Goal: Complete application form: Complete application form

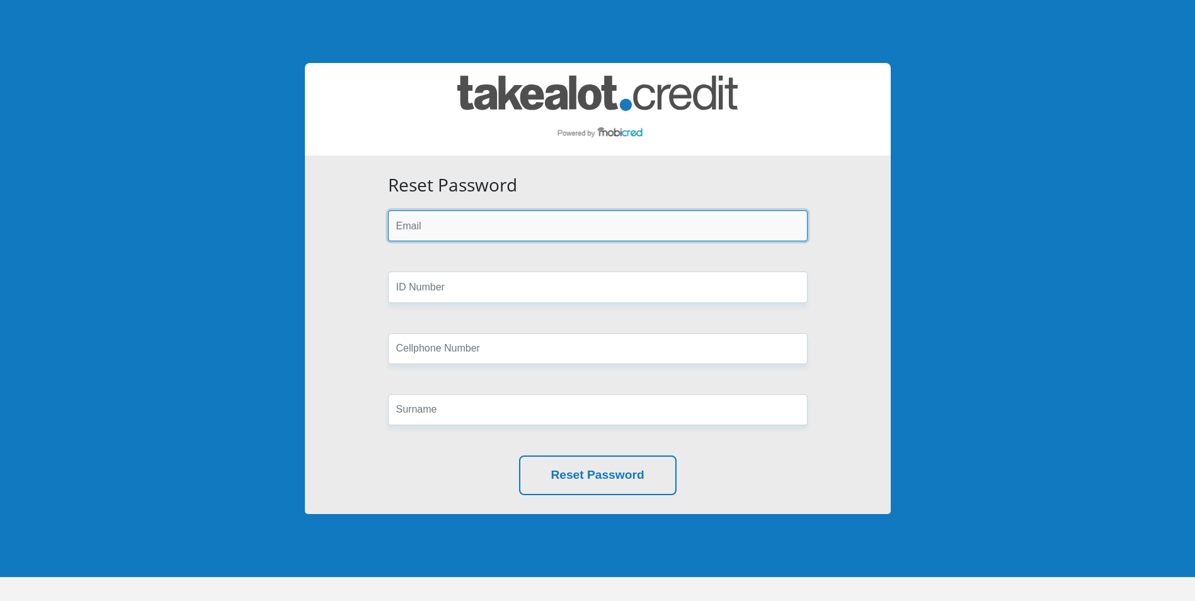
click at [551, 224] on input "email" at bounding box center [598, 225] width 420 height 31
type input "dleewin@gmail.com"
type input "Cipla"
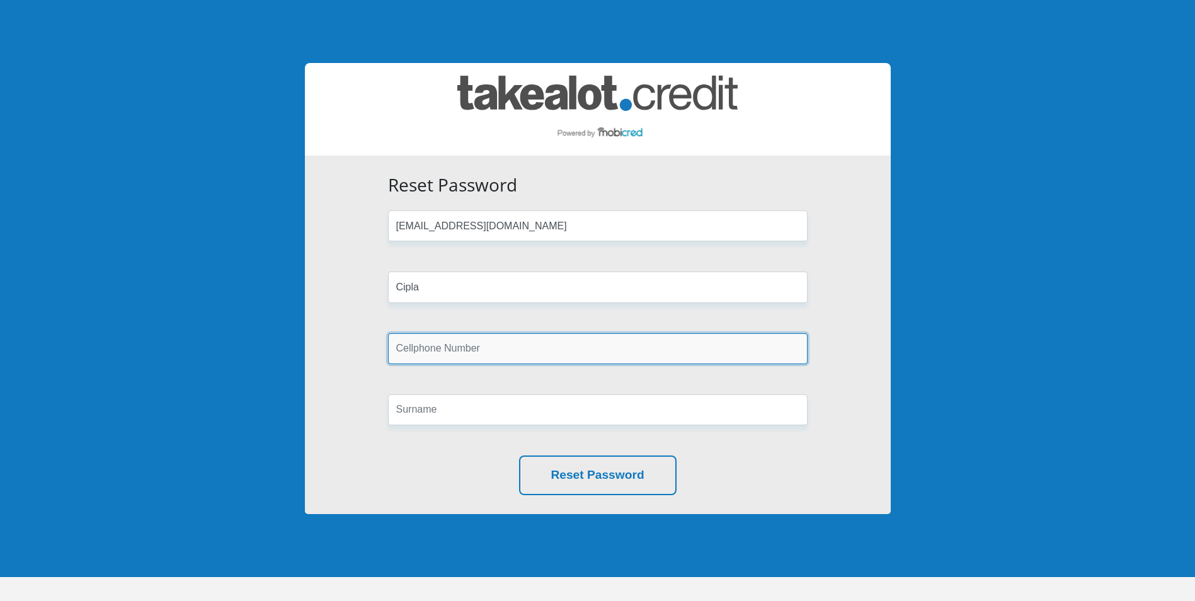
type input "0723221618"
type input "Debbi Lee Windell"
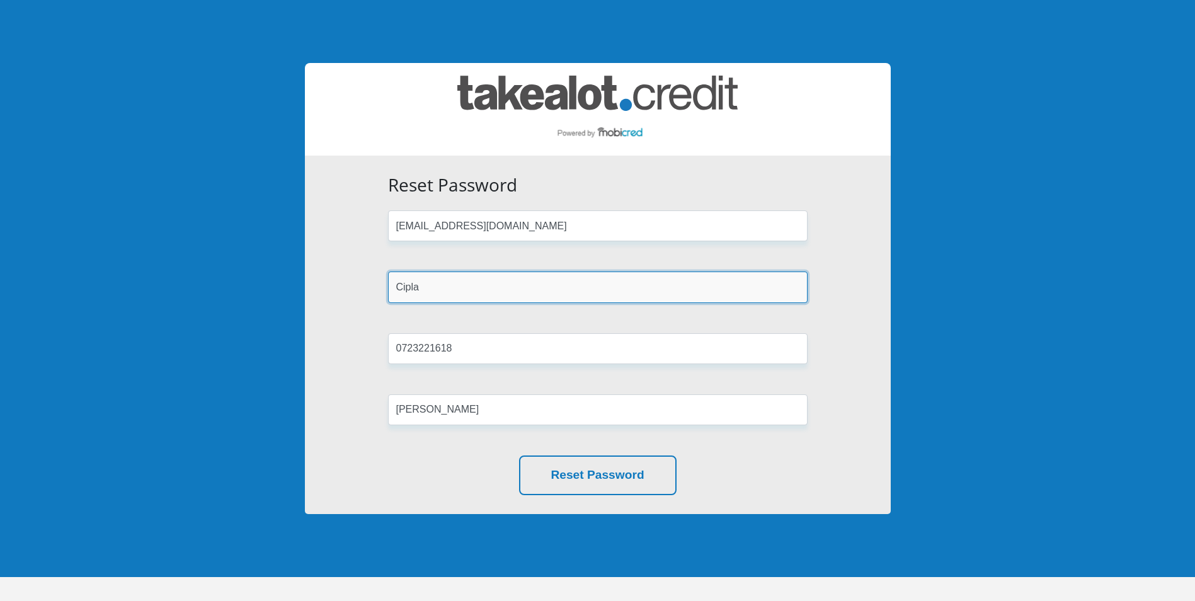
drag, startPoint x: 472, startPoint y: 282, endPoint x: 363, endPoint y: 282, distance: 109.0
click at [363, 282] on div "Reset Password dleewin@gmail.com Cipla 0723221618 Debbi Lee Windell Reset Passw…" at bounding box center [598, 335] width 586 height 358
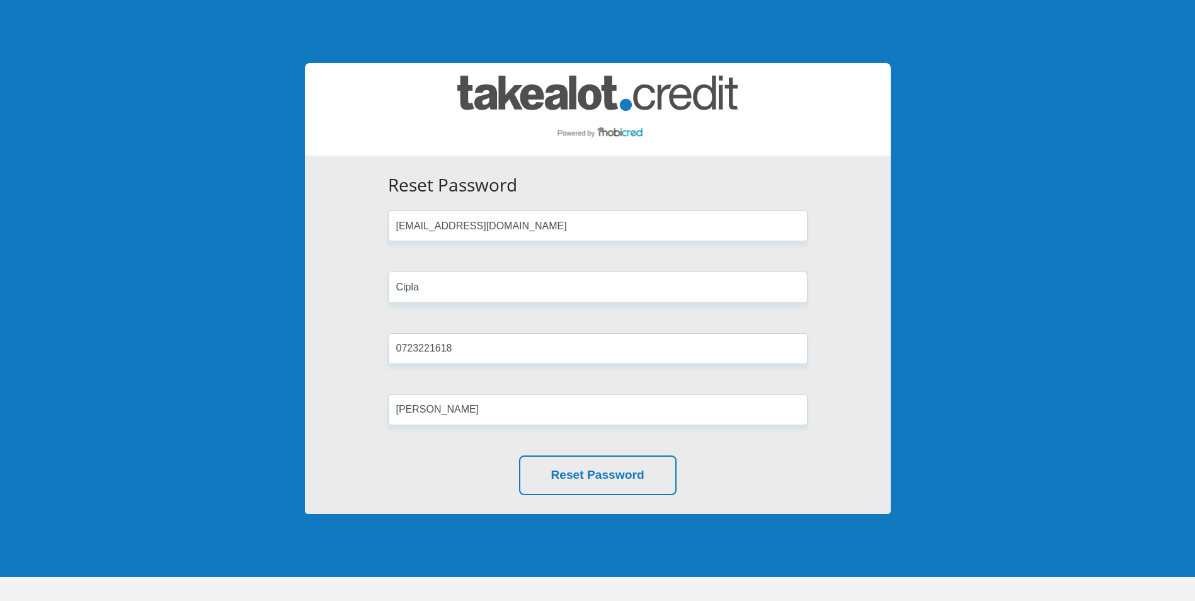
click at [702, 312] on form "Reset Password dleewin@gmail.com Cipla 0723221618 Debbi Lee Windell Reset Passw…" at bounding box center [598, 335] width 438 height 321
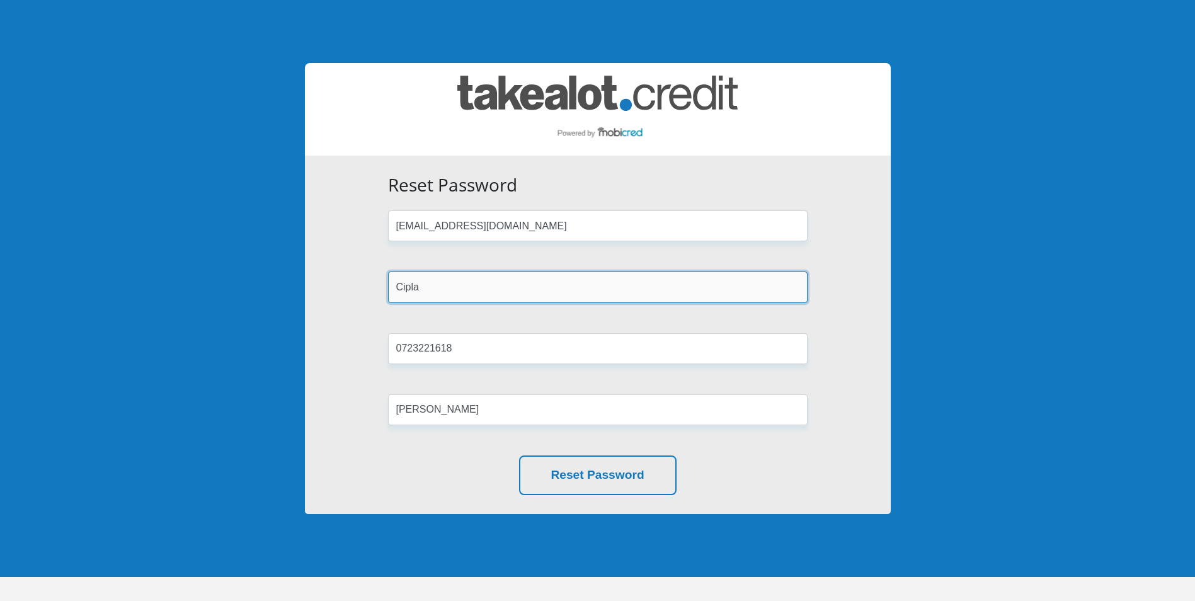
click at [464, 284] on input "Cipla" at bounding box center [598, 287] width 420 height 31
type input "C"
type input "7305050012083"
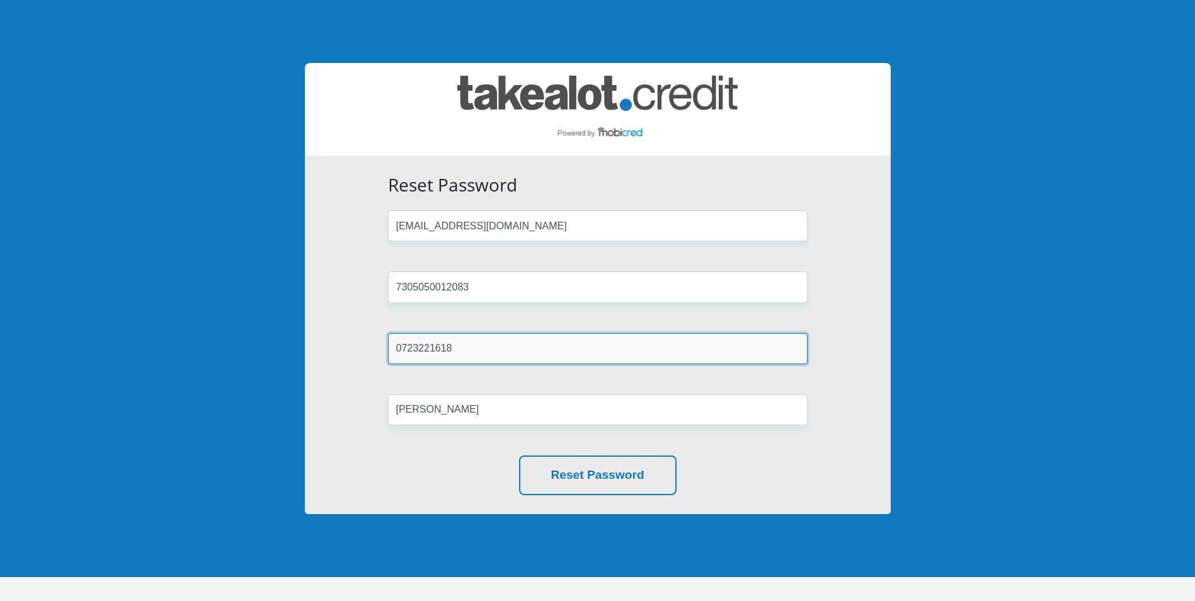
click at [480, 356] on input "0723221618" at bounding box center [598, 348] width 420 height 31
type input "0"
type input "0723221618"
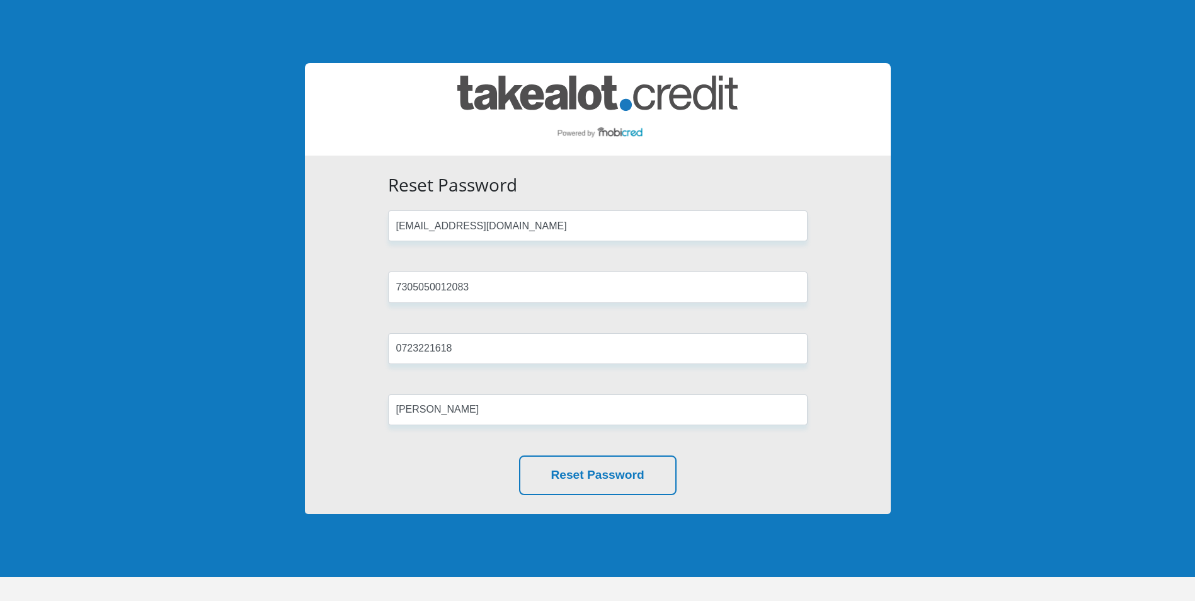
click at [632, 373] on form "Reset Password dleewin@gmail.com 7305050012083 0723221618 Debbi Lee Windell Res…" at bounding box center [598, 335] width 438 height 321
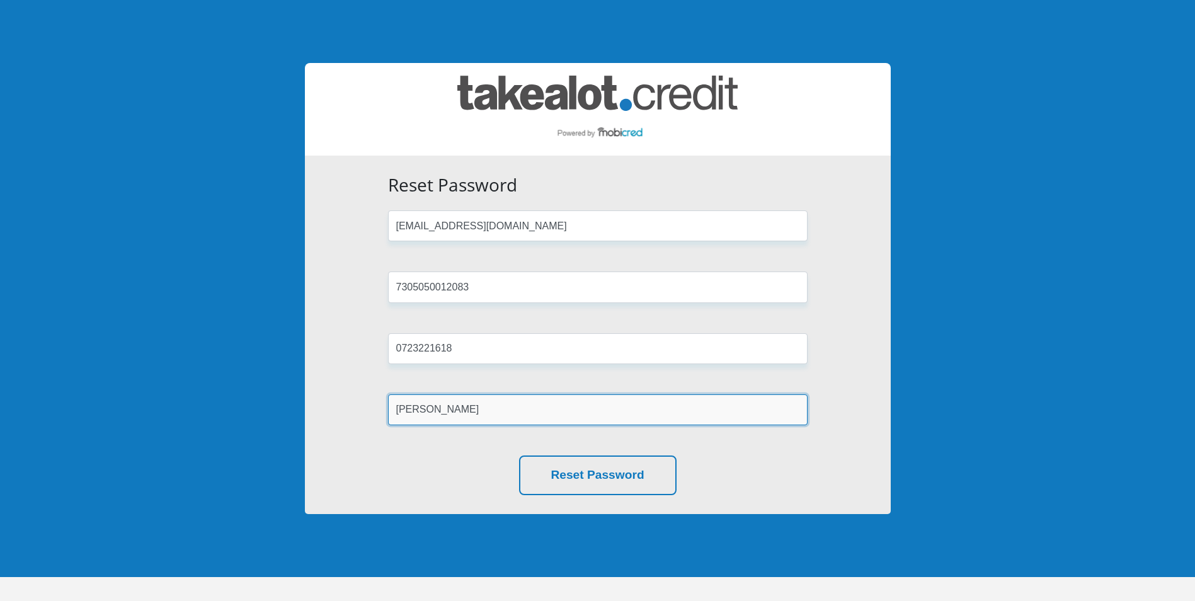
click at [538, 408] on input "Debbi Lee Windell" at bounding box center [598, 409] width 420 height 31
type input "D"
click at [492, 413] on input "text" at bounding box center [598, 409] width 420 height 31
type input "Windell"
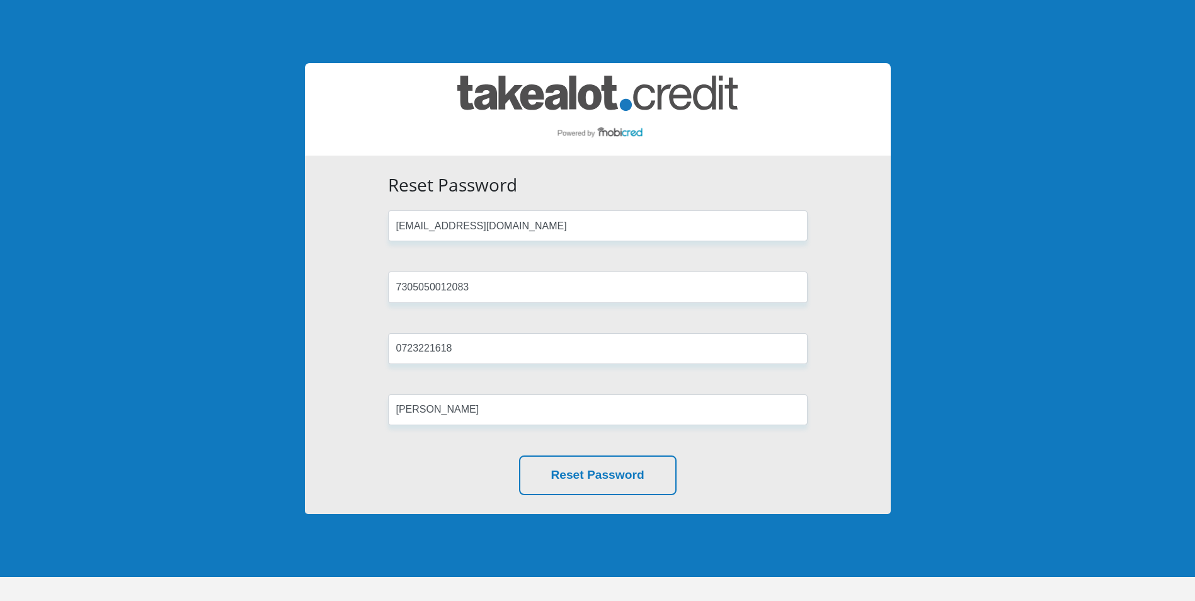
click at [501, 446] on form "Reset Password dleewin@gmail.com 7305050012083 0723221618 Windell Reset Password" at bounding box center [598, 335] width 438 height 321
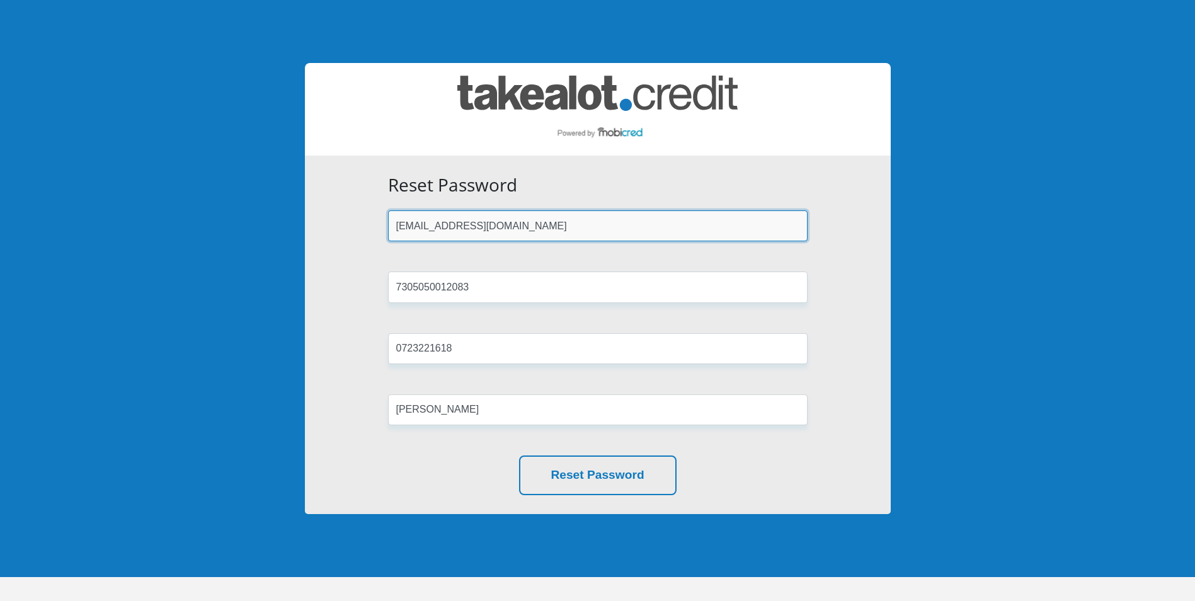
click at [512, 224] on input "[EMAIL_ADDRESS][DOMAIN_NAME]" at bounding box center [598, 225] width 420 height 31
drag, startPoint x: 512, startPoint y: 224, endPoint x: 138, endPoint y: 203, distance: 374.2
click at [130, 207] on body "Reset Password dleewin@gmail.com 7305050012083 0723221618 Windell Reset Password" at bounding box center [597, 324] width 1195 height 649
type input "[EMAIL_ADDRESS][DOMAIN_NAME]"
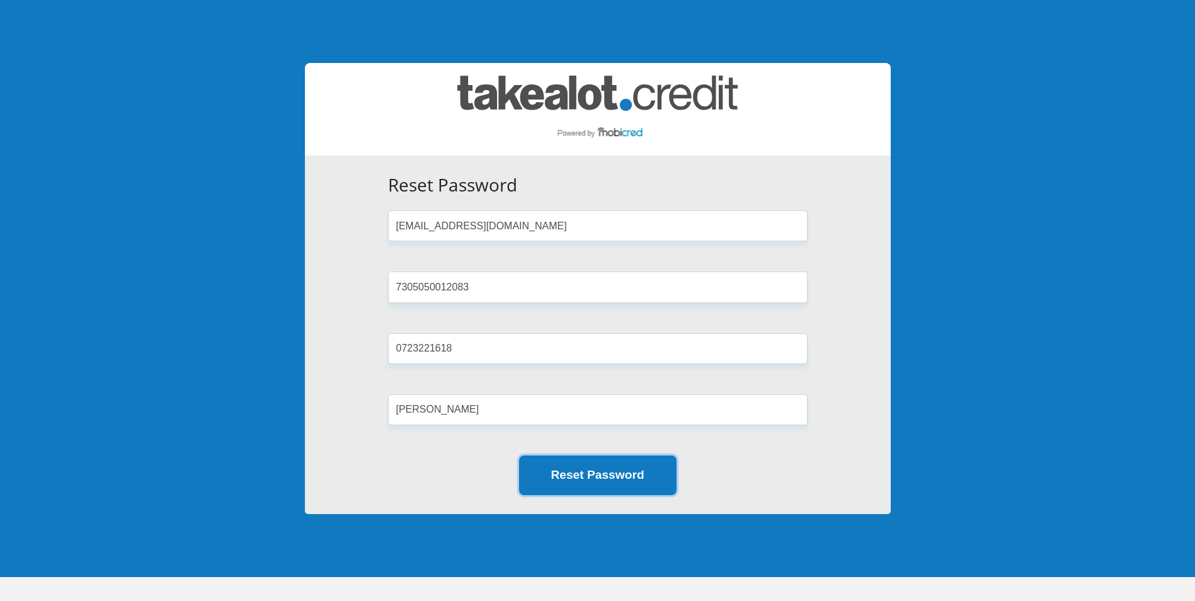
click at [614, 474] on button "Reset Password" at bounding box center [598, 475] width 158 height 40
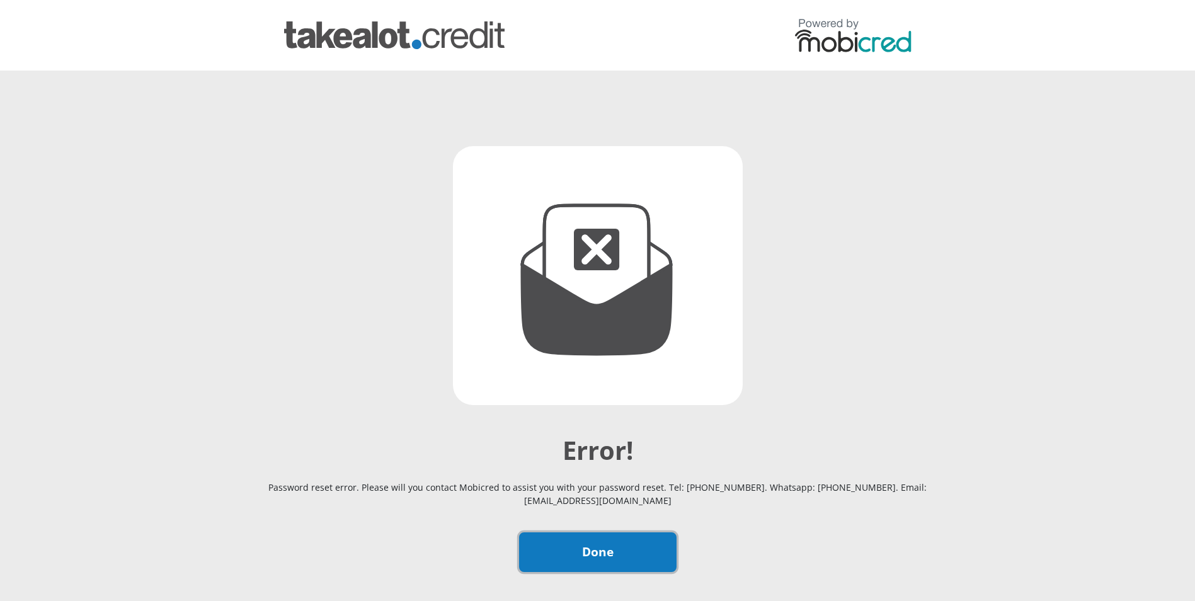
click at [607, 562] on link "Done" at bounding box center [598, 552] width 158 height 40
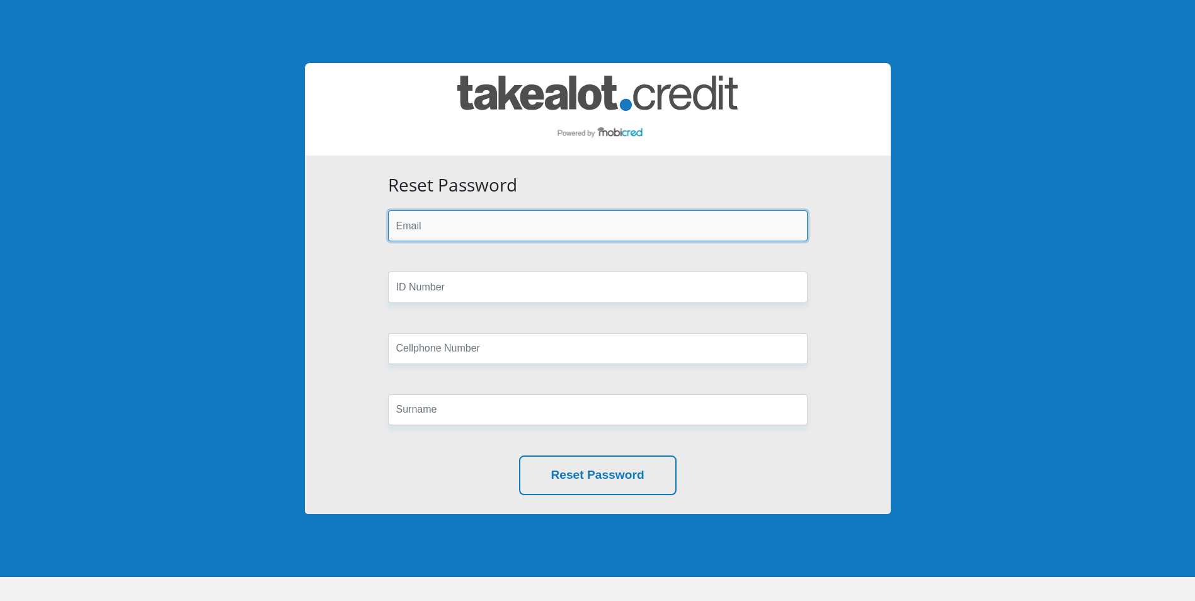
click at [571, 218] on input "email" at bounding box center [598, 225] width 420 height 31
type input "dleewin@gmail.com"
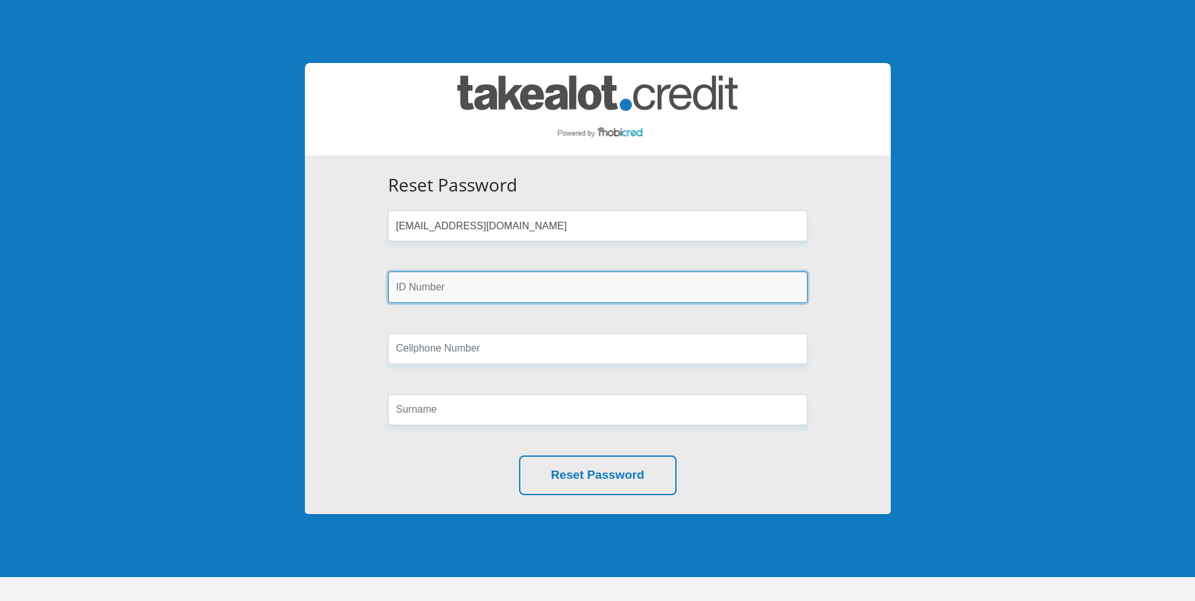
type input "0723221618"
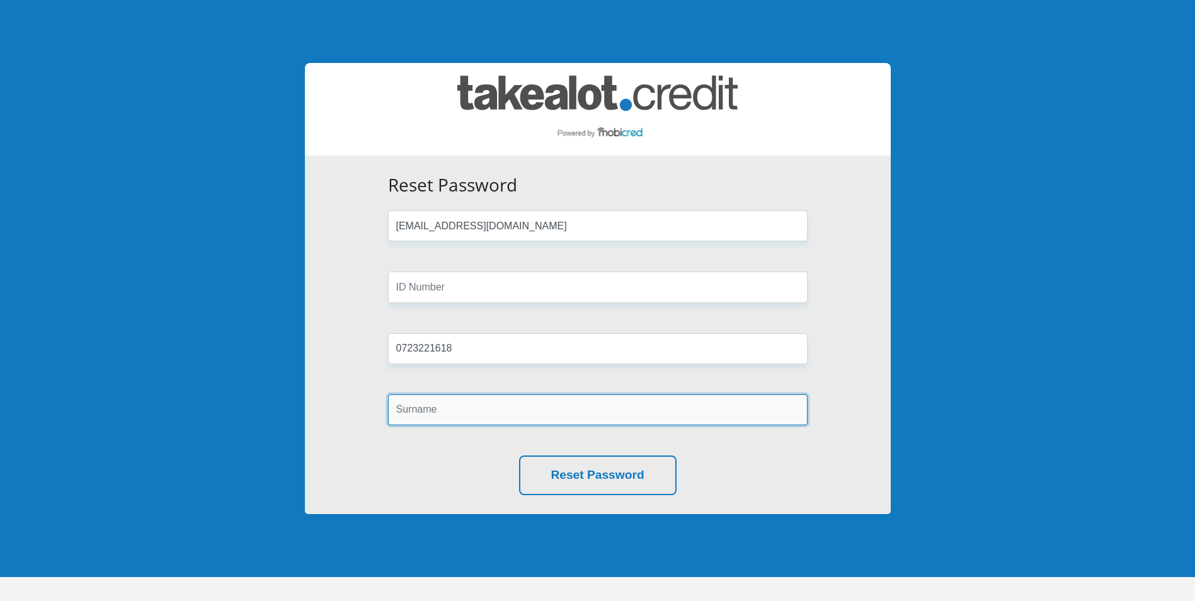
type input "Windell"
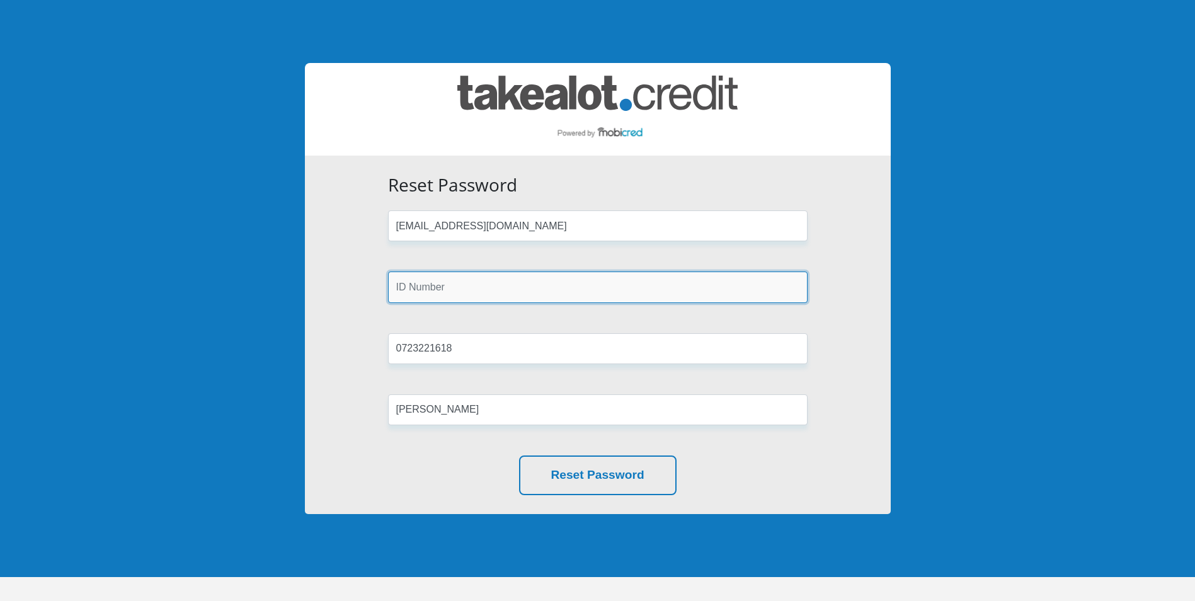
click at [530, 290] on input "text" at bounding box center [598, 287] width 420 height 31
type input "7305050012083"
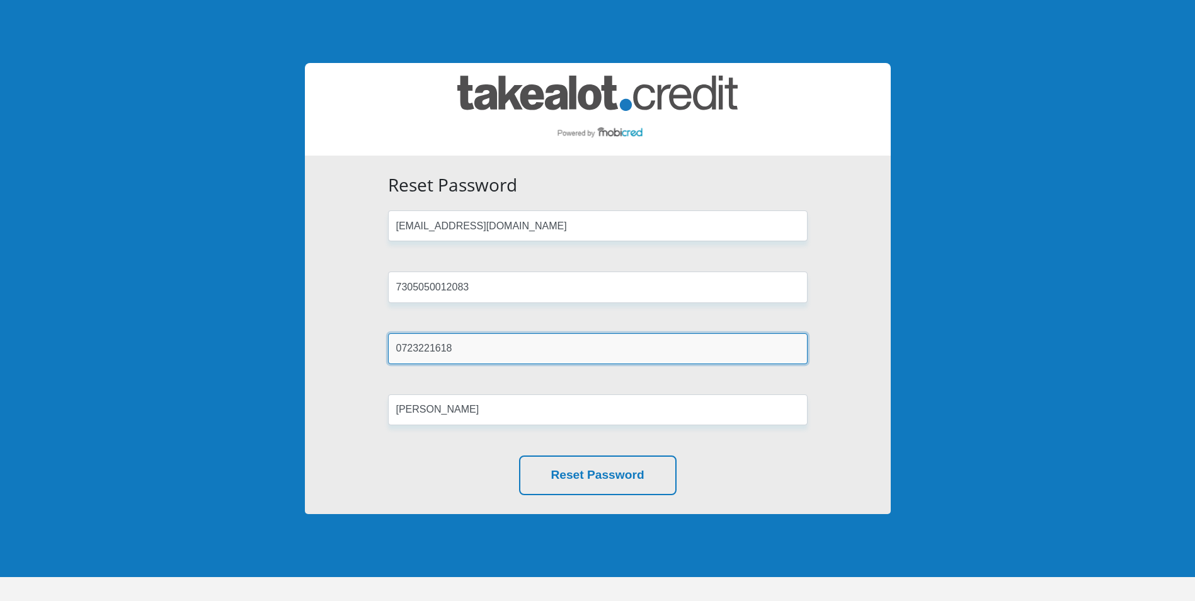
click at [484, 351] on input "0723221618" at bounding box center [598, 348] width 420 height 31
drag, startPoint x: 486, startPoint y: 351, endPoint x: 307, endPoint y: 341, distance: 178.6
click at [307, 341] on div "Reset Password dleewin@gmail.com 7305050012083 0723221618 Windell Reset Password" at bounding box center [598, 335] width 586 height 358
click at [464, 351] on input "text" at bounding box center [598, 348] width 420 height 31
type input "0723221618"
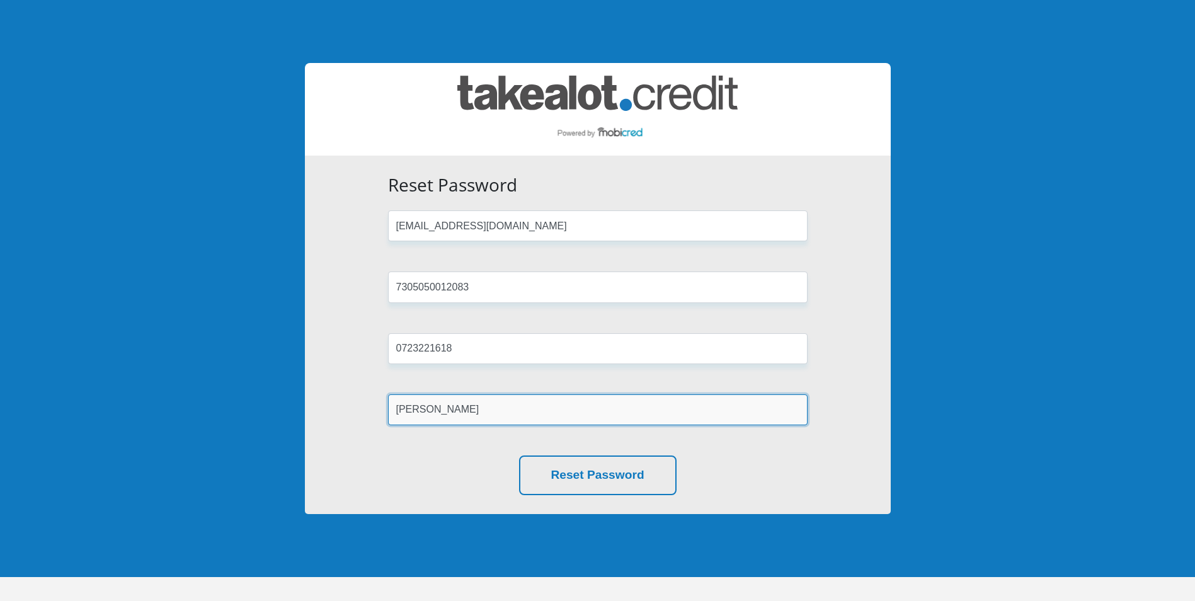
drag, startPoint x: 490, startPoint y: 405, endPoint x: 232, endPoint y: 405, distance: 258.3
click at [232, 405] on body "Reset Password dleewin@gmail.com 7305050012083 0723221618 Windell Reset Password" at bounding box center [597, 324] width 1195 height 649
click at [459, 415] on input "text" at bounding box center [598, 409] width 420 height 31
type input "Windell"
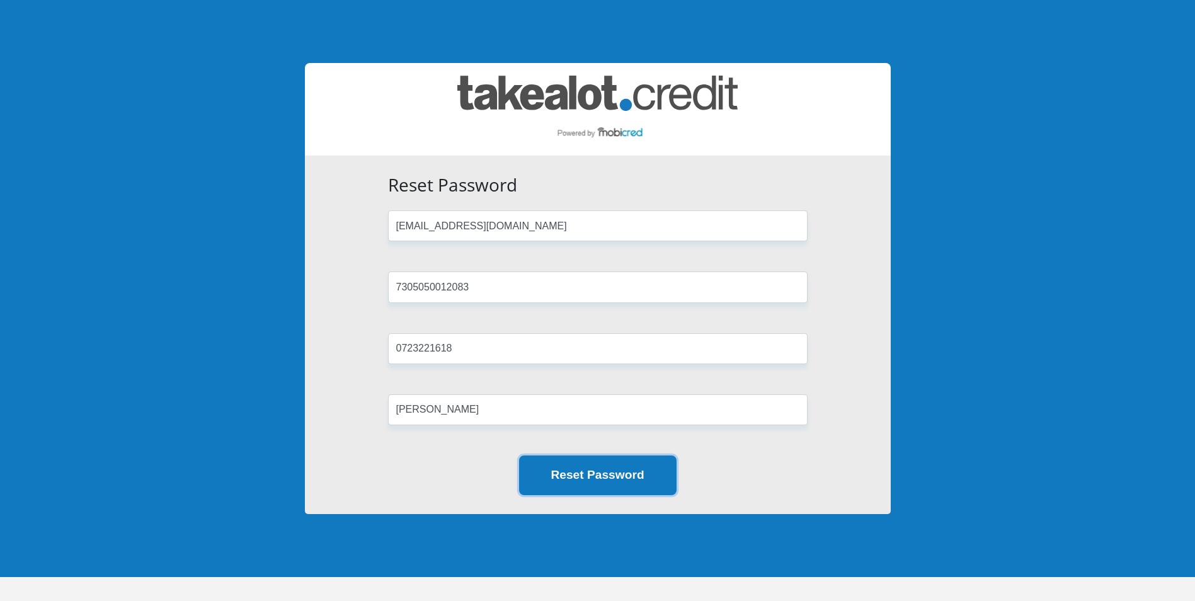
click at [621, 484] on button "Reset Password" at bounding box center [598, 475] width 158 height 40
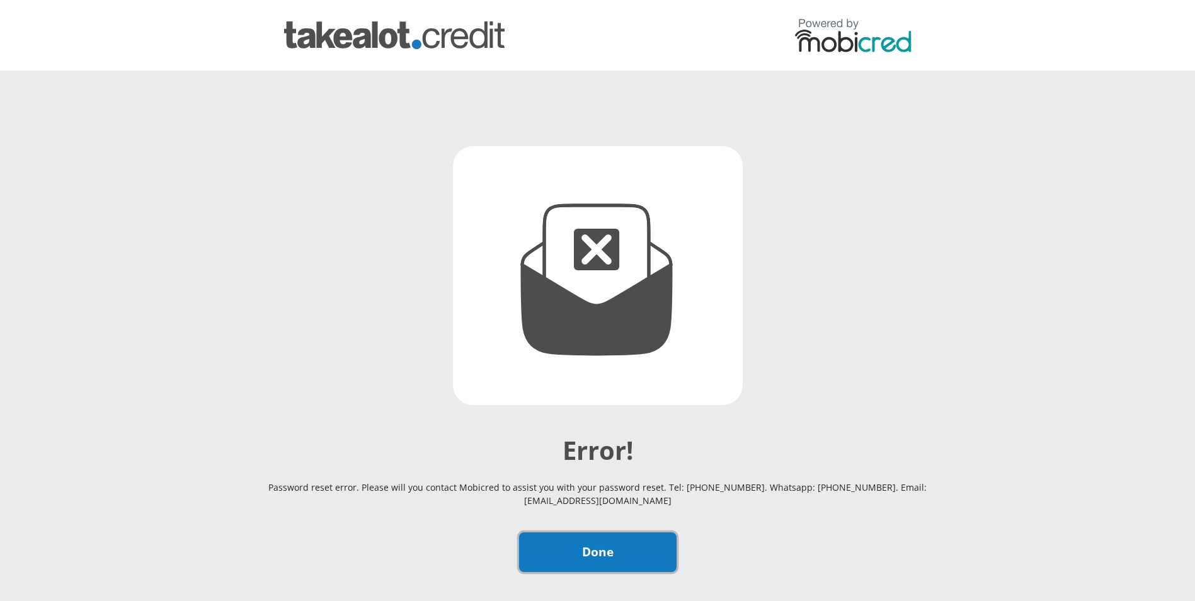
click at [592, 546] on link "Done" at bounding box center [598, 552] width 158 height 40
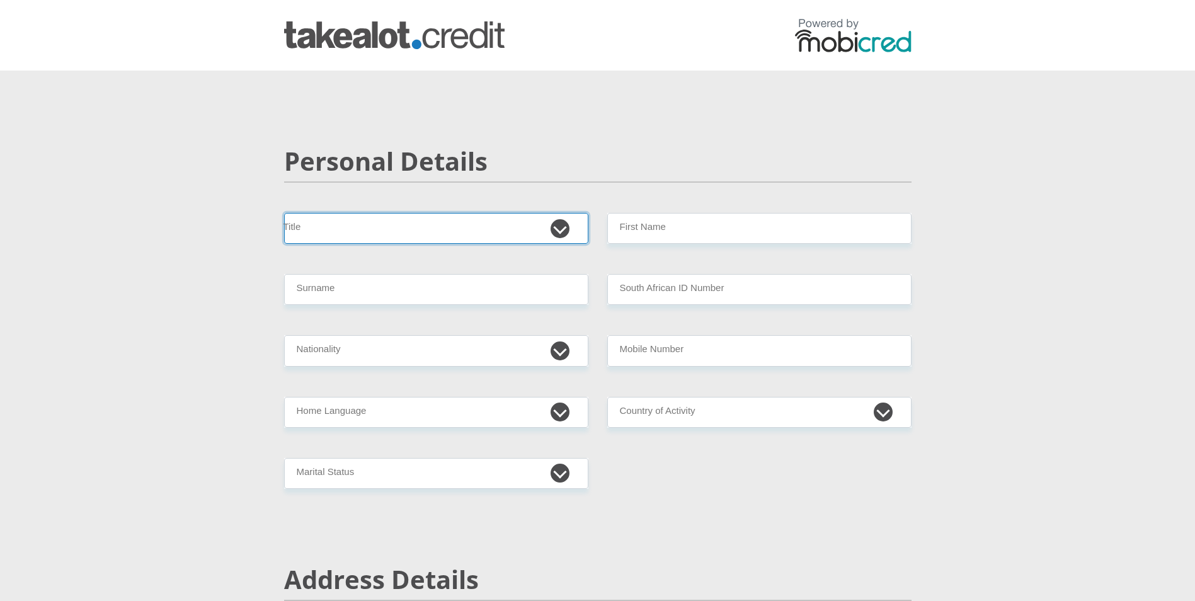
click at [354, 234] on select "Mr Ms Mrs Dr Other" at bounding box center [436, 228] width 304 height 31
select select "Mrs"
click at [284, 213] on select "Mr Ms Mrs Dr Other" at bounding box center [436, 228] width 304 height 31
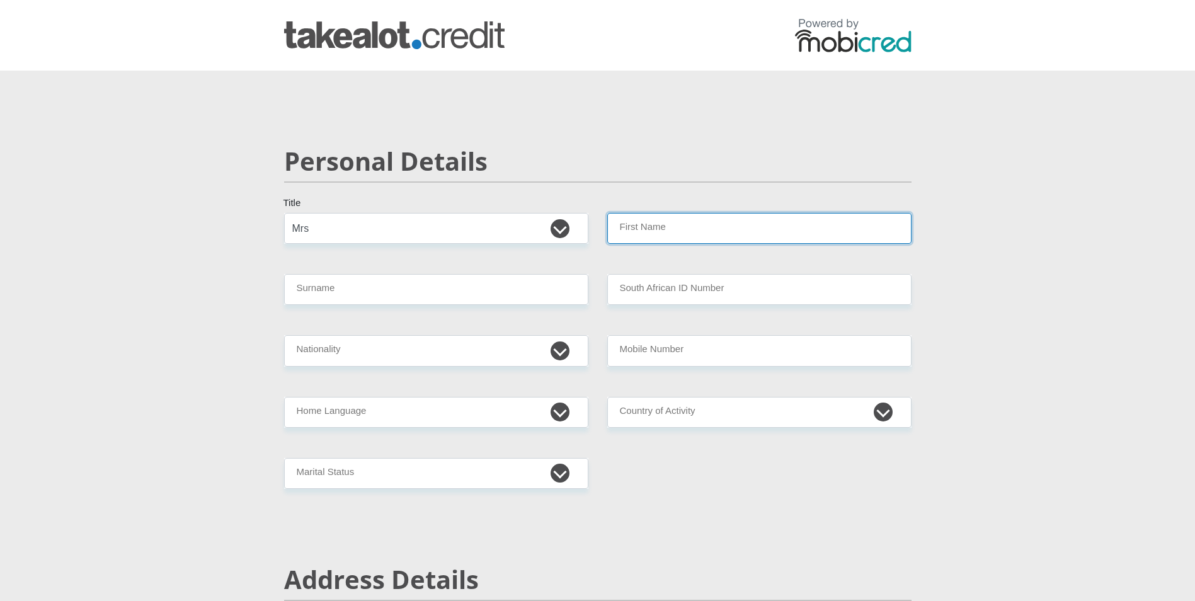
click at [683, 226] on input "First Name" at bounding box center [759, 228] width 304 height 31
type input "DebbiLeeWindell"
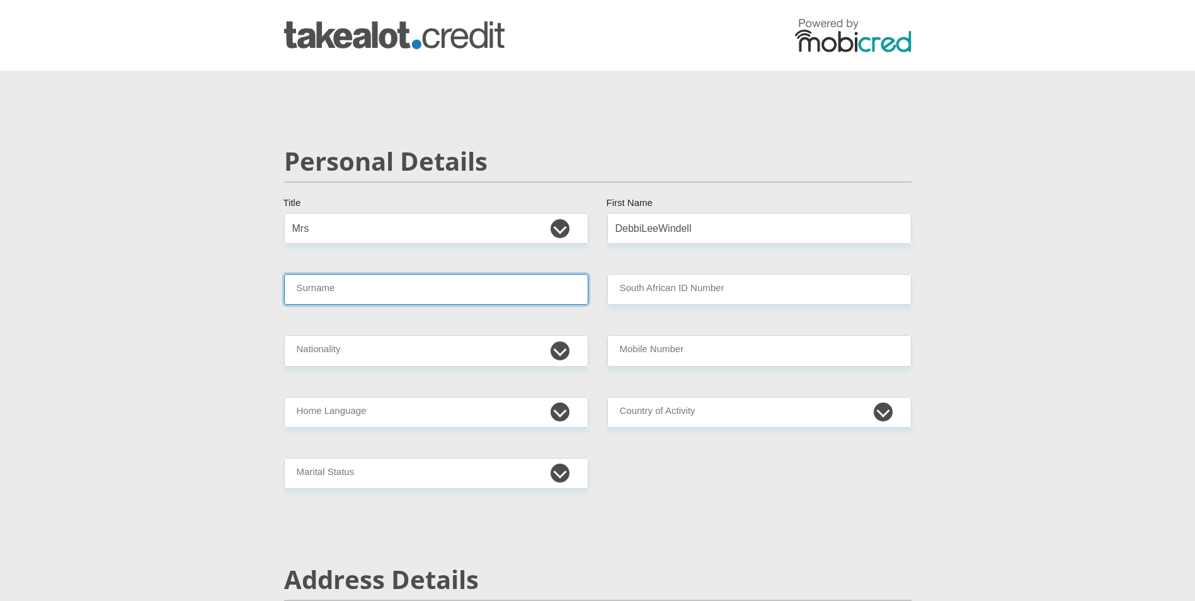
type input "DebbiLeeWindell"
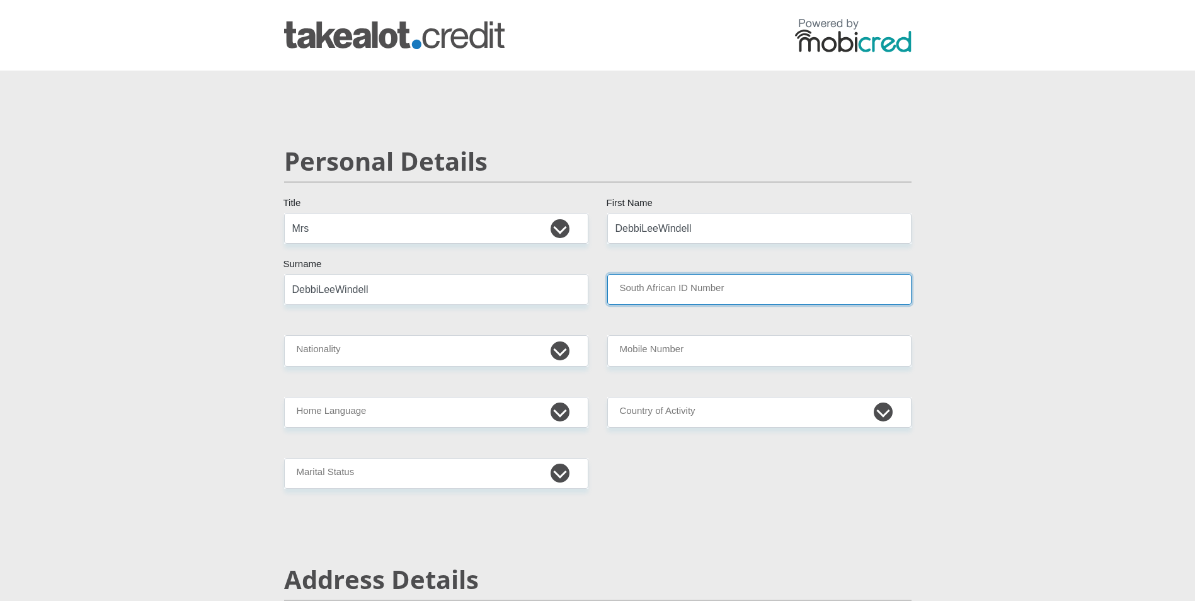
type input "Cipla"
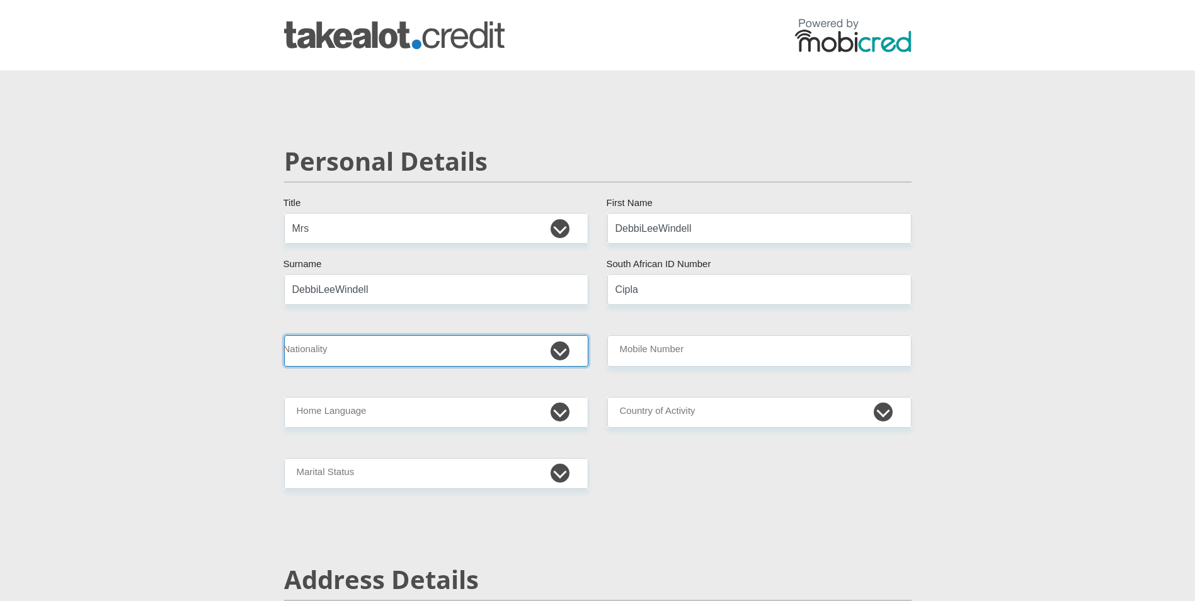
select select "ZAF"
type input "0723221618"
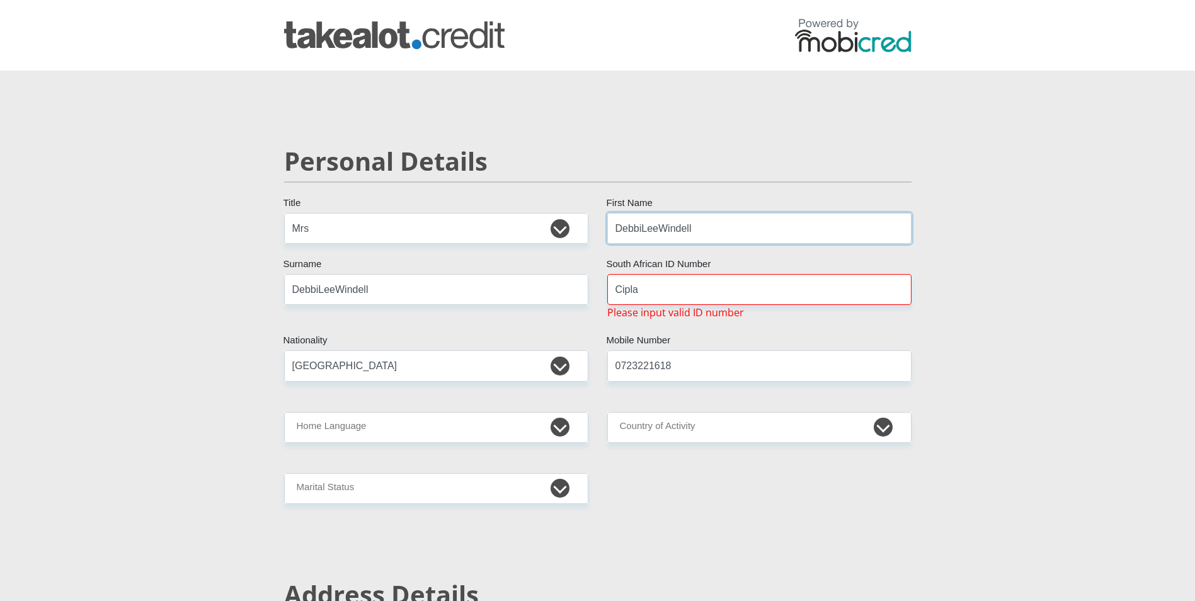
type input "DebbiLeeWindell"
drag, startPoint x: 656, startPoint y: 291, endPoint x: 588, endPoint y: 282, distance: 68.7
drag, startPoint x: 631, startPoint y: 289, endPoint x: 586, endPoint y: 290, distance: 45.4
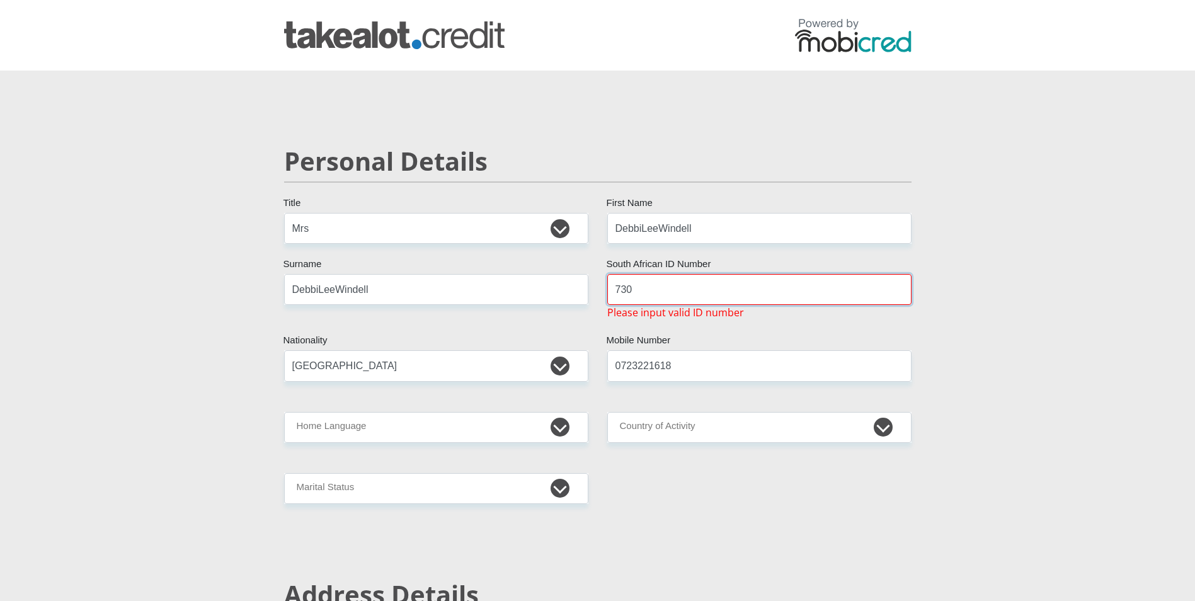
type input "7305050012083"
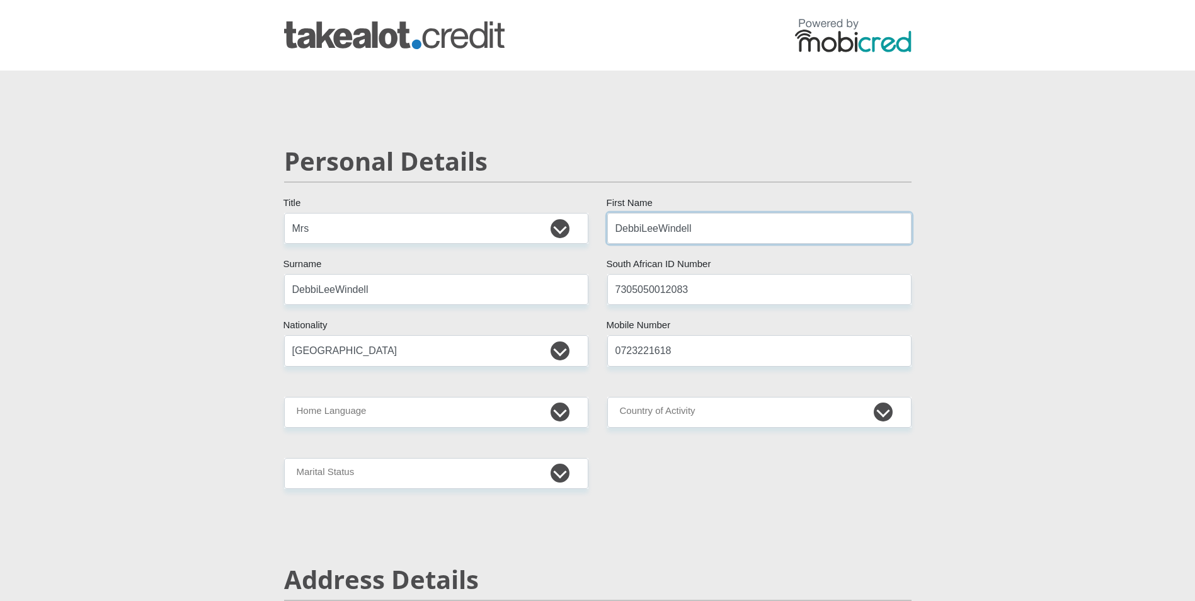
drag, startPoint x: 704, startPoint y: 232, endPoint x: 643, endPoint y: 229, distance: 61.2
click at [643, 229] on input "DebbiLeeWindell" at bounding box center [759, 228] width 304 height 31
type input "Debbi"
drag, startPoint x: 415, startPoint y: 298, endPoint x: 195, endPoint y: 265, distance: 222.4
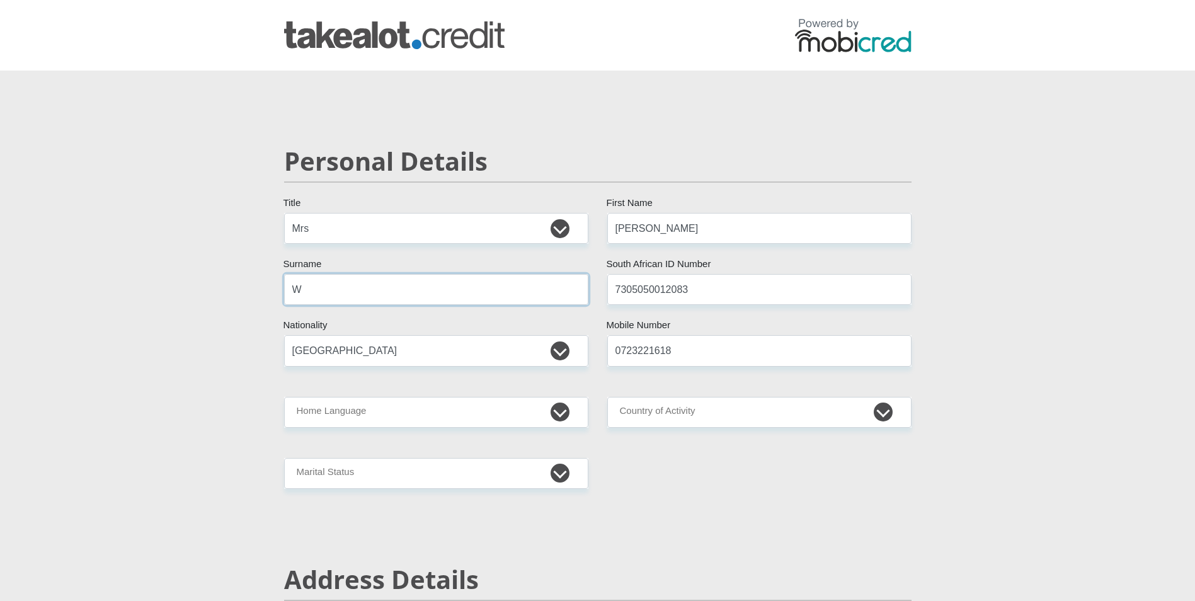
type input "Windell"
click at [705, 229] on input "Debbi" at bounding box center [759, 228] width 304 height 31
type input "Debbi"
click at [462, 347] on select "South Africa Afghanistan Aland Islands Albania Algeria America Samoa American V…" at bounding box center [436, 350] width 304 height 31
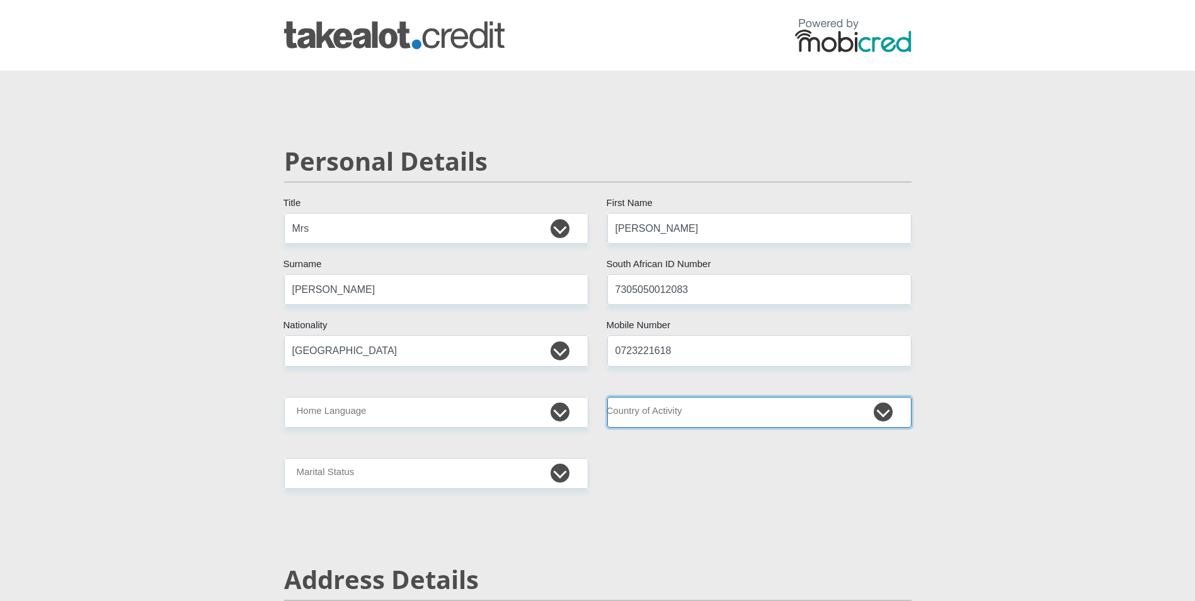
click at [711, 418] on select "South Africa Afghanistan Aland Islands Albania Algeria America Samoa American V…" at bounding box center [759, 412] width 304 height 31
select select "ZAF"
click at [607, 397] on select "South Africa Afghanistan Aland Islands Albania Algeria America Samoa American V…" at bounding box center [759, 412] width 304 height 31
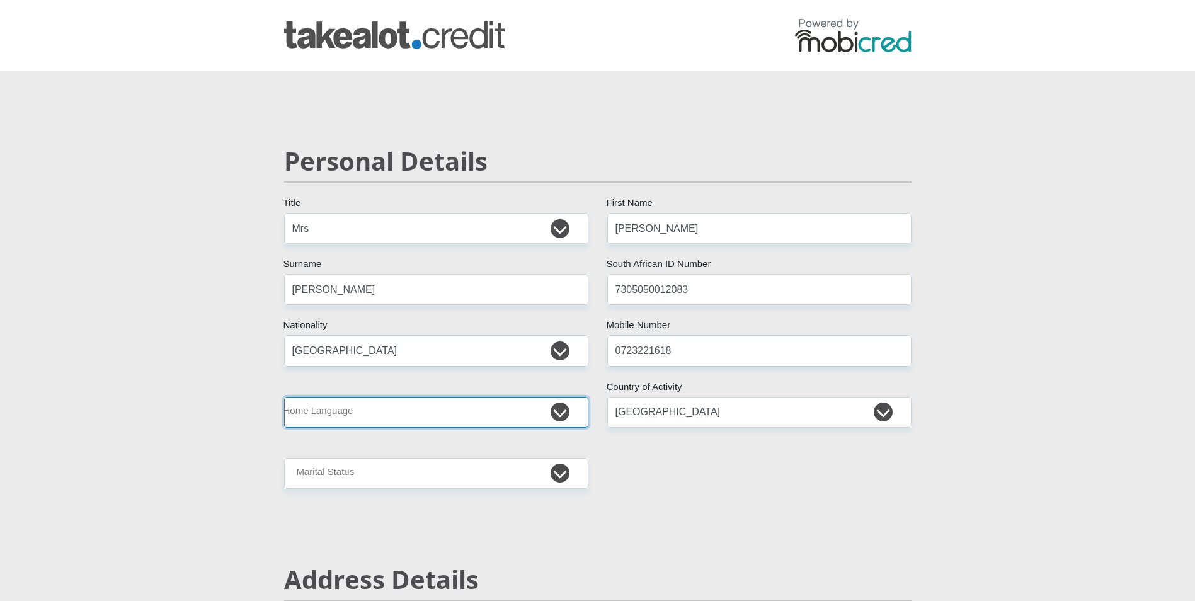
click at [411, 410] on select "Afrikaans English Sepedi South Ndebele Southern Sotho Swati Tsonga Tswana Venda…" at bounding box center [436, 412] width 304 height 31
select select "eng"
click at [284, 397] on select "Afrikaans English Sepedi South Ndebele Southern Sotho Swati Tsonga Tswana Venda…" at bounding box center [436, 412] width 304 height 31
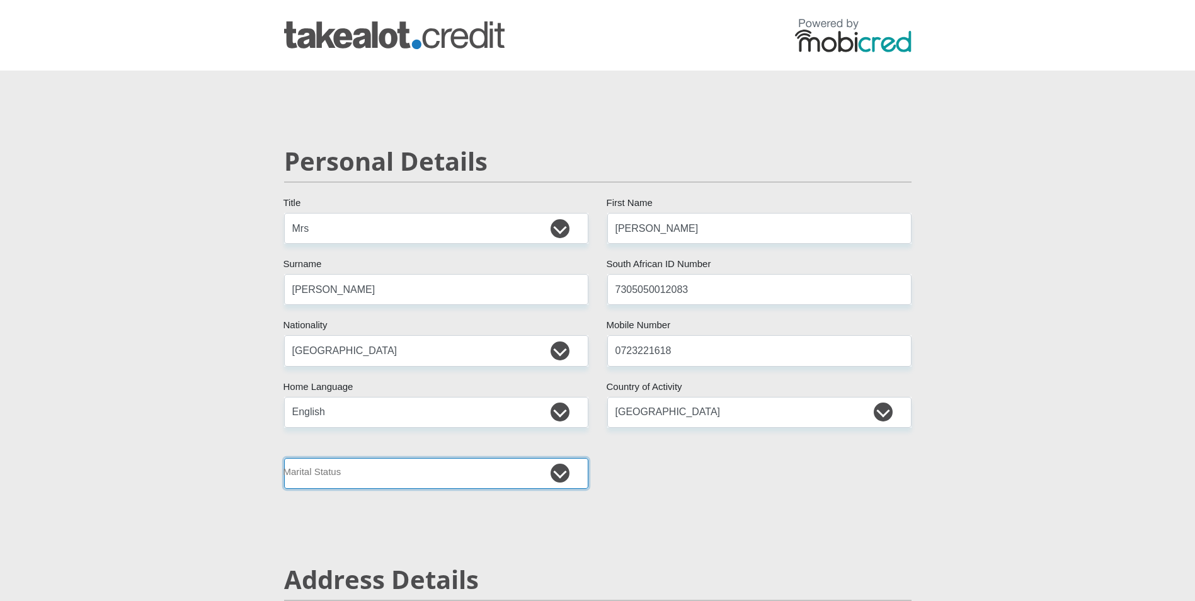
click at [418, 476] on select "Married ANC Single Divorced Widowed Married COP or Customary Law" at bounding box center [436, 473] width 304 height 31
select select "3"
click at [284, 458] on select "Married ANC Single Divorced Widowed Married COP or Customary Law" at bounding box center [436, 473] width 304 height 31
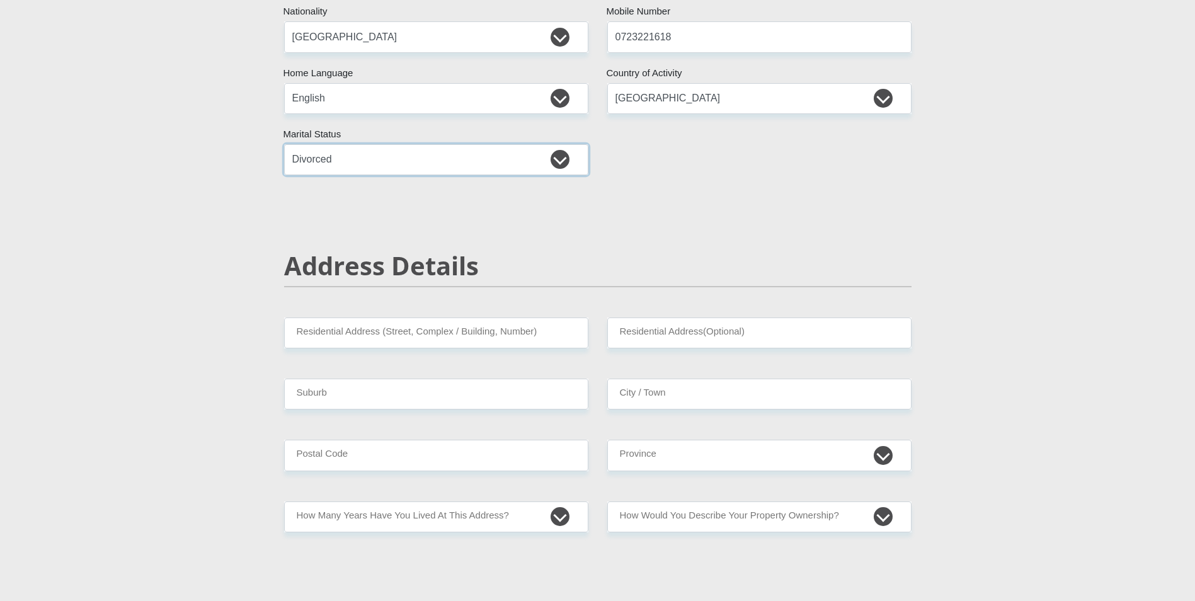
scroll to position [315, 0]
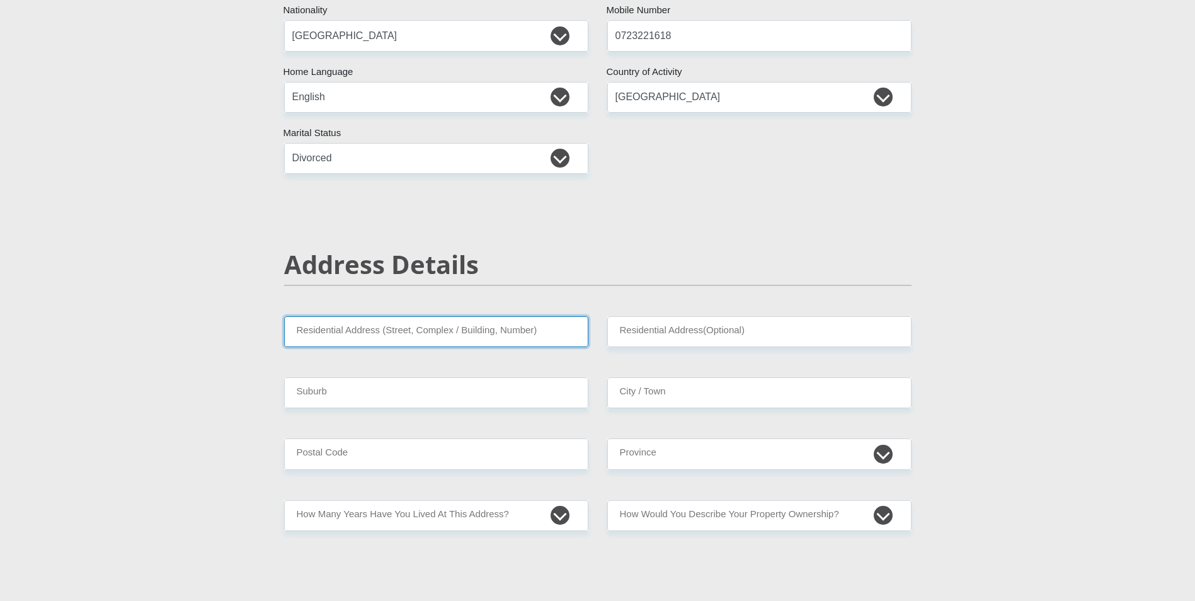
click at [387, 332] on input "Residential Address (Street, Complex / Building, Number)" at bounding box center [436, 331] width 304 height 31
type input "48 Espanol"
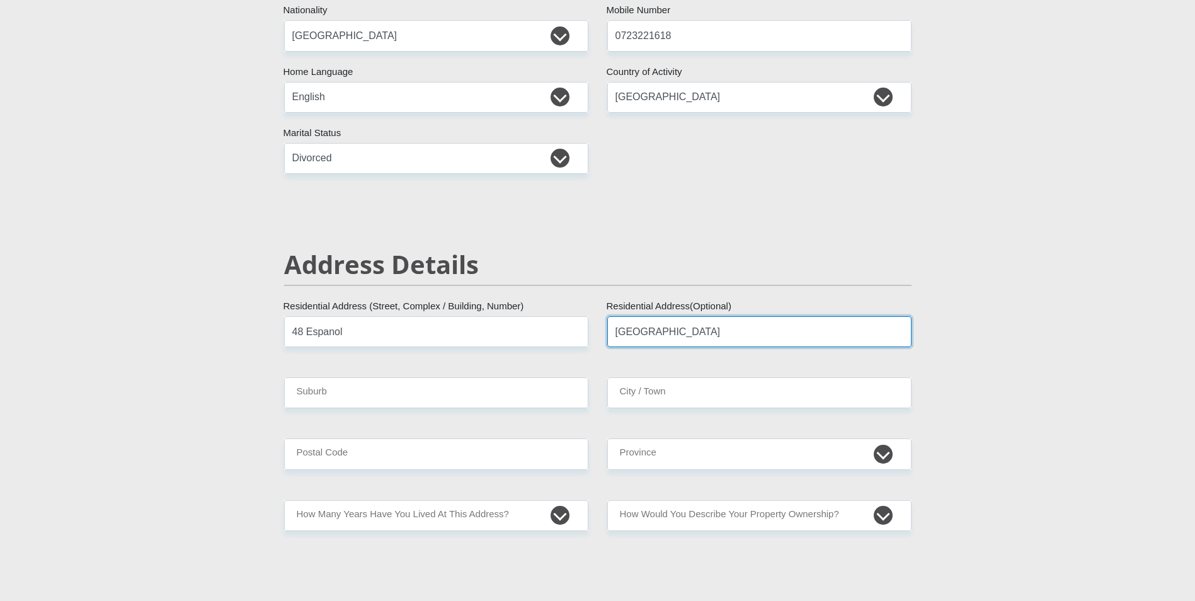
type input "Sail Street"
type input "Blouberg Sands"
click at [683, 401] on input "Cap" at bounding box center [759, 392] width 304 height 31
click at [702, 390] on input "Cap" at bounding box center [759, 392] width 304 height 31
type input "Cape Town"
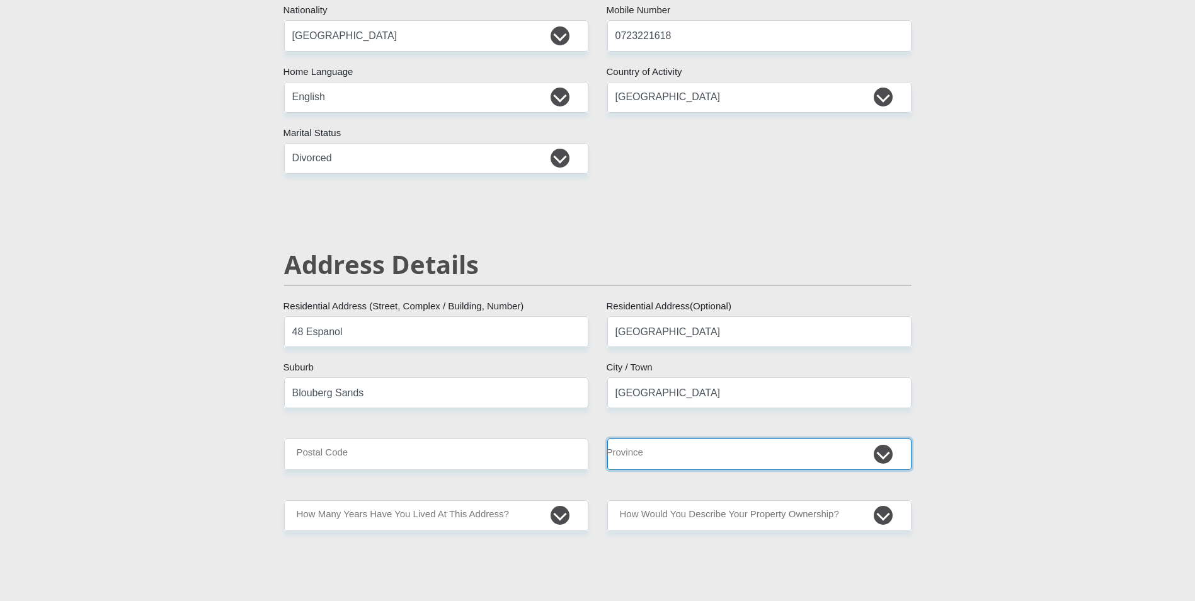
click at [663, 450] on select "Eastern Cape Free State Gauteng KwaZulu-Natal Limpopo Mpumalanga Northern Cape …" at bounding box center [759, 453] width 304 height 31
select select "Western Cape"
click at [607, 438] on select "Eastern Cape Free State Gauteng KwaZulu-Natal Limpopo Mpumalanga Northern Cape …" at bounding box center [759, 453] width 304 height 31
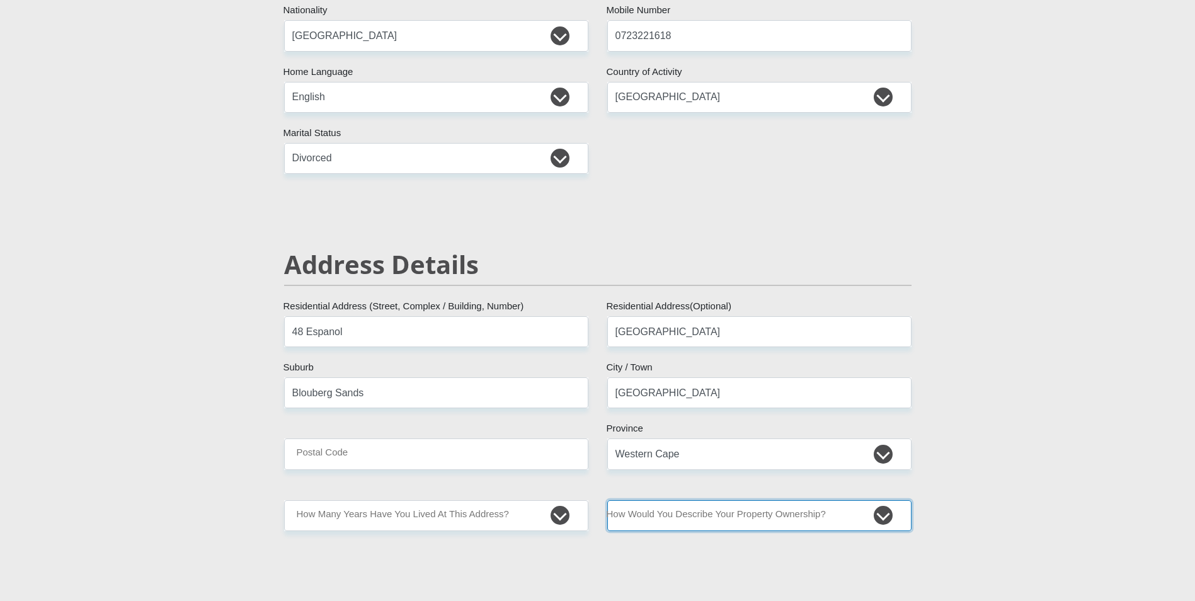
click at [705, 514] on select "Owned Rented Family Owned Company Dwelling" at bounding box center [759, 515] width 304 height 31
select select "Rented"
click at [607, 500] on select "Owned Rented Family Owned Company Dwelling" at bounding box center [759, 515] width 304 height 31
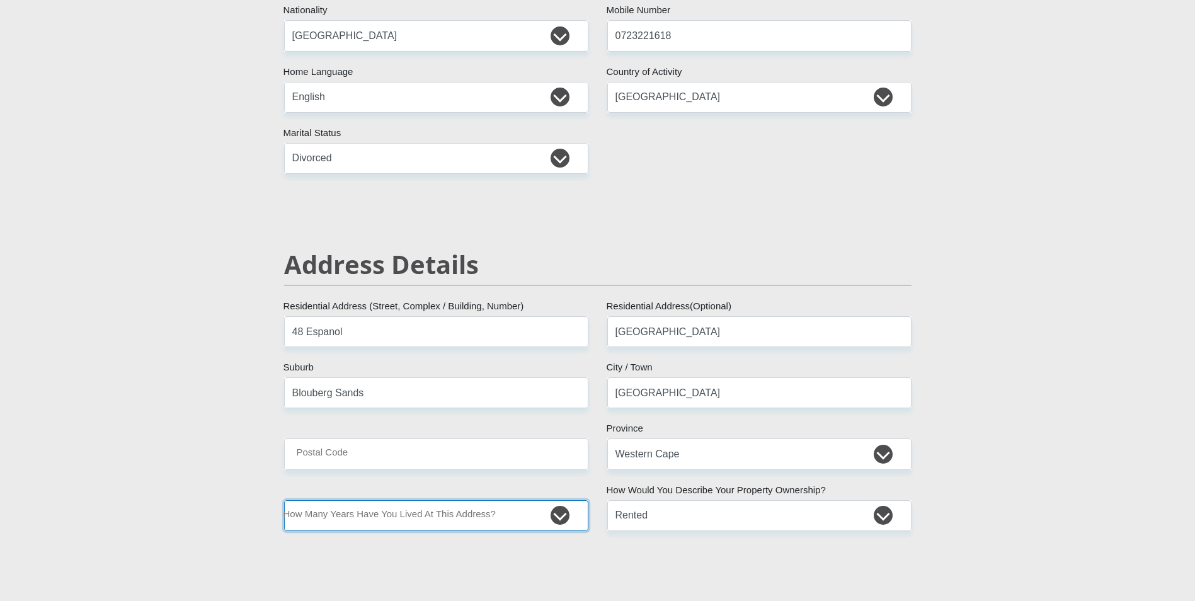
click at [467, 515] on select "less than 1 year 1-3 years 3-5 years 5+ years" at bounding box center [436, 515] width 304 height 31
select select "0"
click at [284, 500] on select "less than 1 year 1-3 years 3-5 years 5+ years" at bounding box center [436, 515] width 304 height 31
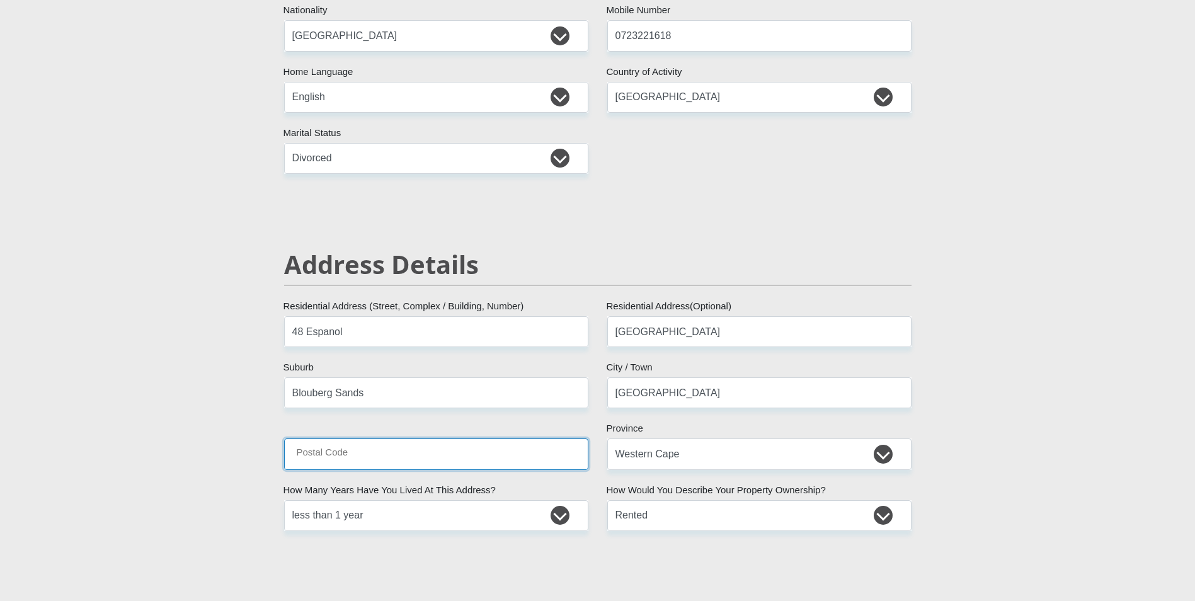
click at [382, 451] on input "Postal Code" at bounding box center [436, 453] width 304 height 31
type input "7441"
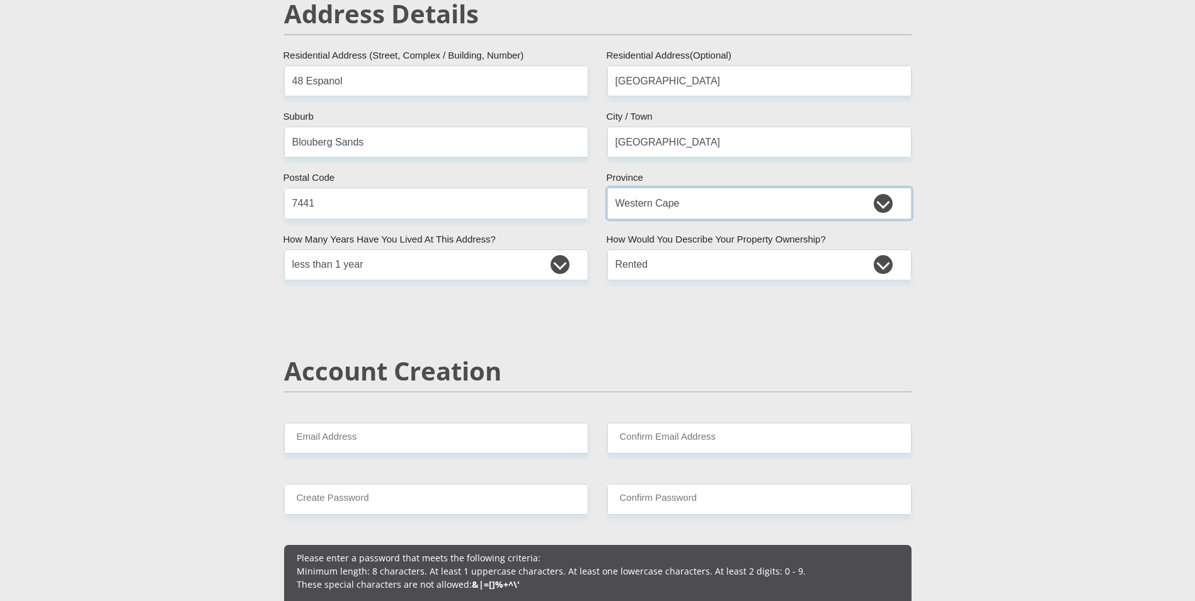
scroll to position [567, 0]
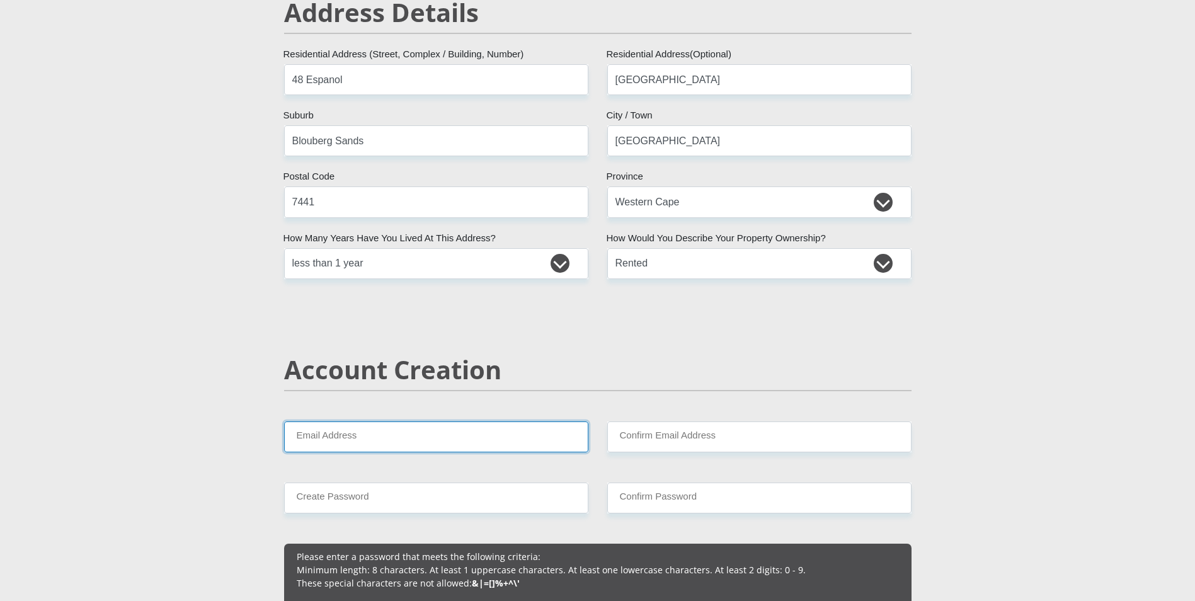
click at [440, 440] on input "Email Address" at bounding box center [436, 436] width 304 height 31
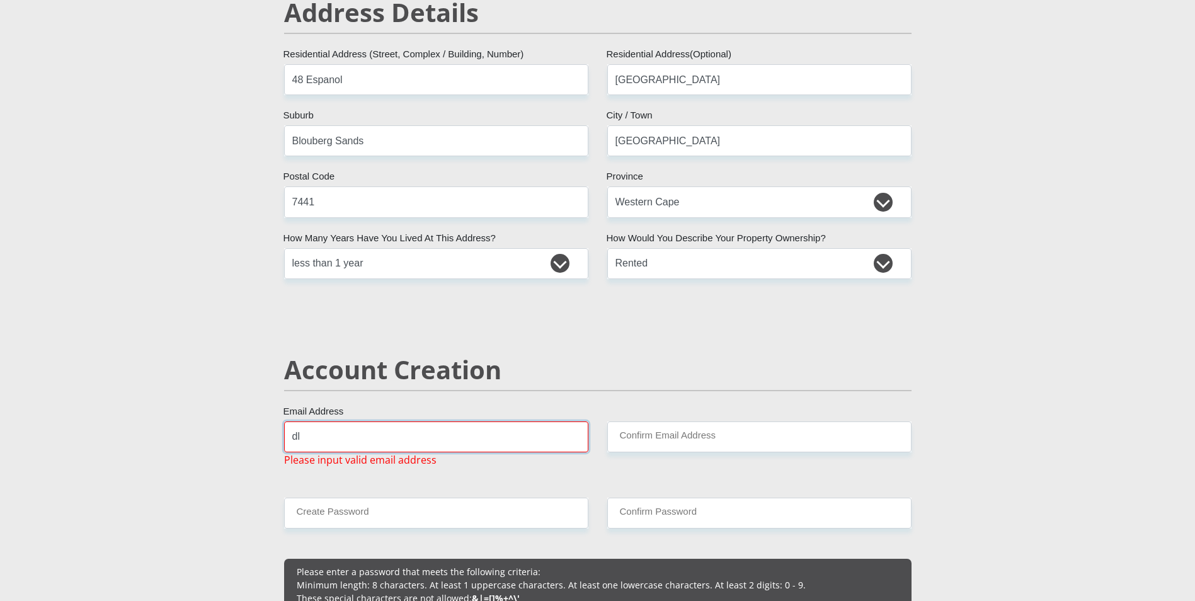
type input "dleewin@gmail.com"
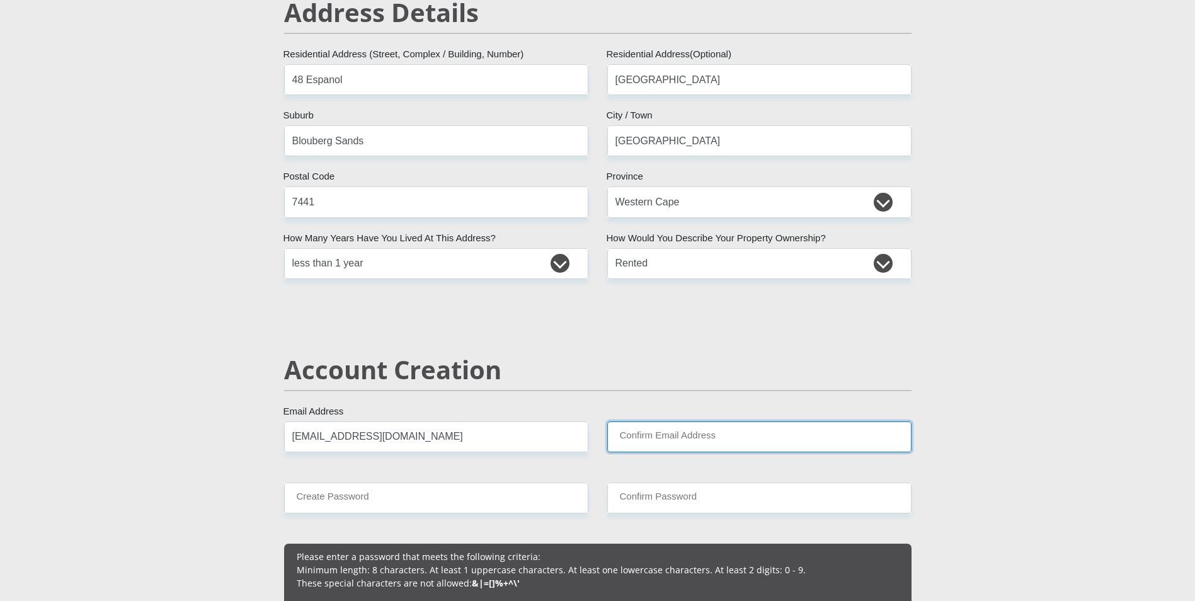
type input "dleewin@gmail.com"
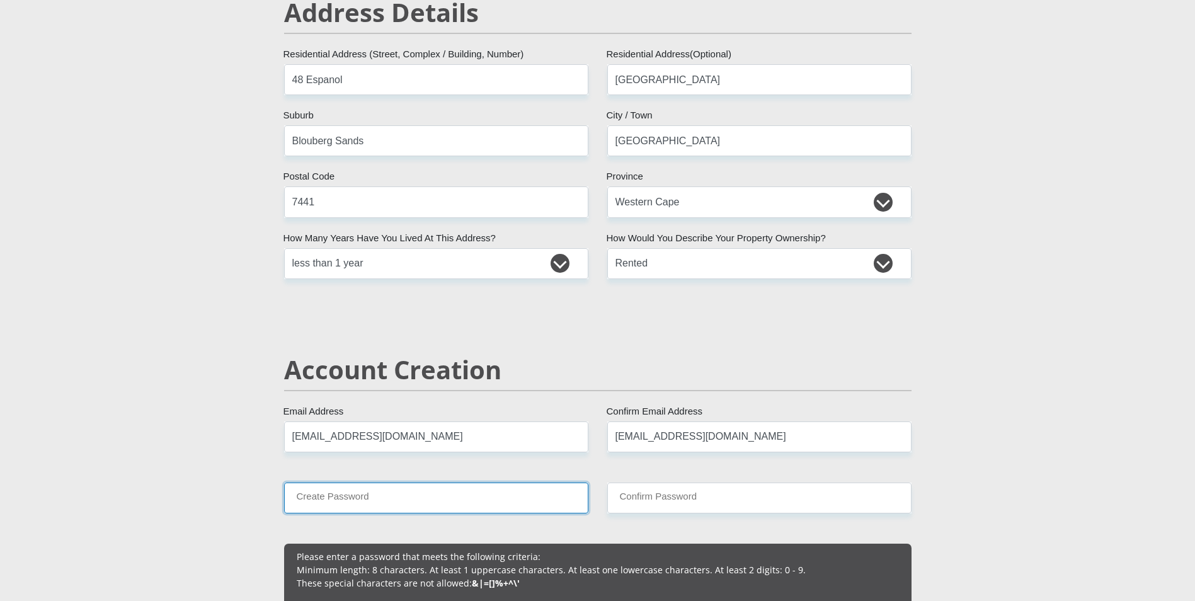
click at [496, 500] on input "Create Password" at bounding box center [436, 498] width 304 height 31
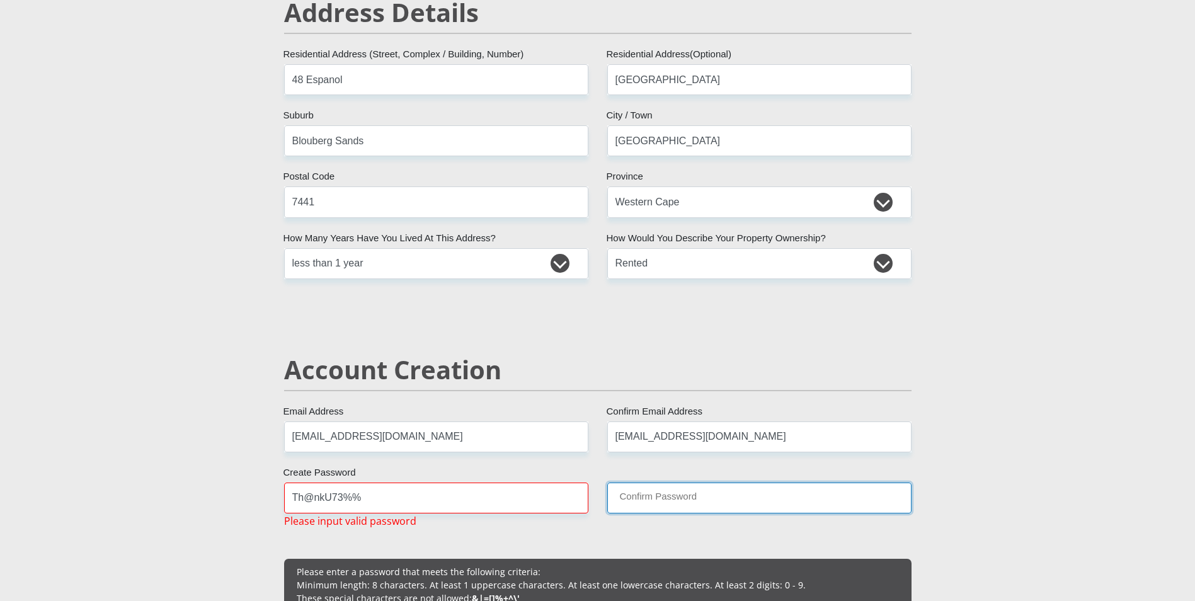
click at [791, 501] on input "Confirm Password" at bounding box center [759, 498] width 304 height 31
click at [708, 503] on input "Confirm Password" at bounding box center [759, 498] width 304 height 31
click at [447, 504] on input "Th@nkU73%%" at bounding box center [436, 498] width 304 height 31
click at [710, 496] on input "Confirm Password" at bounding box center [759, 498] width 304 height 31
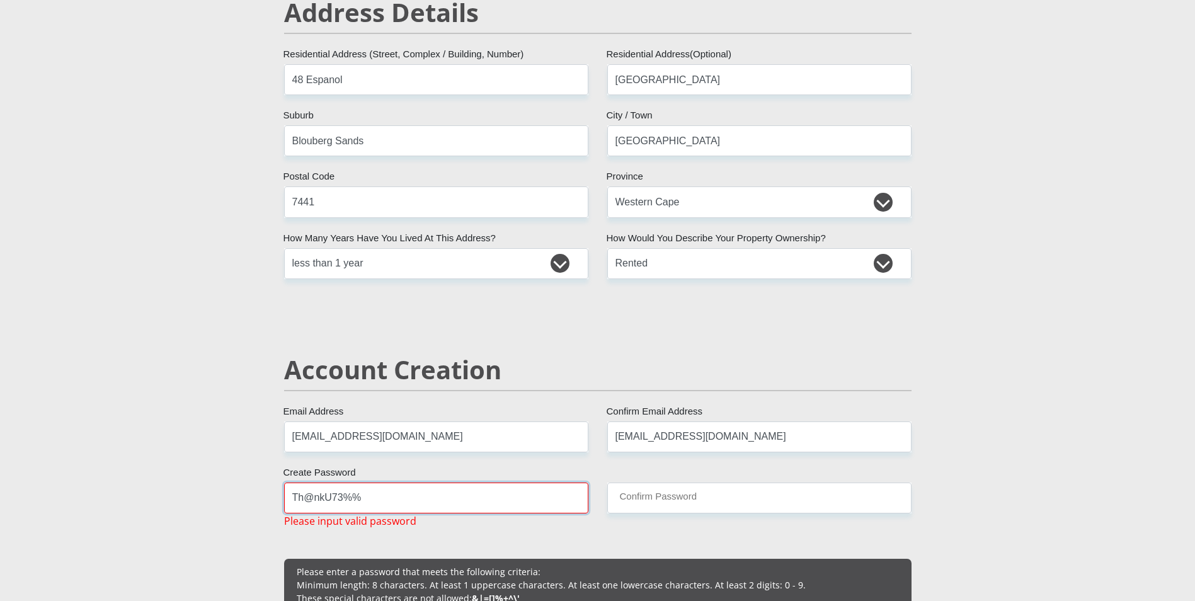
click at [406, 492] on input "Th@nkU73%%" at bounding box center [436, 498] width 304 height 31
drag, startPoint x: 380, startPoint y: 494, endPoint x: 247, endPoint y: 494, distance: 132.9
click at [703, 496] on input "Confirm Password" at bounding box center [759, 498] width 304 height 31
click at [368, 496] on input "Th@nkU73%%" at bounding box center [436, 498] width 304 height 31
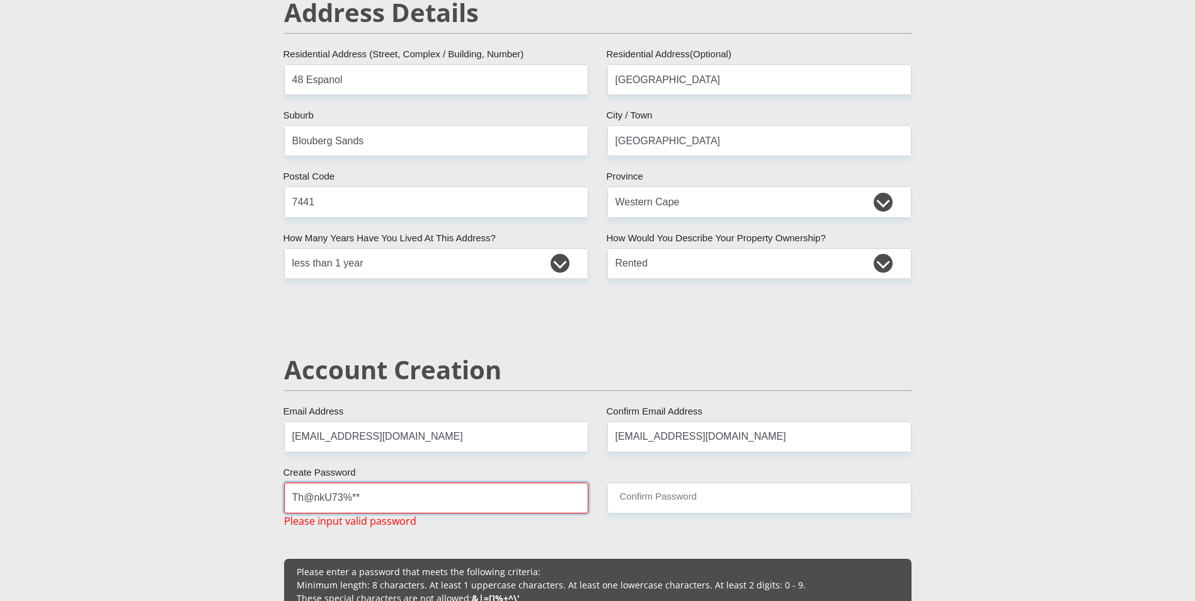
drag, startPoint x: 349, startPoint y: 500, endPoint x: 404, endPoint y: 500, distance: 55.4
click at [404, 500] on input "Th@nkU73%**" at bounding box center [436, 498] width 304 height 31
type input "Th@nkU73%%"
drag, startPoint x: 415, startPoint y: 493, endPoint x: 278, endPoint y: 493, distance: 137.3
click at [278, 493] on div "Th@nkU73%% Create Password Please input valid password" at bounding box center [436, 506] width 323 height 46
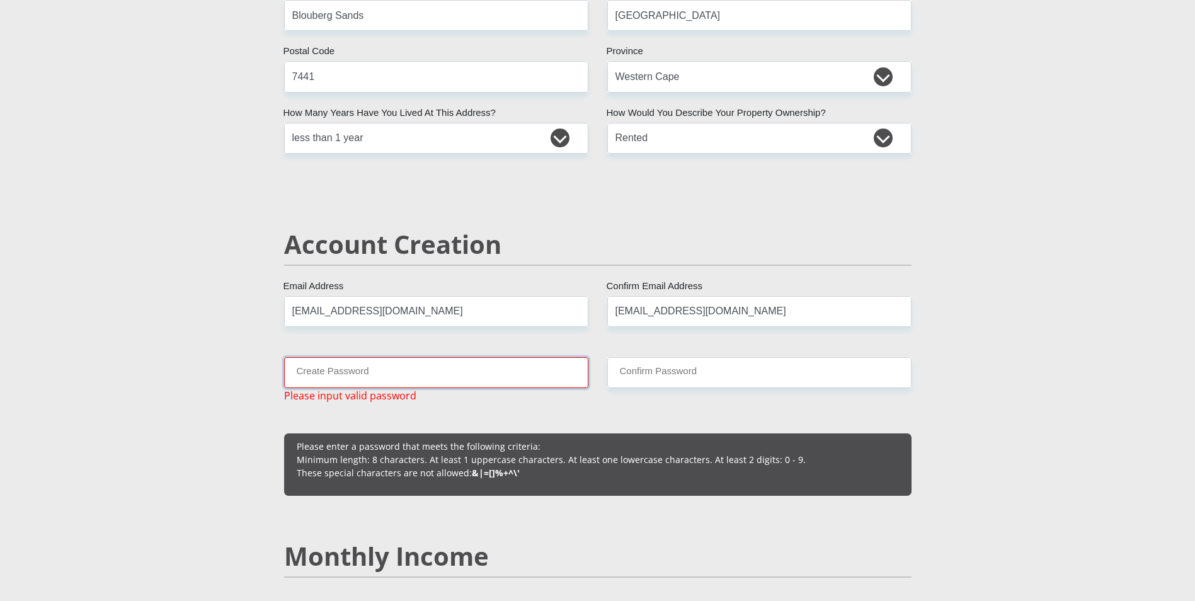
scroll to position [693, 0]
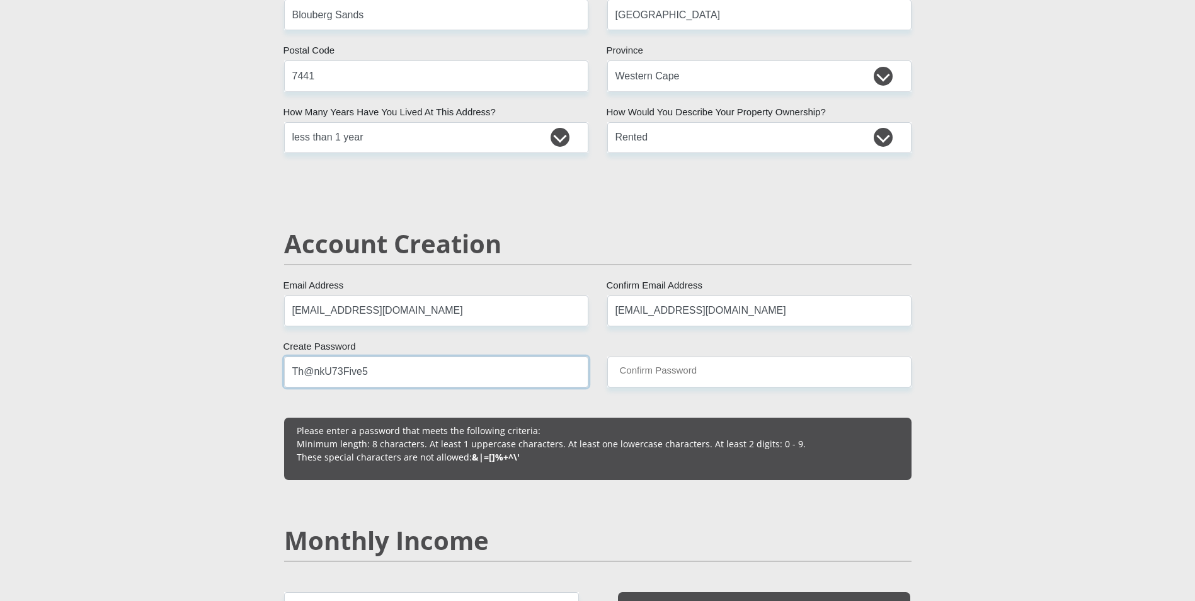
type input "Th@nkU73Five5"
click at [652, 370] on input "Confirm Password" at bounding box center [759, 372] width 304 height 31
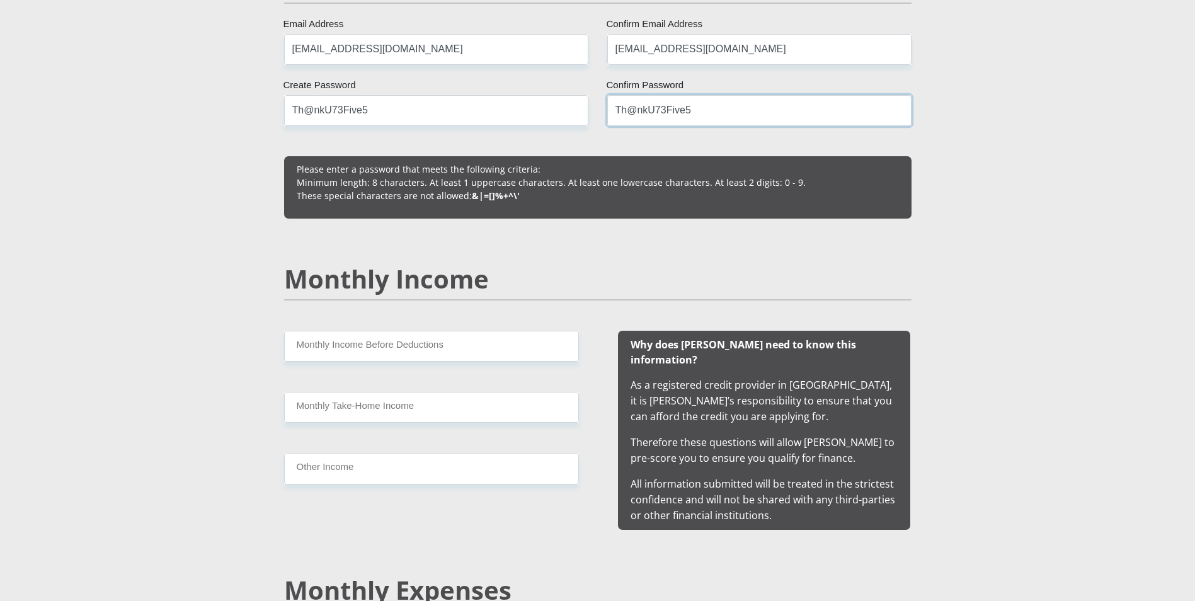
scroll to position [1008, 0]
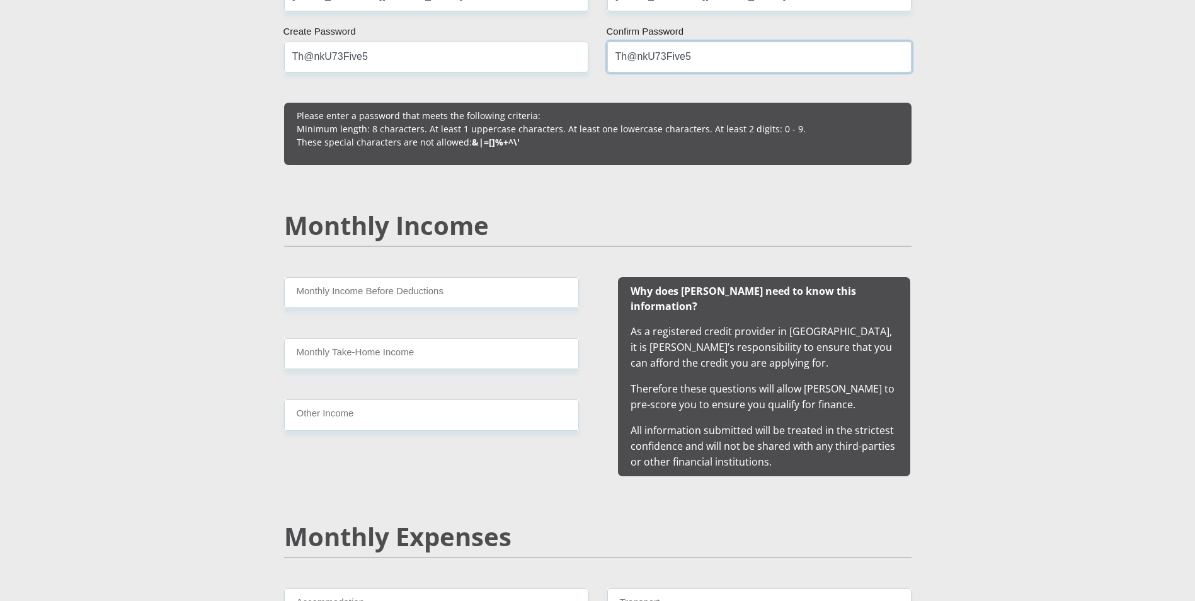
type input "Th@nkU73Five5"
click at [493, 297] on input "Monthly Income Before Deductions" at bounding box center [431, 292] width 295 height 31
click at [452, 352] on input "Monthly Take-Home Income" at bounding box center [431, 353] width 295 height 31
click at [420, 420] on input "Other Income" at bounding box center [431, 414] width 295 height 31
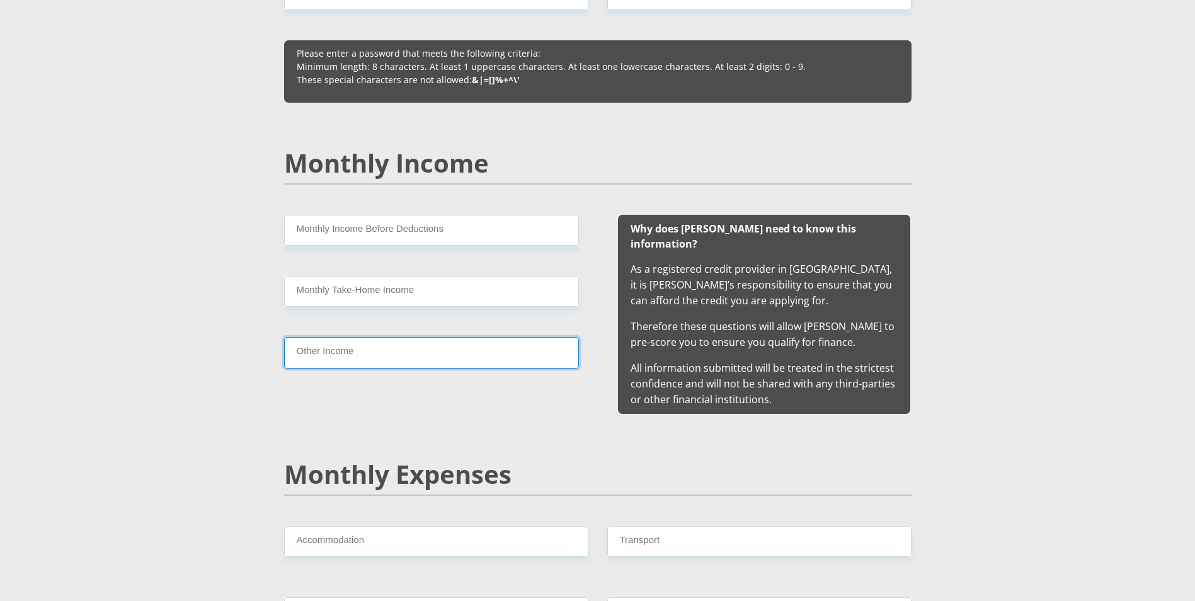
scroll to position [1071, 0]
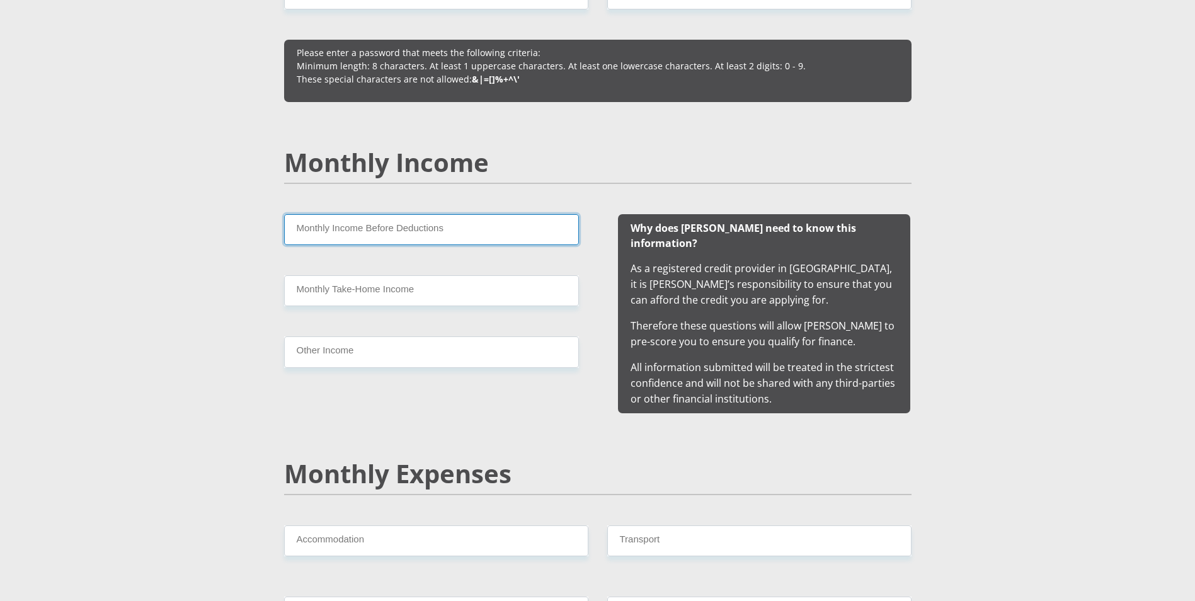
click at [483, 229] on input "Monthly Income Before Deductions" at bounding box center [431, 229] width 295 height 31
type input "32455.08"
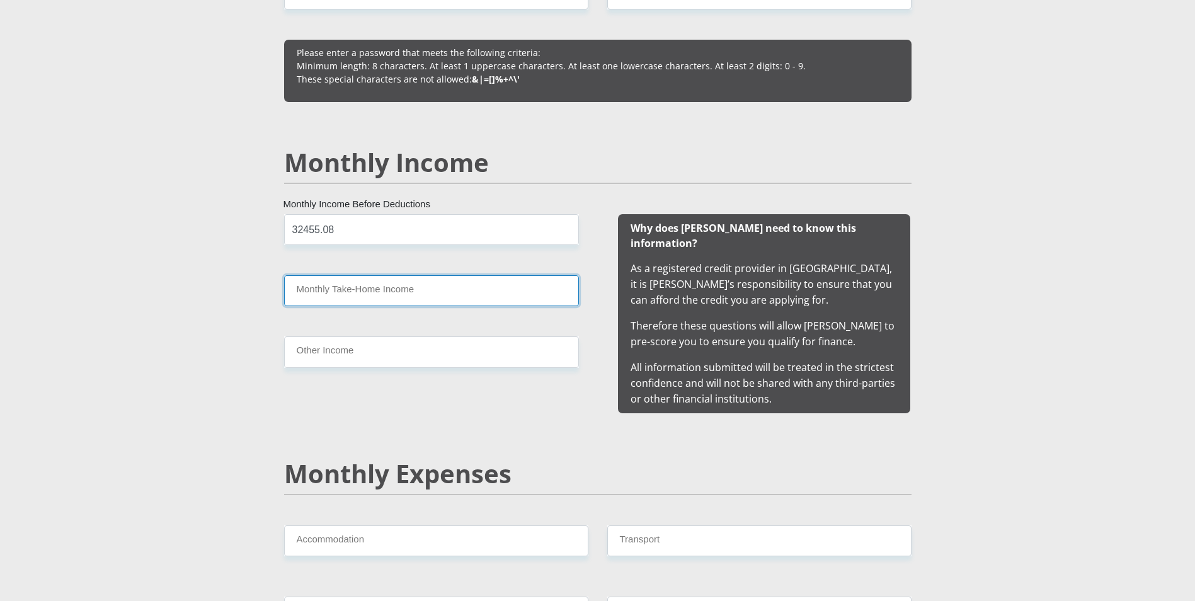
click at [418, 293] on input "Monthly Take-Home Income" at bounding box center [431, 290] width 295 height 31
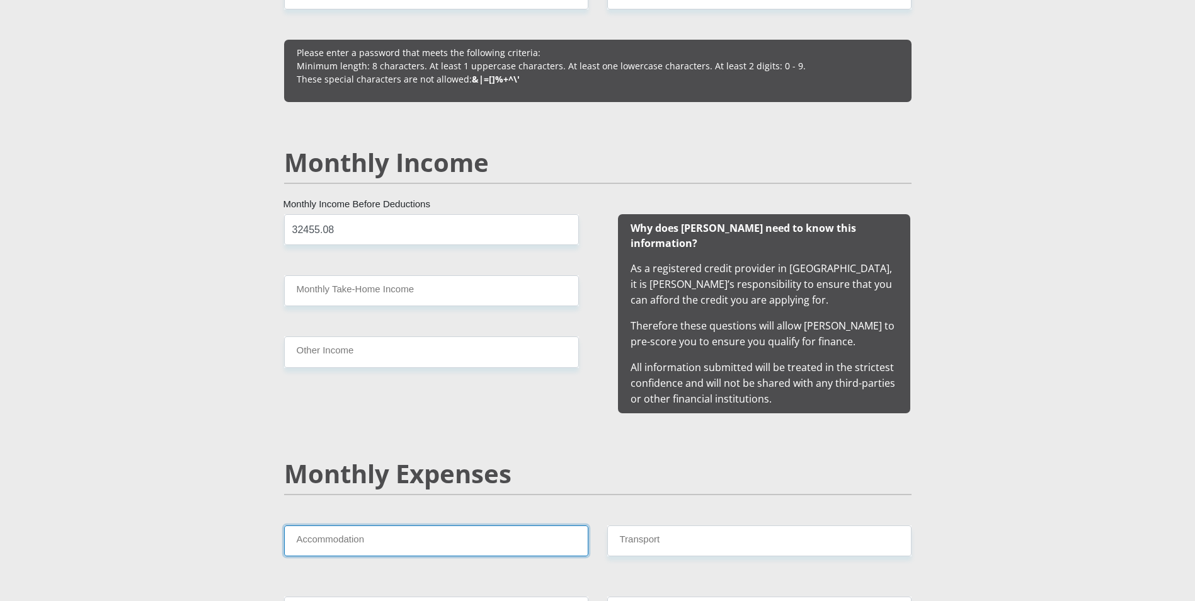
click at [387, 533] on input "Accommodation" at bounding box center [436, 540] width 304 height 31
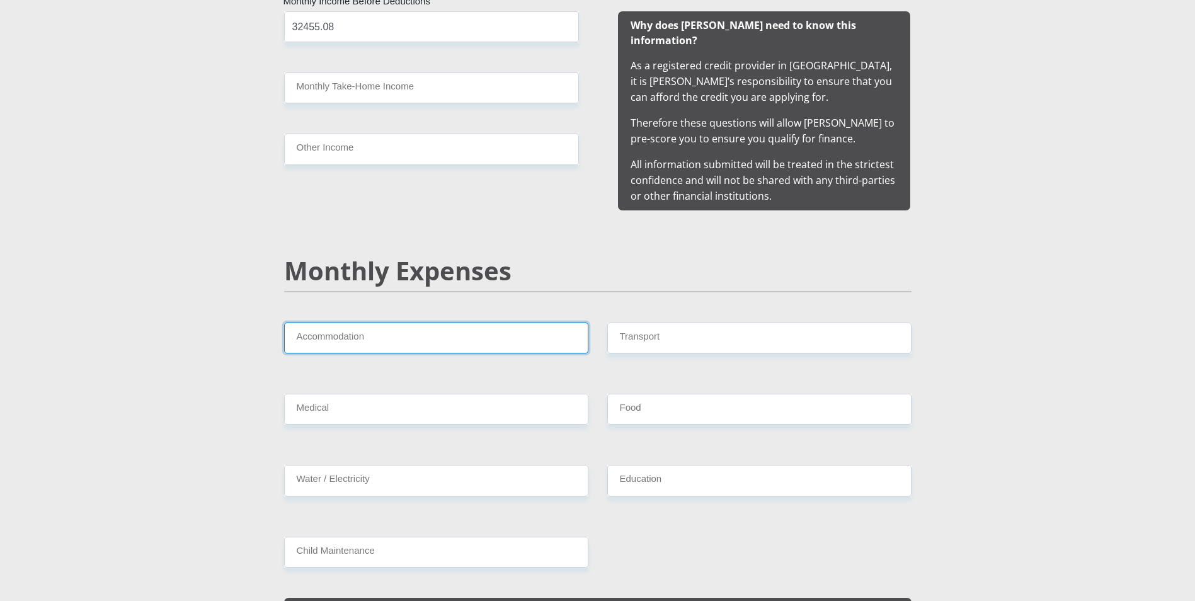
scroll to position [1323, 0]
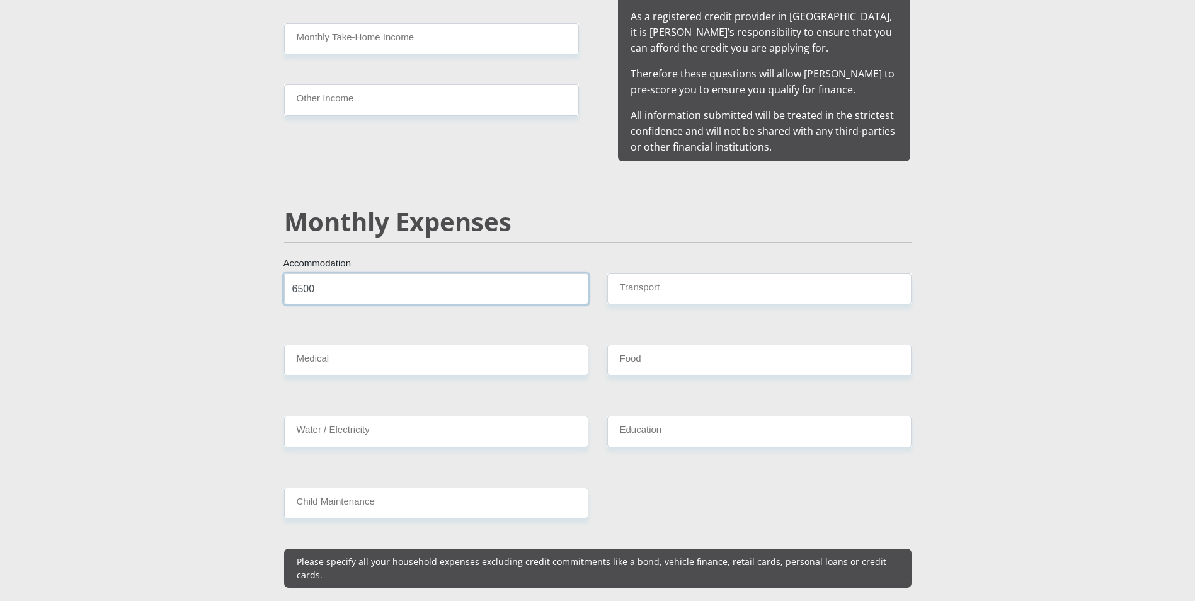
type input "6500"
click at [658, 273] on input "Transport" at bounding box center [759, 288] width 304 height 31
type input "500"
click at [697, 345] on input "Food" at bounding box center [759, 360] width 304 height 31
drag, startPoint x: 650, startPoint y: 349, endPoint x: 606, endPoint y: 348, distance: 43.5
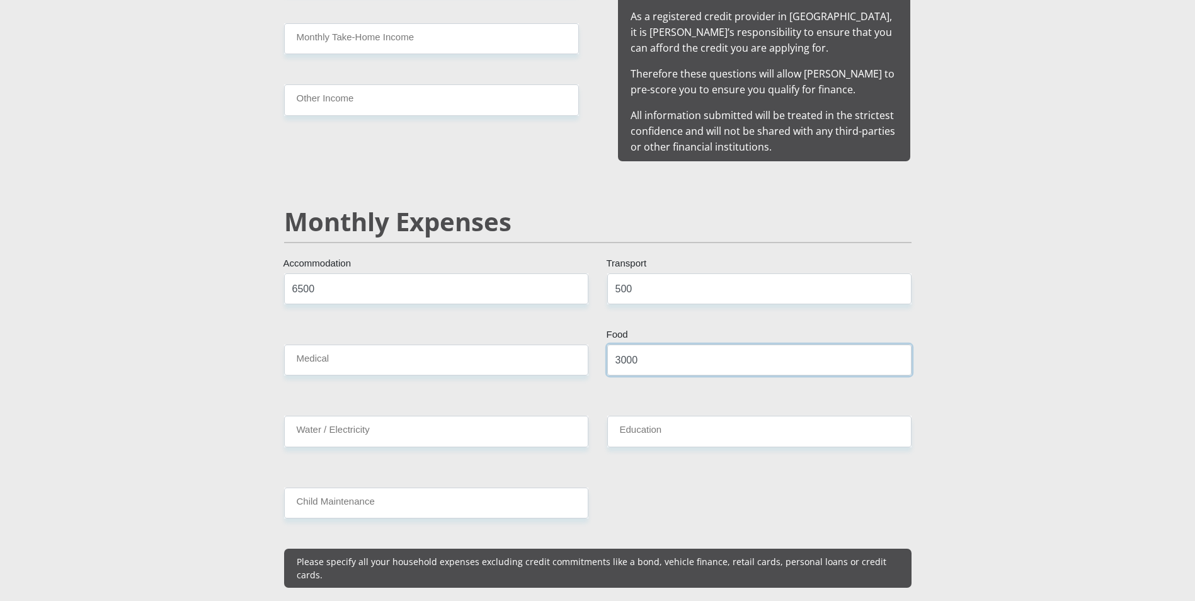
click at [606, 348] on div "3000 Food" at bounding box center [759, 365] width 323 height 41
type input "2500"
click at [492, 416] on input "Water / Electricity" at bounding box center [436, 431] width 304 height 31
click at [489, 416] on input "500" at bounding box center [436, 431] width 304 height 31
type input "500"
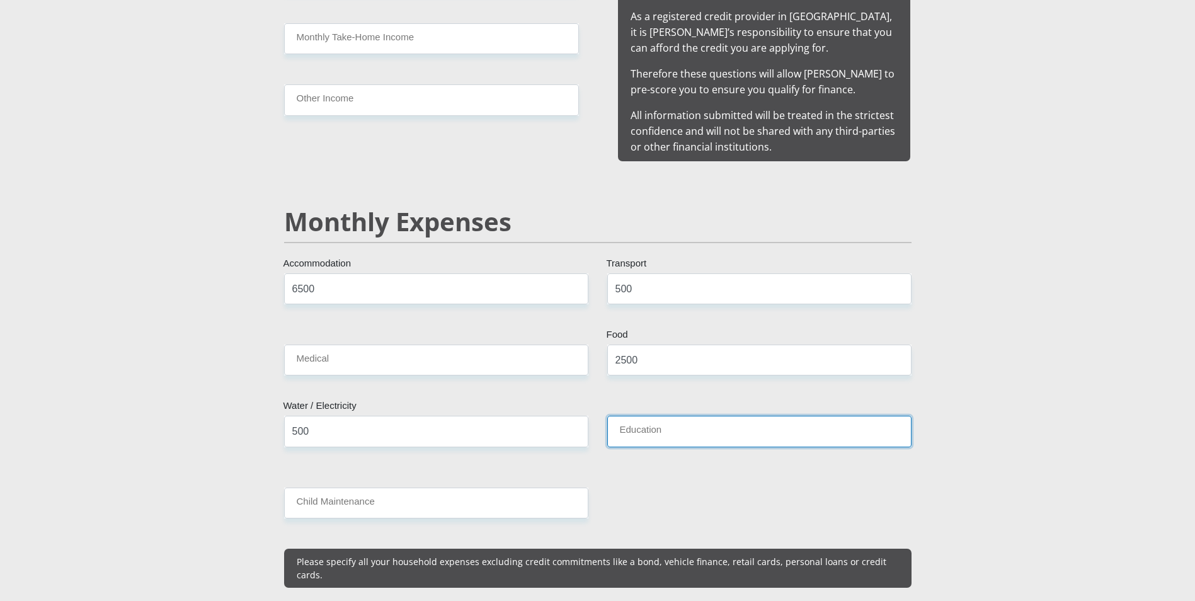
click at [673, 416] on input "Education" at bounding box center [759, 431] width 304 height 31
type input "3500"
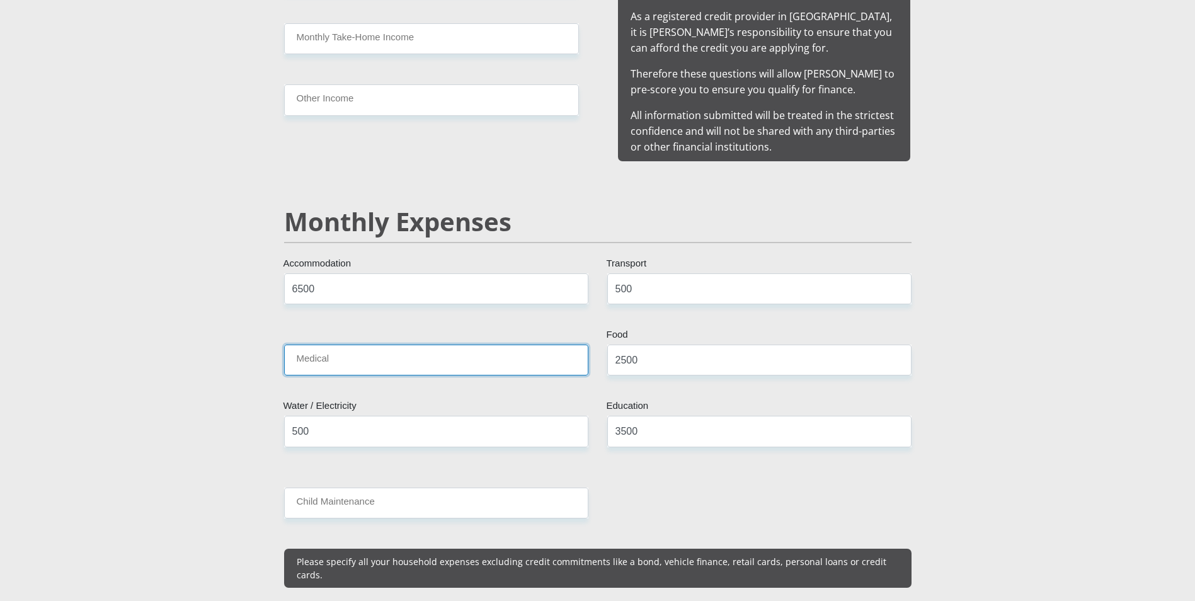
click at [452, 351] on input "Medical" at bounding box center [436, 360] width 304 height 31
type input "0"
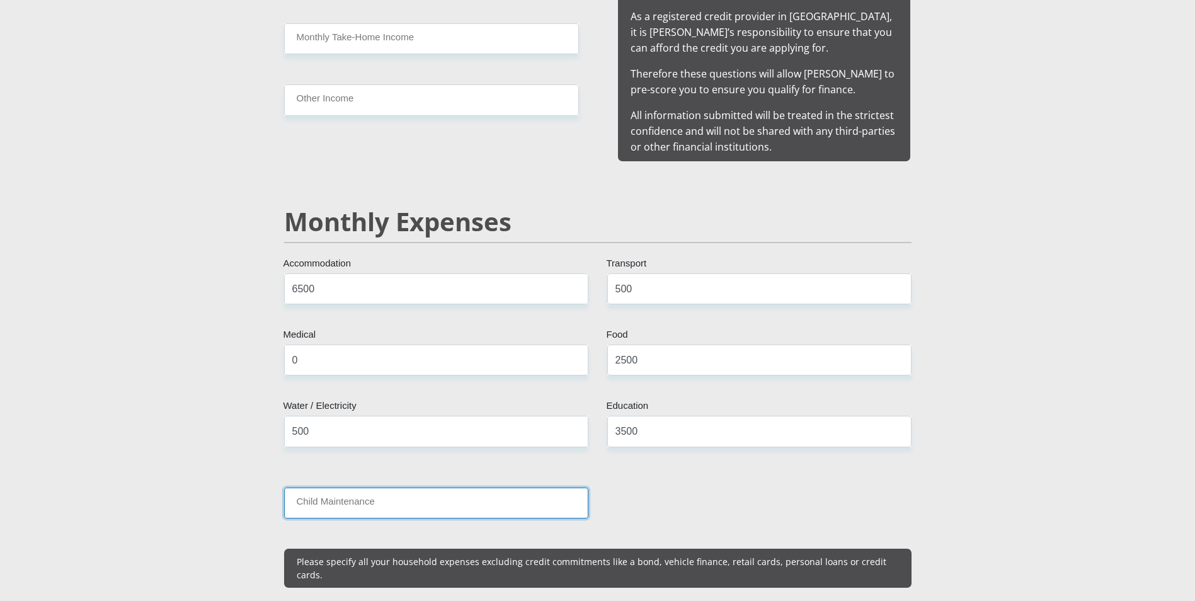
click at [352, 488] on input "Child Maintenance" at bounding box center [436, 503] width 304 height 31
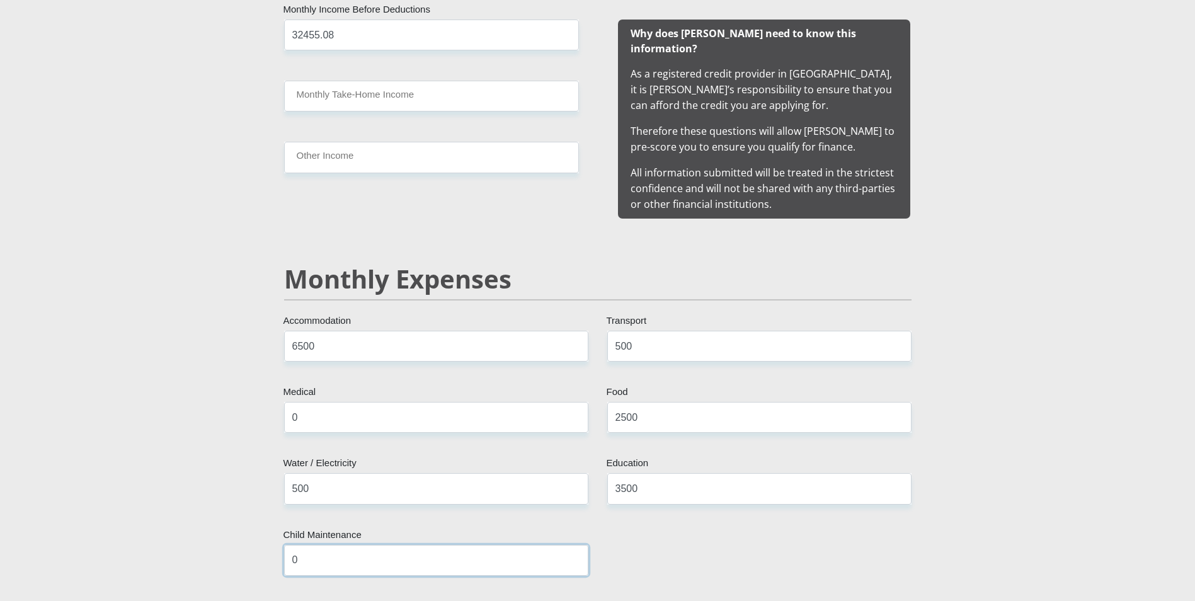
scroll to position [1134, 0]
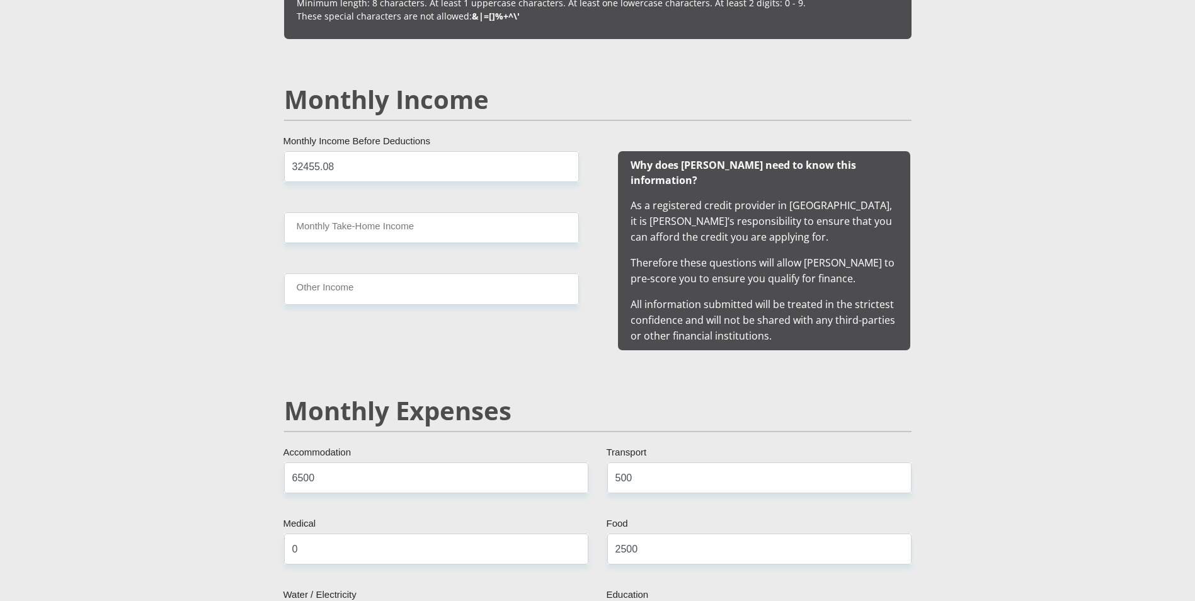
type input "0"
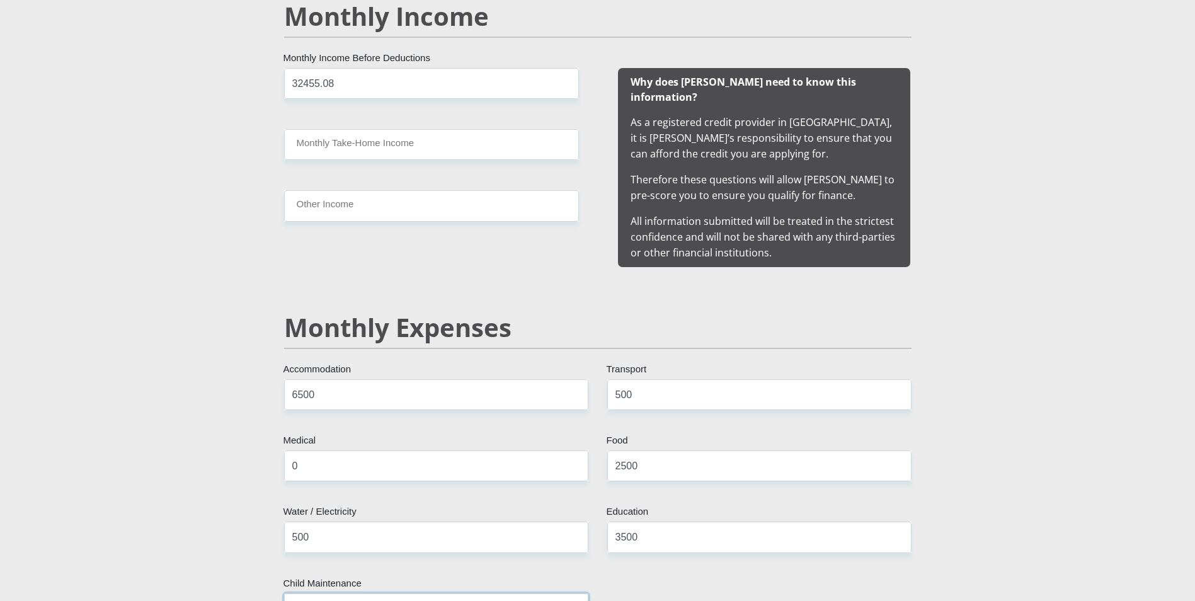
scroll to position [1197, 0]
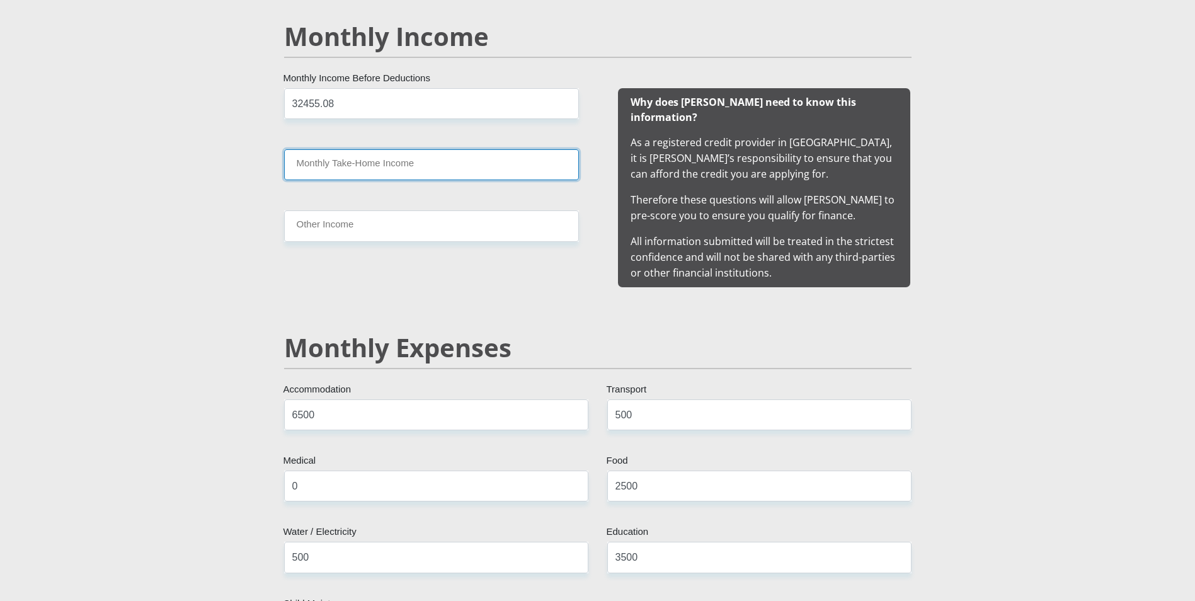
click at [365, 161] on input "Monthly Take-Home Income" at bounding box center [431, 164] width 295 height 31
type input "26777.55"
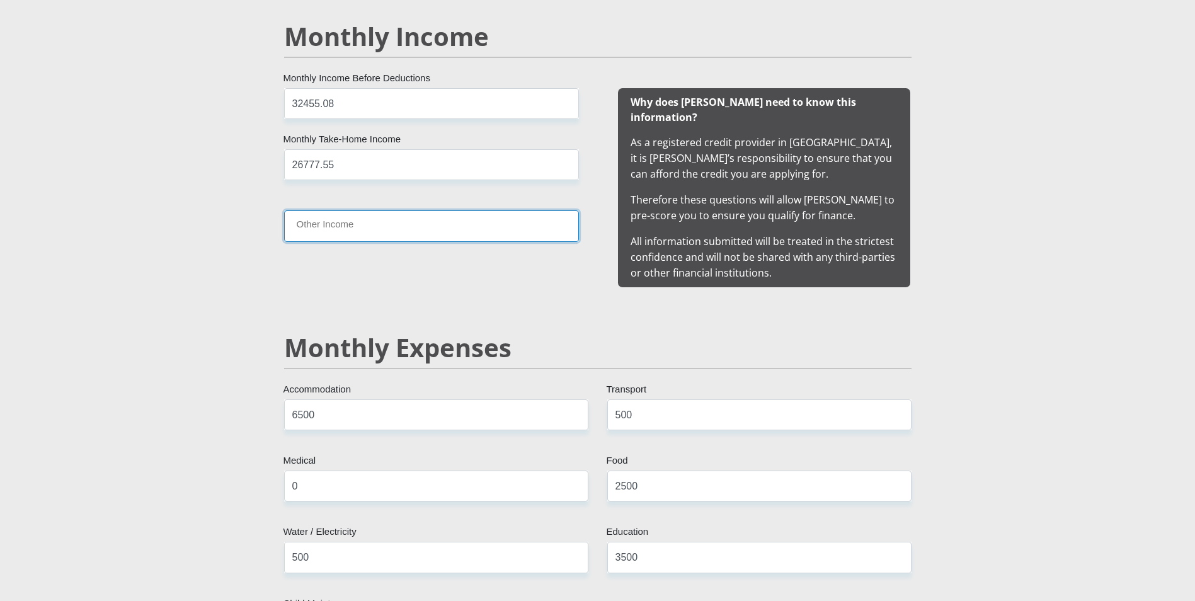
click at [342, 221] on input "Other Income" at bounding box center [431, 225] width 295 height 31
type input "2500"
drag, startPoint x: 370, startPoint y: 231, endPoint x: 119, endPoint y: 231, distance: 251.4
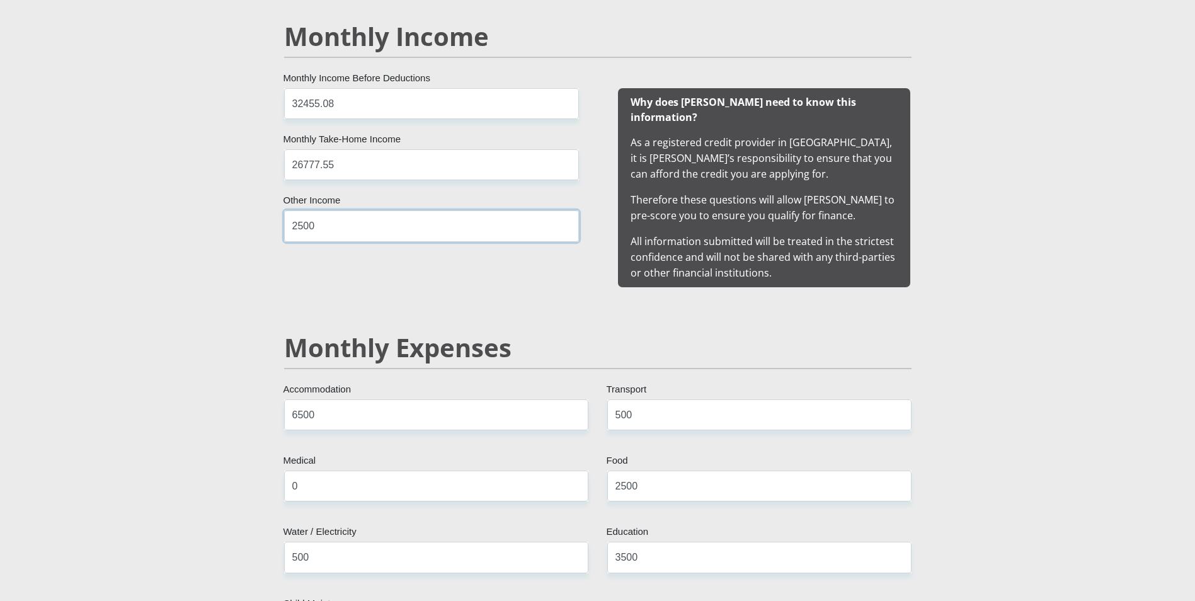
click at [383, 233] on input "2500" at bounding box center [431, 225] width 295 height 31
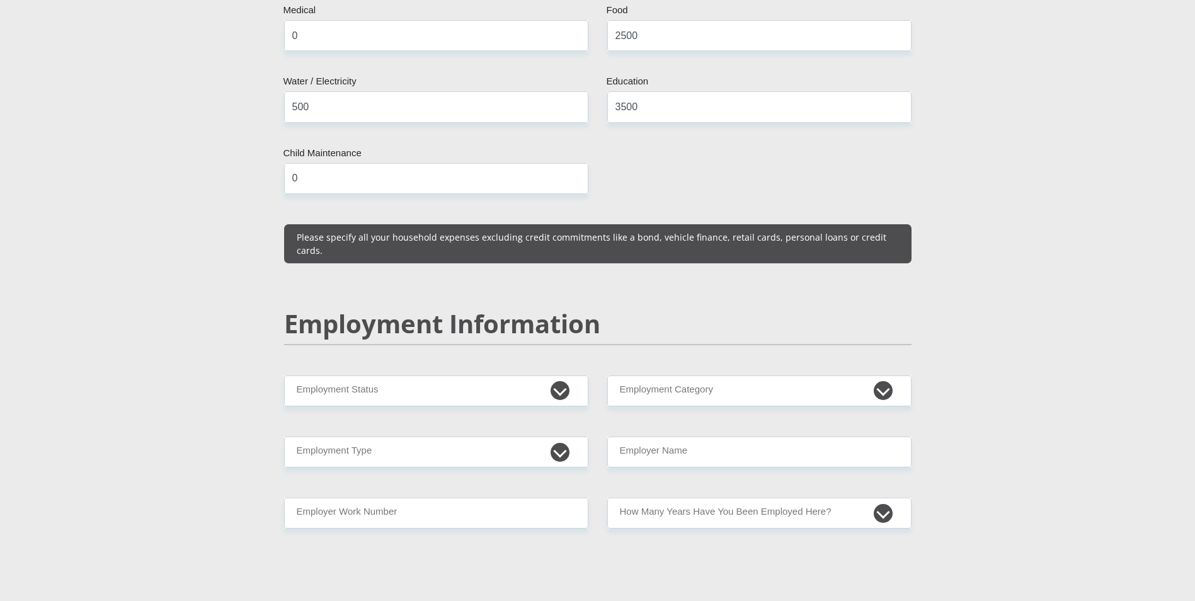
scroll to position [1701, 0]
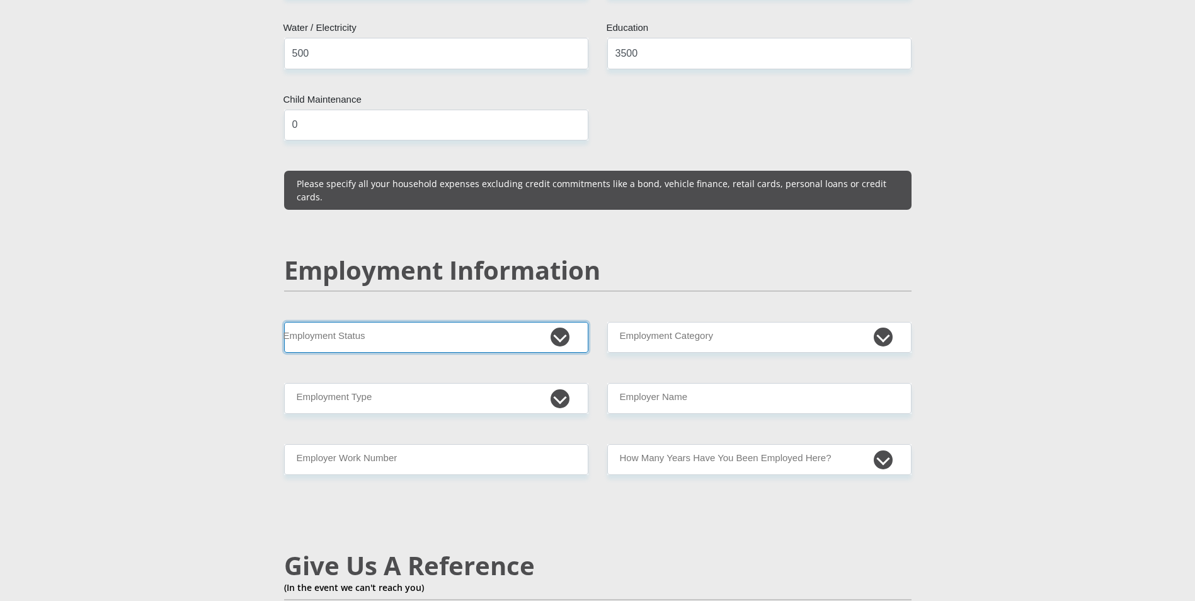
click at [457, 322] on select "Permanent/Full-time Part-time/Casual Contract Worker Self-Employed Housewife Re…" at bounding box center [436, 337] width 304 height 31
select select "3"
click at [284, 322] on select "Permanent/Full-time Part-time/Casual Contract Worker Self-Employed Housewife Re…" at bounding box center [436, 337] width 304 height 31
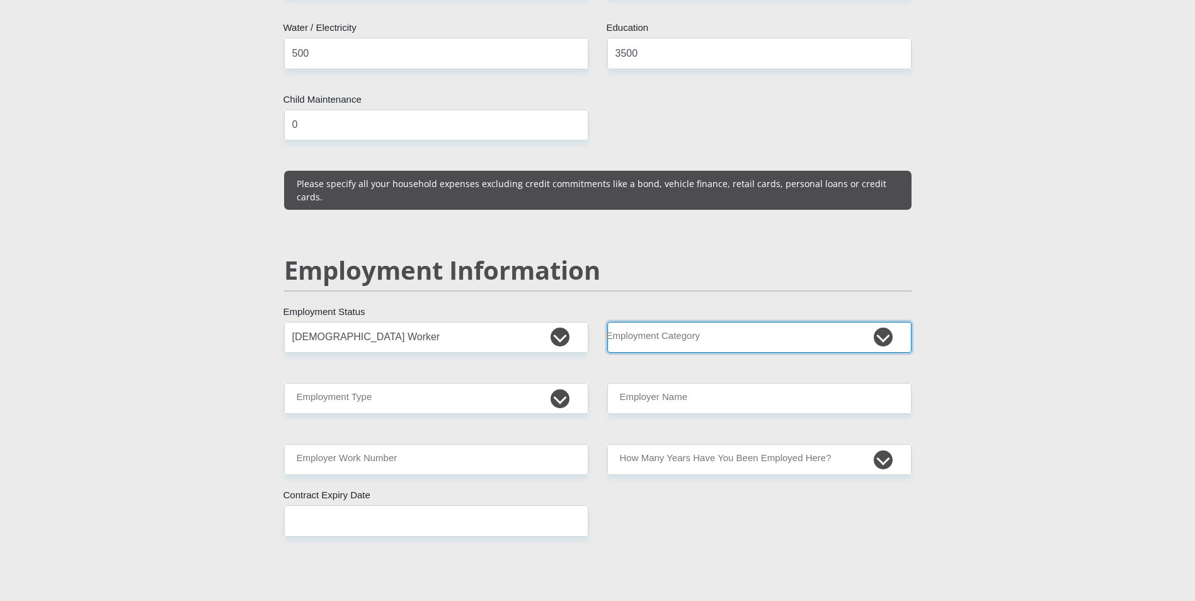
click at [706, 322] on select "AGRICULTURE ALCOHOL & TOBACCO CONSTRUCTION MATERIALS METALLURGY EQUIPMENT FOR R…" at bounding box center [759, 337] width 304 height 31
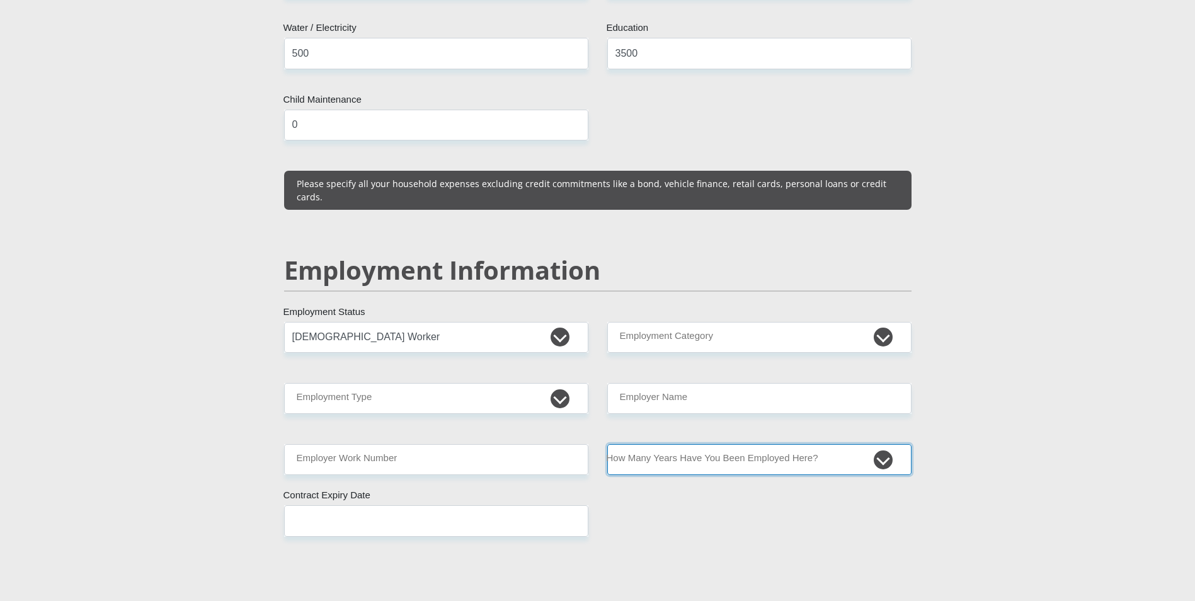
click at [790, 444] on select "less than 1 year 1-3 years 3-5 years 5+ years" at bounding box center [759, 459] width 304 height 31
select select "48"
click at [607, 444] on select "less than 1 year 1-3 years 3-5 years 5+ years" at bounding box center [759, 459] width 304 height 31
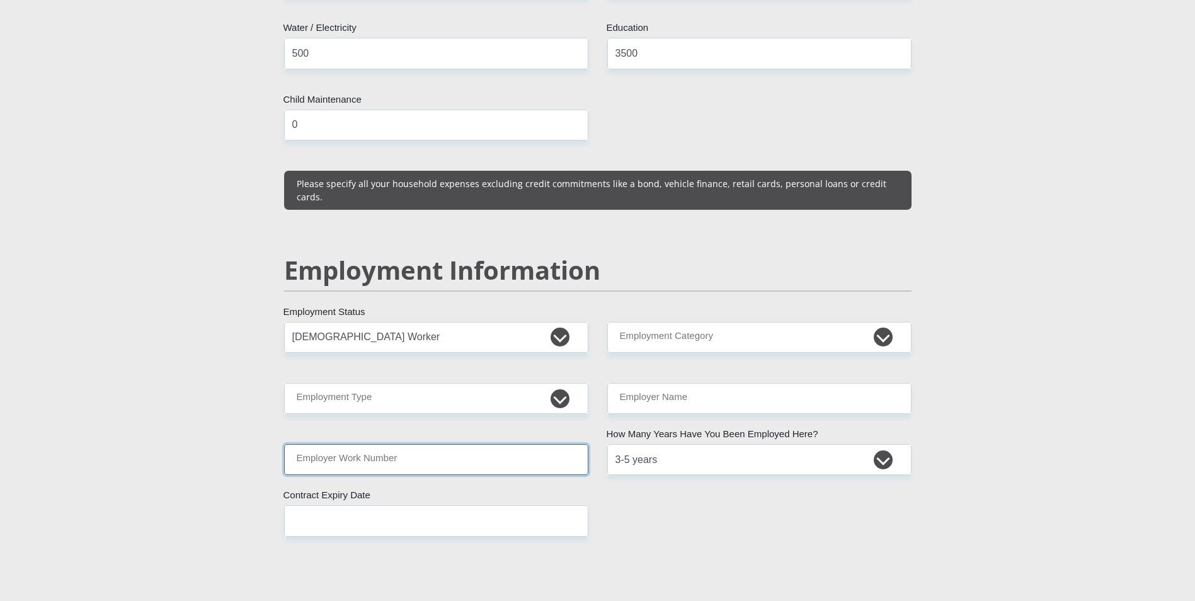
click at [367, 444] on input "Employer Work Number" at bounding box center [436, 459] width 304 height 31
paste input "0119187470"
type input "0119187470"
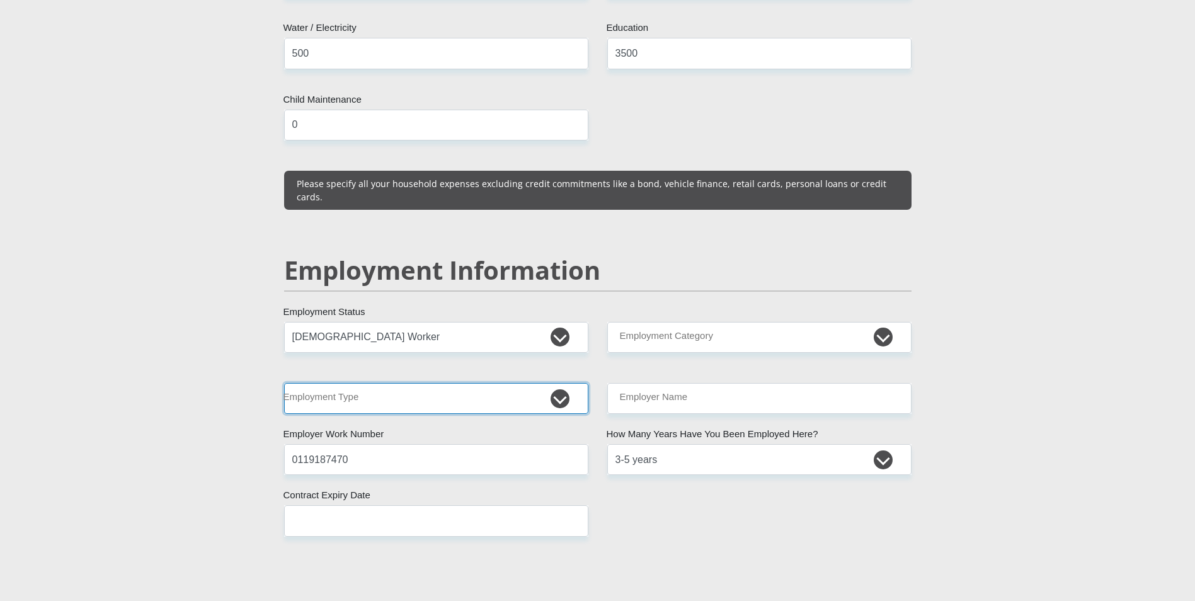
click at [401, 383] on select "College/Lecturer Craft Seller Creative Driver Executive Farmer Forces - Non Com…" at bounding box center [436, 398] width 304 height 31
select select "Unknown/Other"
click at [284, 383] on select "College/Lecturer Craft Seller Creative Driver Executive Farmer Forces - Non Com…" at bounding box center [436, 398] width 304 height 31
click at [695, 383] on input "Employer Name" at bounding box center [759, 398] width 304 height 31
type input "JordanHumanResources"
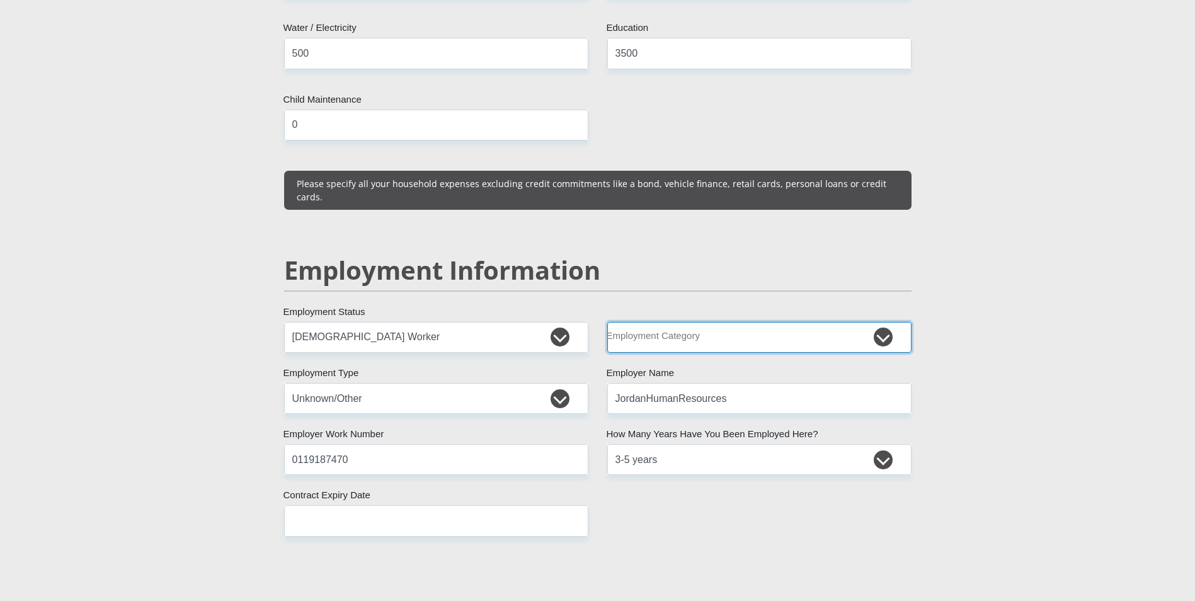
click at [707, 322] on select "AGRICULTURE ALCOHOL & TOBACCO CONSTRUCTION MATERIALS METALLURGY EQUIPMENT FOR R…" at bounding box center [759, 337] width 304 height 31
select select "28"
click at [607, 322] on select "AGRICULTURE ALCOHOL & TOBACCO CONSTRUCTION MATERIALS METALLURGY EQUIPMENT FOR R…" at bounding box center [759, 337] width 304 height 31
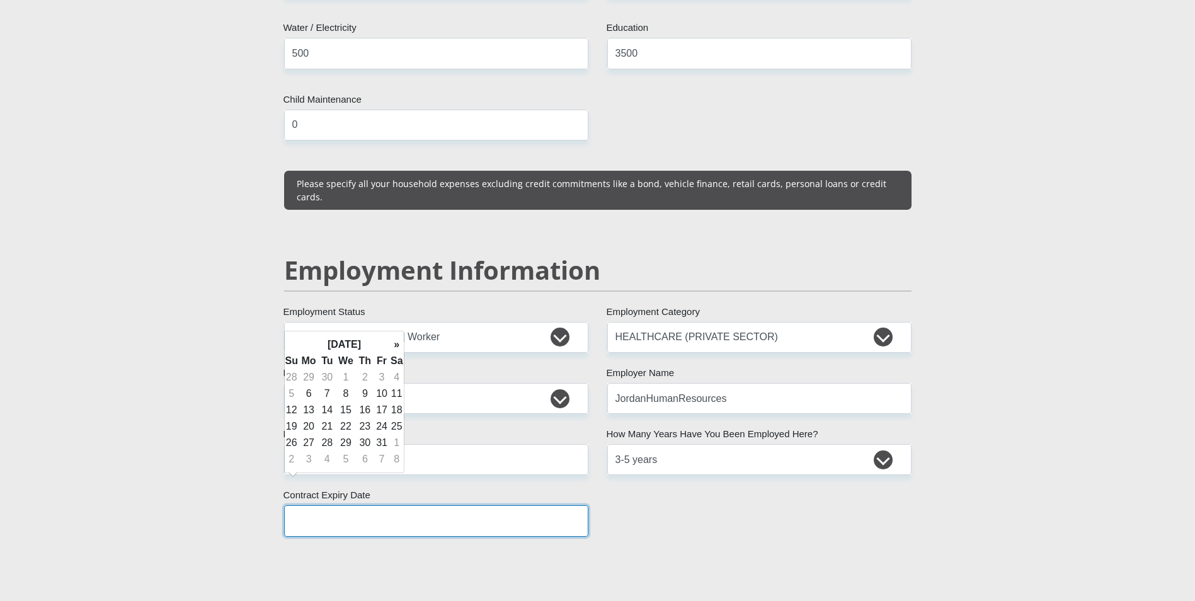
click at [432, 505] on input "text" at bounding box center [436, 520] width 304 height 31
click at [396, 345] on th "»" at bounding box center [397, 344] width 14 height 16
click at [291, 461] on td "30" at bounding box center [292, 459] width 14 height 16
type input "2025/11/30"
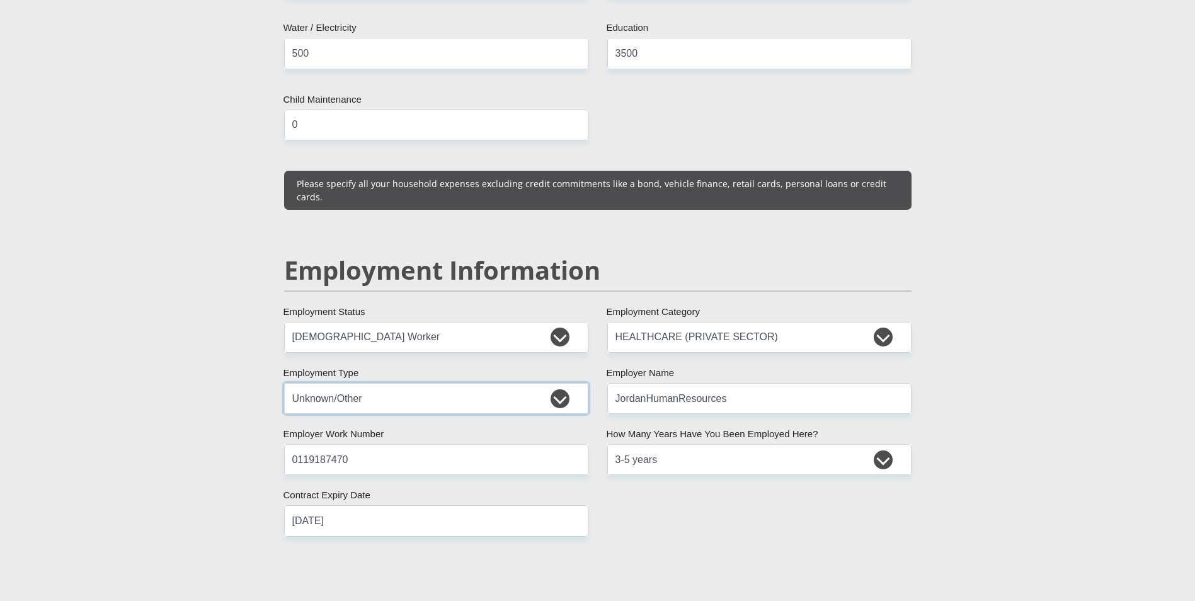
click at [413, 383] on select "College/Lecturer Craft Seller Creative Driver Executive Farmer Forces - Non Com…" at bounding box center [436, 398] width 304 height 31
click at [284, 383] on select "College/Lecturer Craft Seller Creative Driver Executive Farmer Forces - Non Com…" at bounding box center [436, 398] width 304 height 31
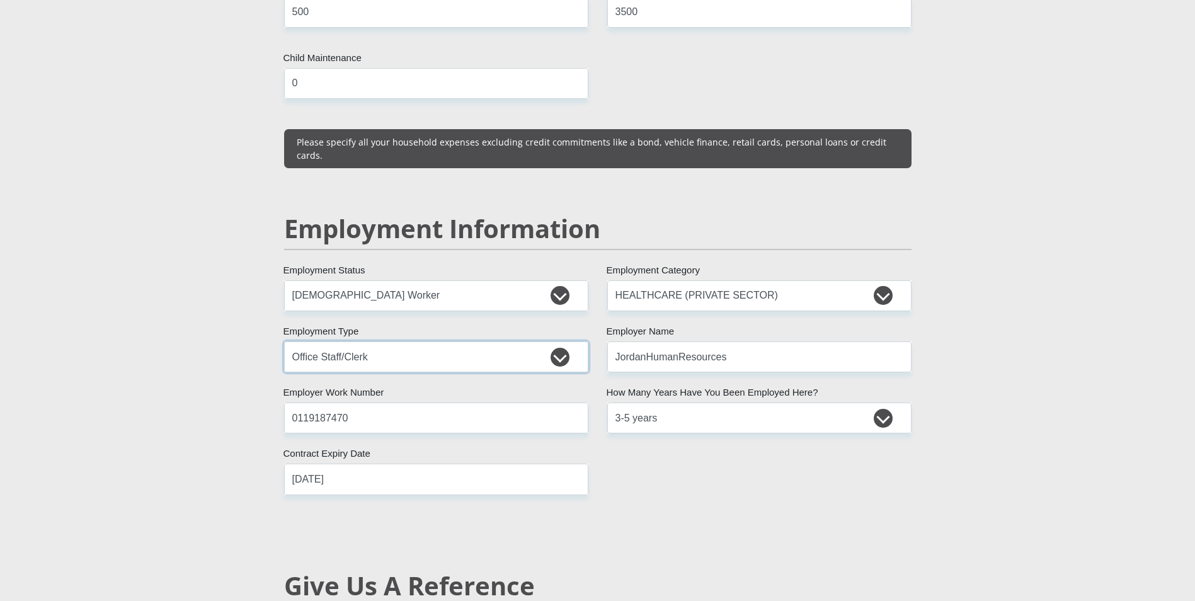
scroll to position [1764, 0]
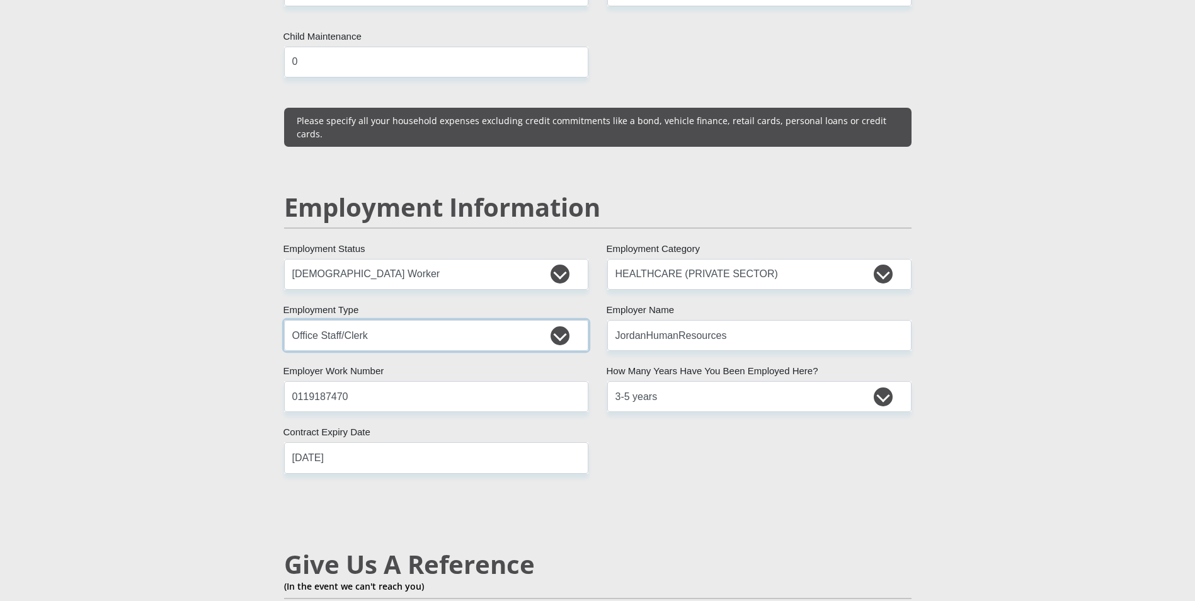
click at [561, 320] on select "College/Lecturer Craft Seller Creative Driver Executive Farmer Forces - Non Com…" at bounding box center [436, 335] width 304 height 31
click at [284, 320] on select "College/Lecturer Craft Seller Creative Driver Executive Farmer Forces - Non Com…" at bounding box center [436, 335] width 304 height 31
click at [389, 320] on select "College/Lecturer Craft Seller Creative Driver Executive Farmer Forces - Non Com…" at bounding box center [436, 335] width 304 height 31
select select "Unknown/Other"
click at [284, 320] on select "College/Lecturer Craft Seller Creative Driver Executive Farmer Forces - Non Com…" at bounding box center [436, 335] width 304 height 31
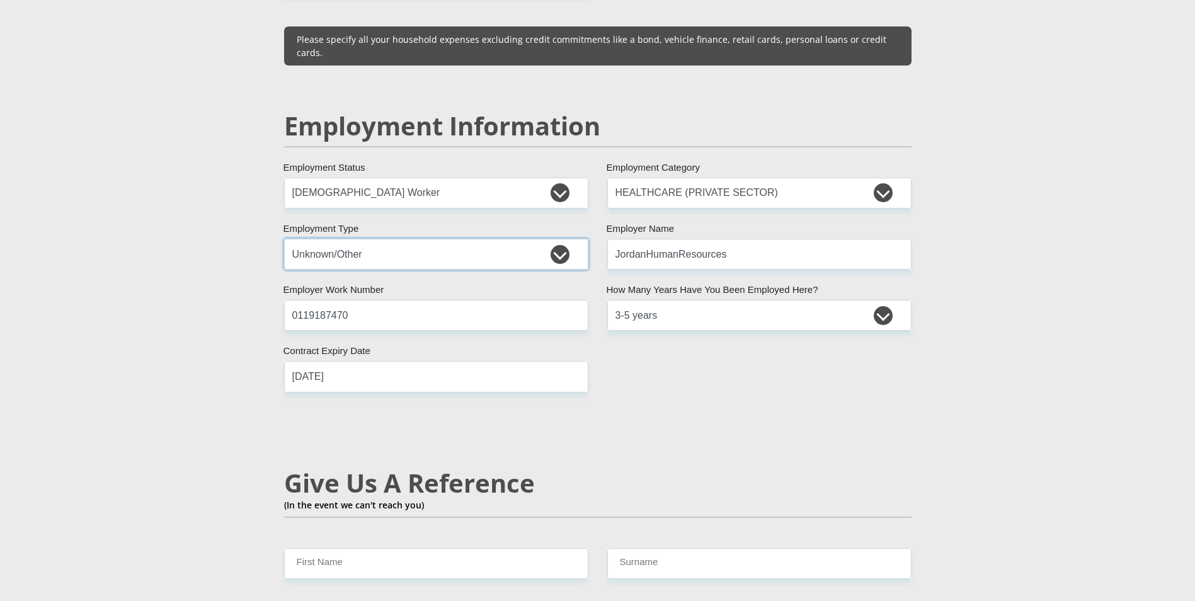
scroll to position [2016, 0]
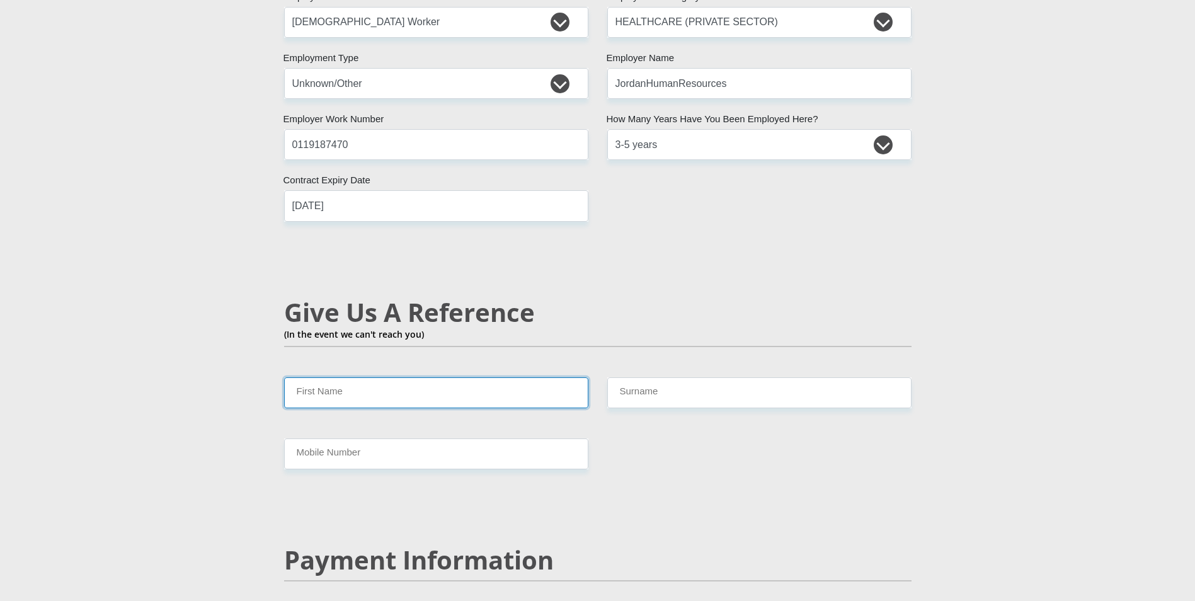
click at [422, 377] on input "First Name" at bounding box center [436, 392] width 304 height 31
type input "Zandile"
type input "Nxumalo"
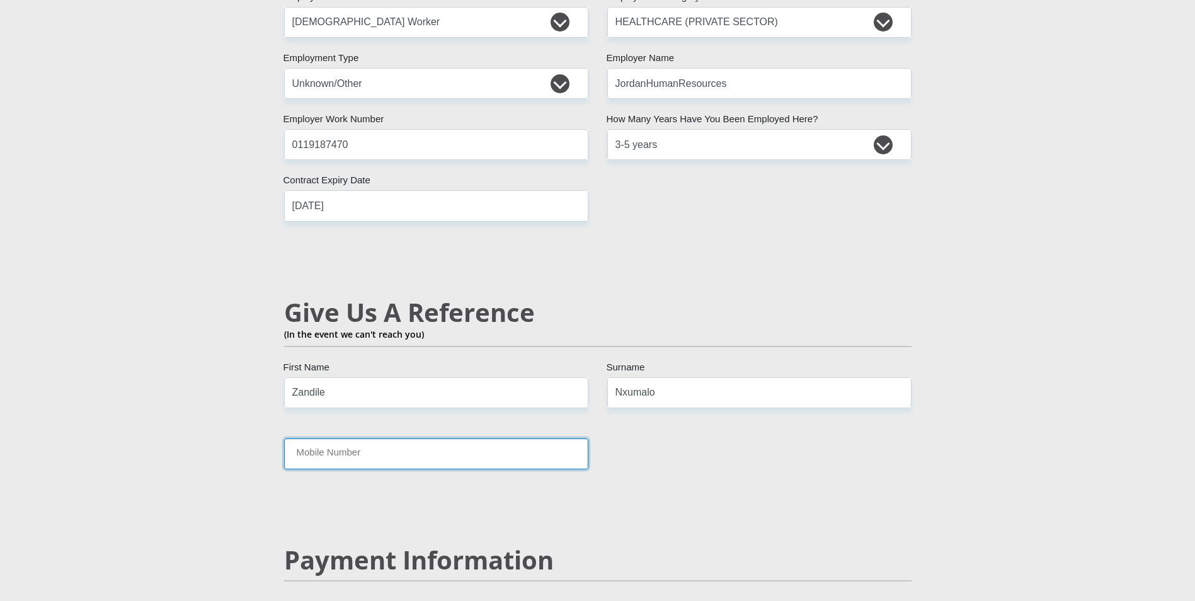
click at [472, 438] on input "Mobile Number" at bounding box center [436, 453] width 304 height 31
paste input "82 254 2572"
click at [292, 438] on input "82 254 2572" at bounding box center [436, 453] width 304 height 31
click at [307, 438] on input "082 254 2572" at bounding box center [436, 453] width 304 height 31
click at [324, 438] on input "082254 2572" at bounding box center [436, 453] width 304 height 31
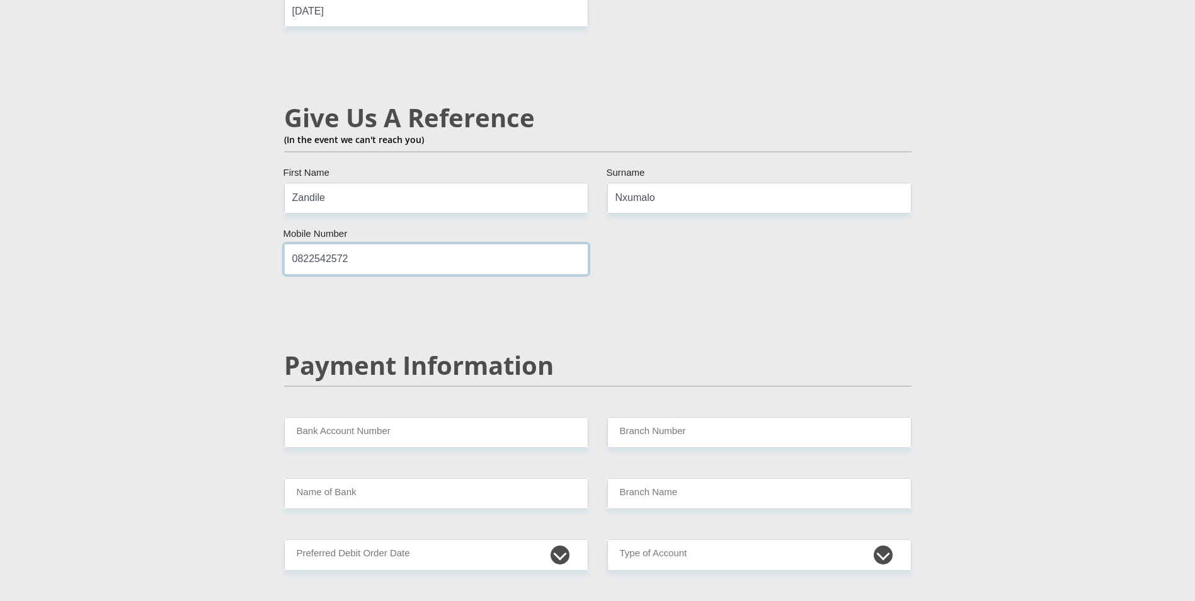
scroll to position [2268, 0]
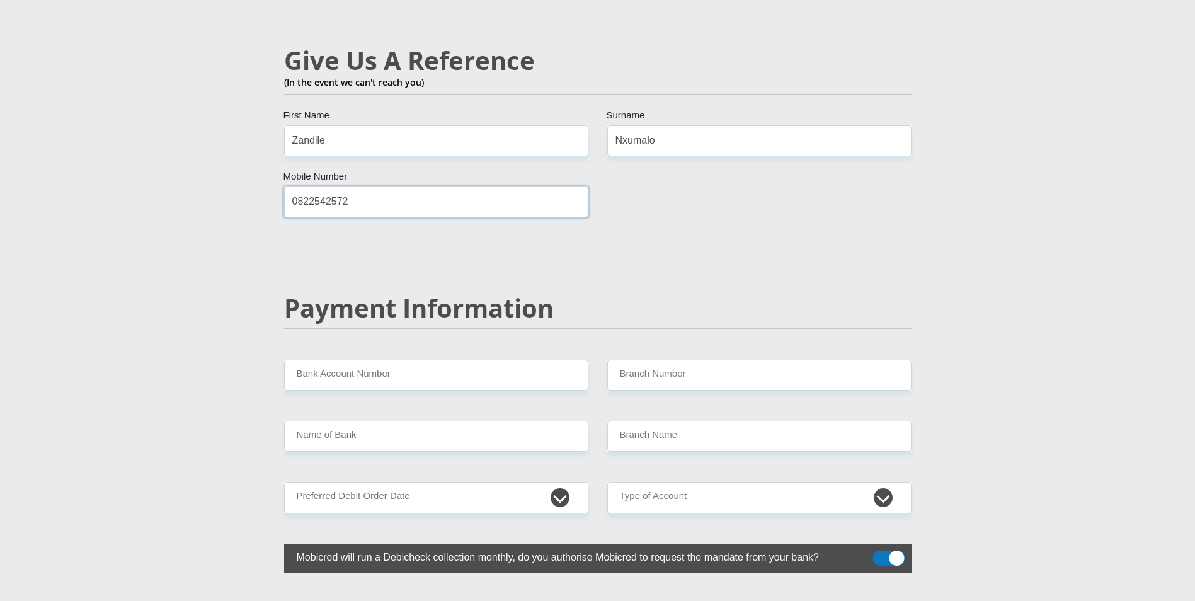
type input "0822542572"
click at [470, 360] on input "Bank Account Number" at bounding box center [436, 375] width 304 height 31
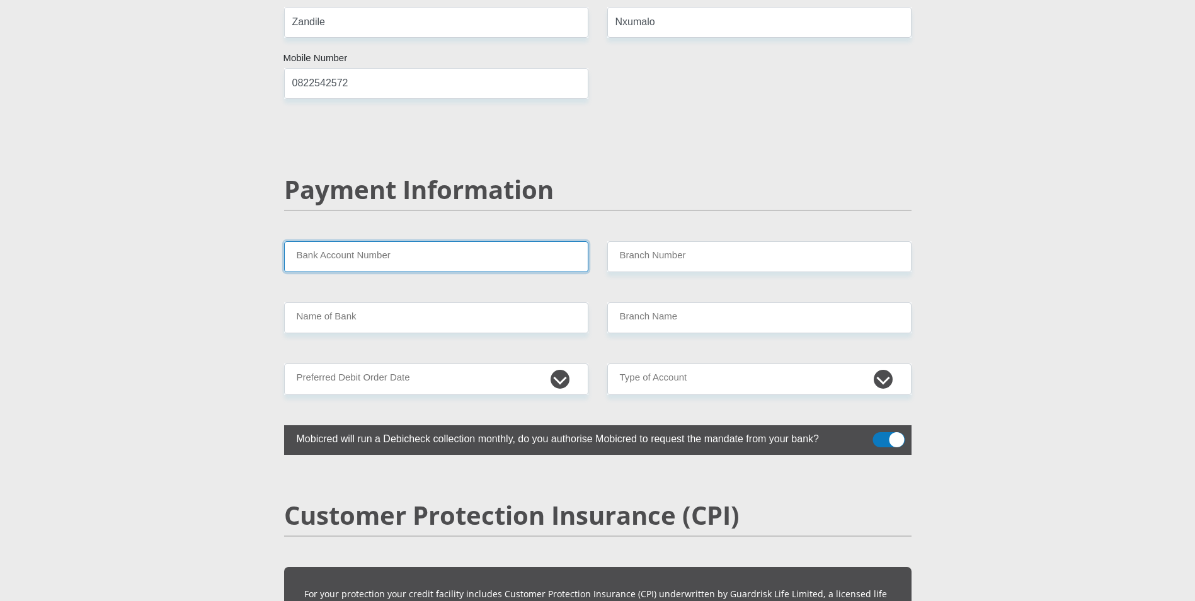
scroll to position [2394, 0]
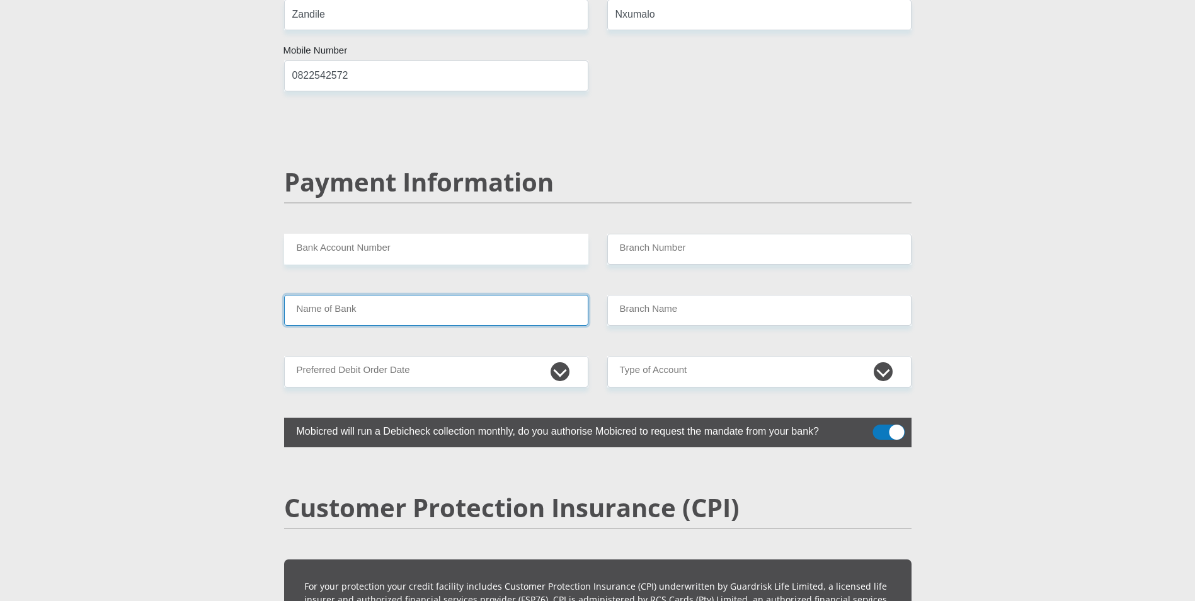
click at [451, 295] on input "Name of Bank" at bounding box center [436, 310] width 304 height 31
click at [452, 295] on input "Name of Bank" at bounding box center [436, 310] width 304 height 31
click at [420, 234] on input "Bank Account Number" at bounding box center [436, 249] width 304 height 31
type input "51063169410"
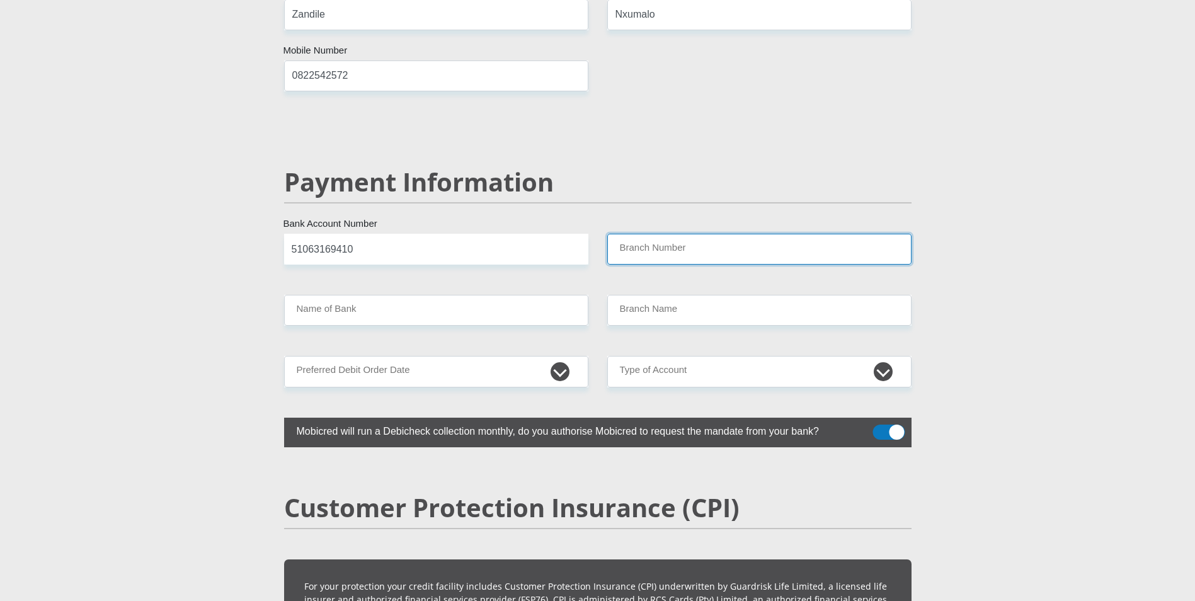
click at [655, 234] on input "Branch Number" at bounding box center [759, 249] width 304 height 31
click at [355, 295] on input "Name of Bank" at bounding box center [436, 310] width 304 height 31
click at [336, 295] on input "Name of Bank" at bounding box center [436, 310] width 304 height 31
click at [562, 356] on select "1st 2nd 3rd 4th 5th 7th 18th 19th 20th 21st 22nd 23rd 24th 25th 26th 27th 28th …" at bounding box center [436, 371] width 304 height 31
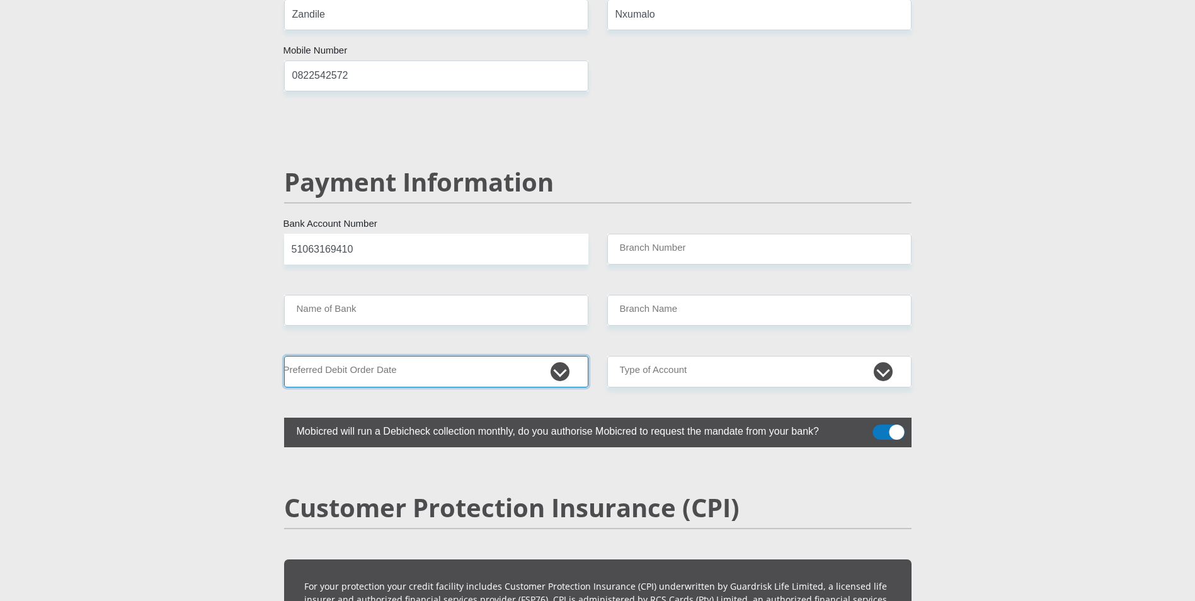
select select "25"
click at [284, 356] on select "1st 2nd 3rd 4th 5th 7th 18th 19th 20th 21st 22nd 23rd 24th 25th 26th 27th 28th …" at bounding box center [436, 371] width 304 height 31
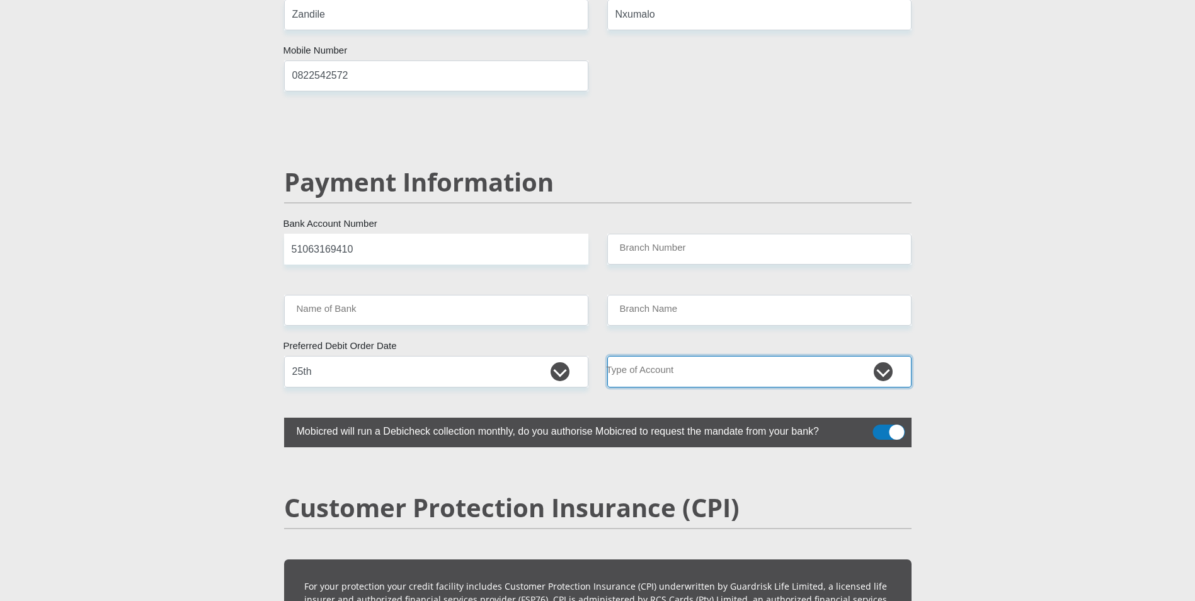
click at [783, 356] on select "Cheque Savings" at bounding box center [759, 371] width 304 height 31
select select "SAV"
click at [607, 356] on select "Cheque Savings" at bounding box center [759, 371] width 304 height 31
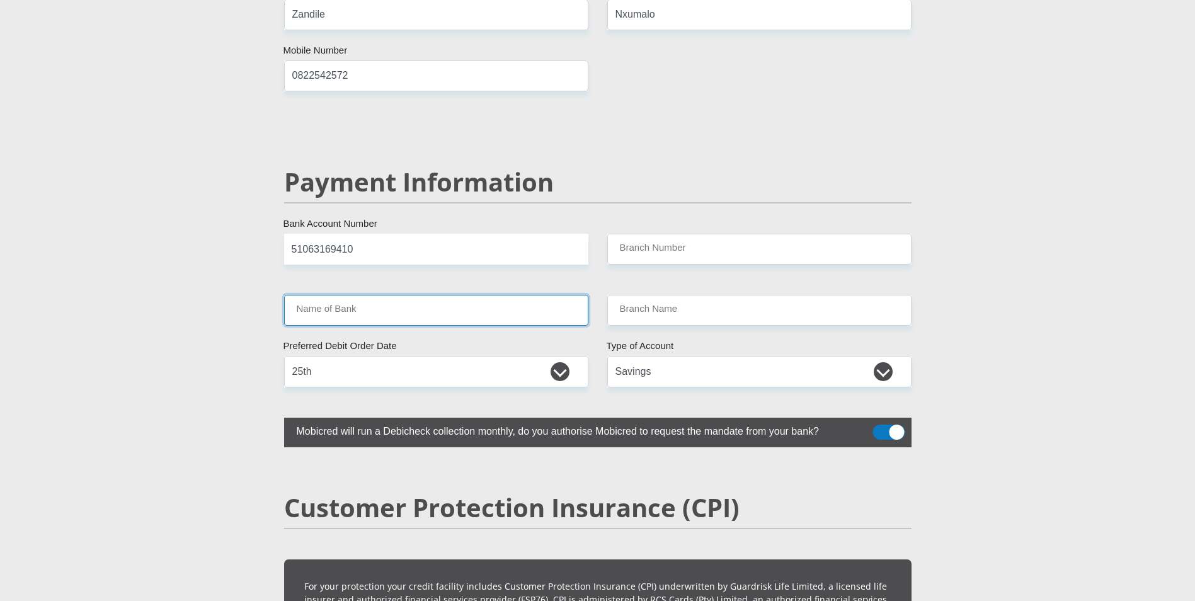
click at [413, 295] on input "Name of Bank" at bounding box center [436, 310] width 304 height 31
click at [689, 234] on input "Branch Number" at bounding box center [759, 249] width 304 height 31
type input "678910"
click at [494, 295] on input "Name of Bank" at bounding box center [436, 310] width 304 height 31
type input "TYME BANK LIMITED"
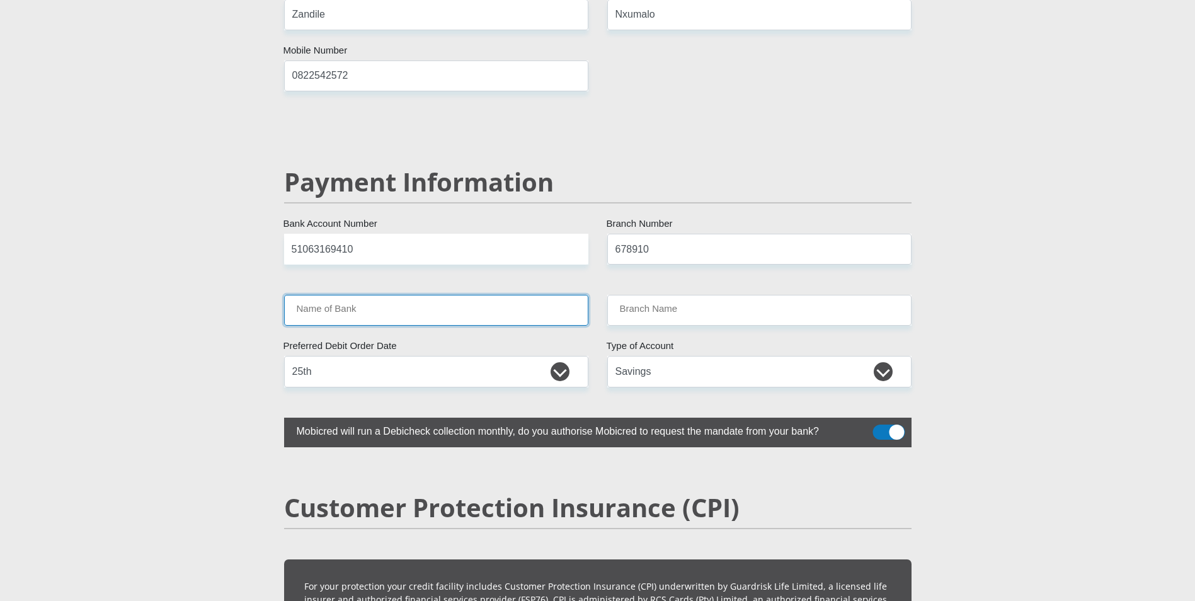
type input "TYME ROSEBANK"
click at [493, 295] on input "TYME BANK LIMITED" at bounding box center [436, 310] width 304 height 31
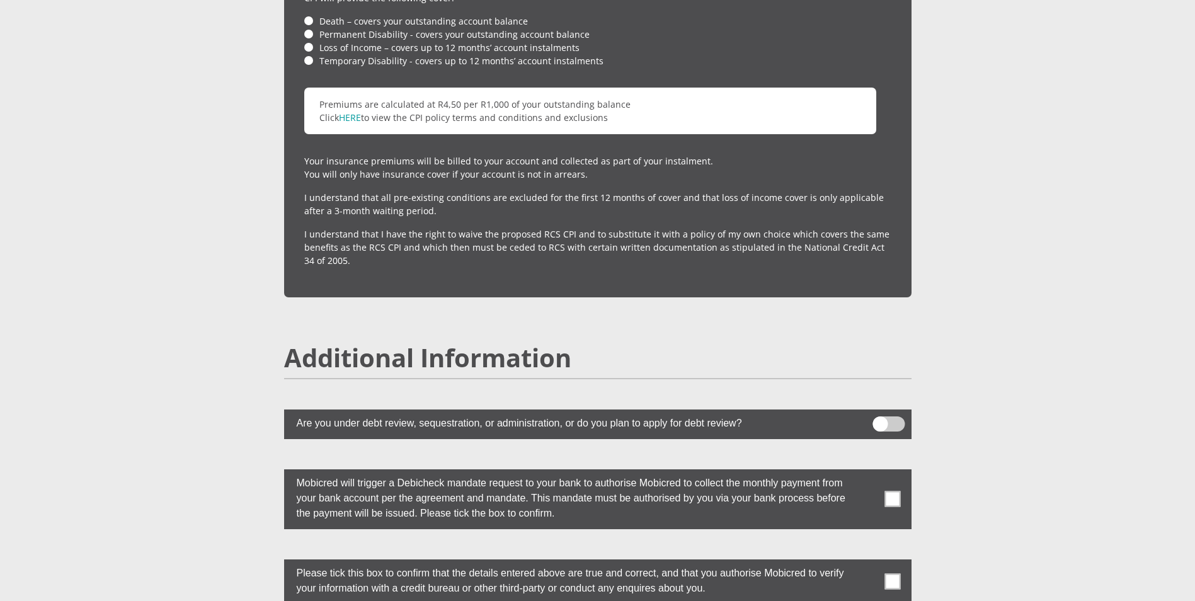
scroll to position [3213, 0]
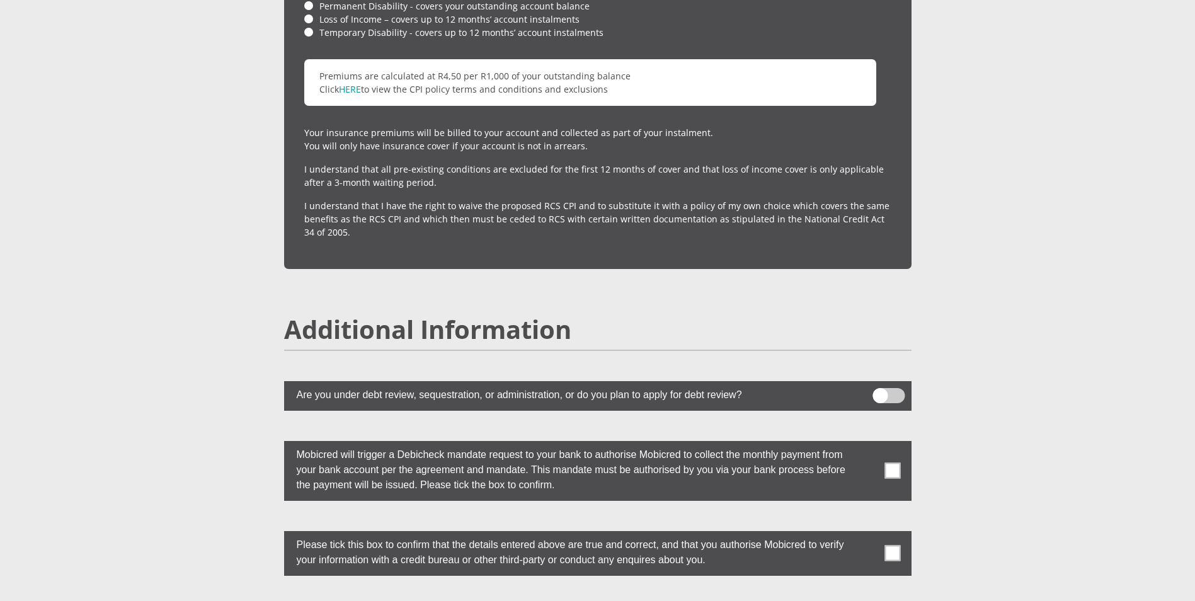
click at [891, 388] on span at bounding box center [889, 395] width 32 height 15
click at [880, 392] on input "checkbox" at bounding box center [880, 392] width 0 height 0
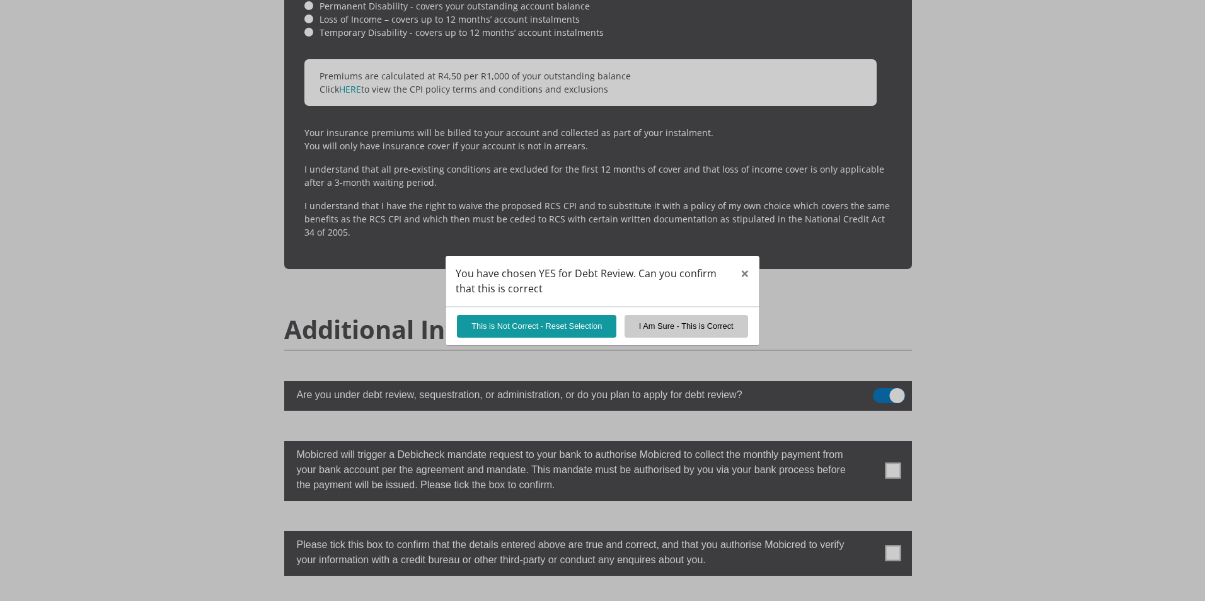
click at [874, 369] on div "You have chosen YES for Debt Review. Can you confirm that this is correct × Thi…" at bounding box center [602, 300] width 1205 height 601
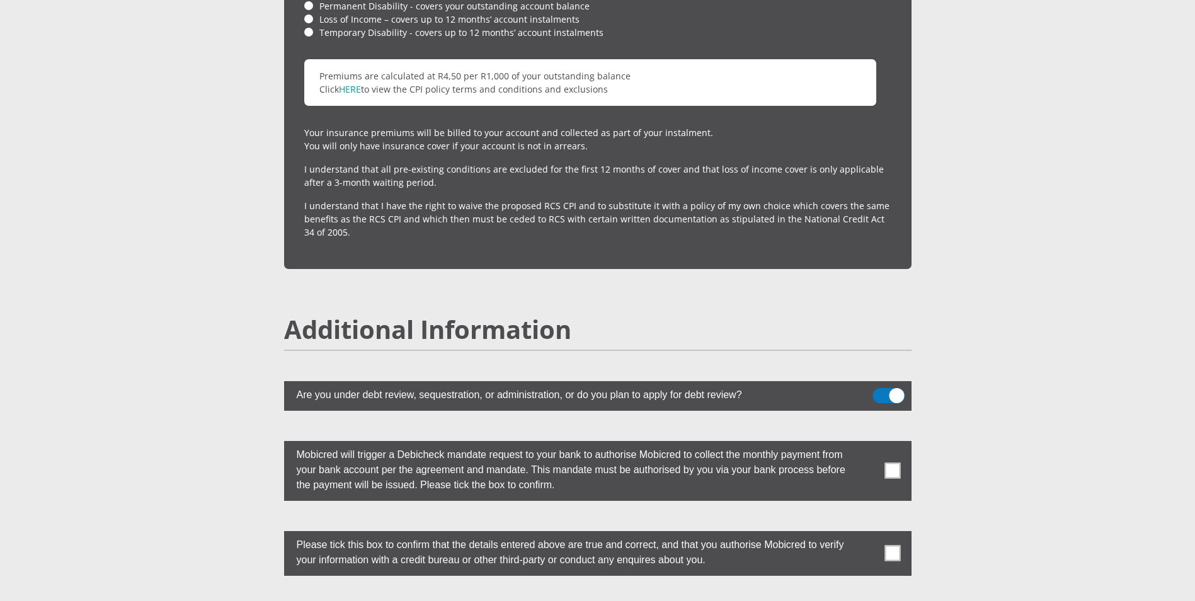
click at [880, 388] on span at bounding box center [889, 395] width 32 height 15
click at [880, 392] on input "checkbox" at bounding box center [880, 392] width 0 height 0
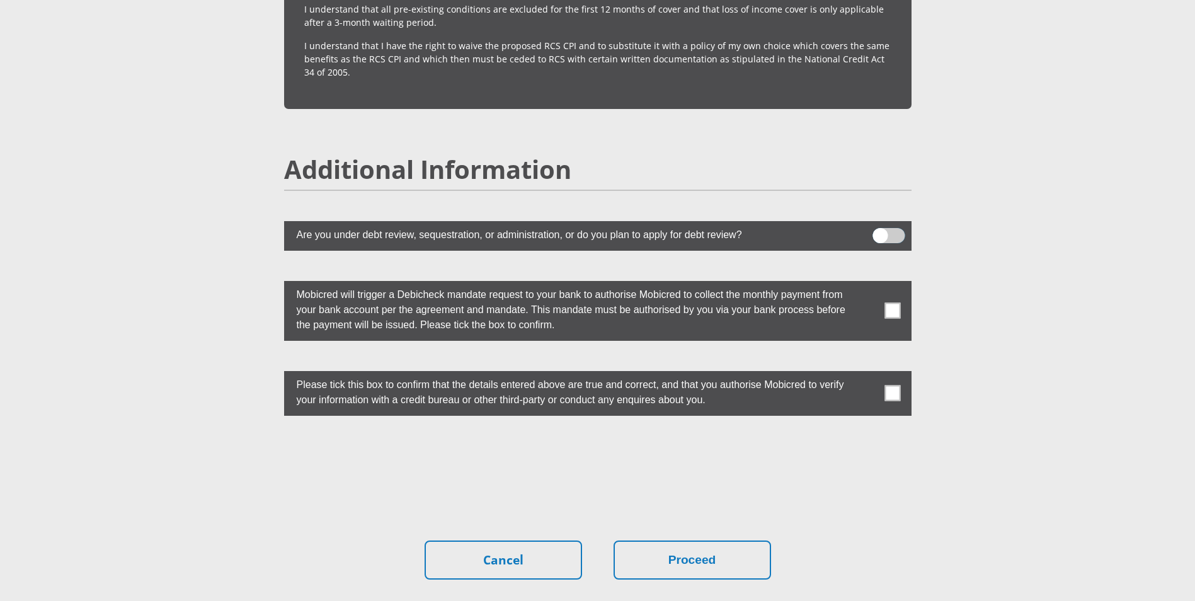
scroll to position [3402, 0]
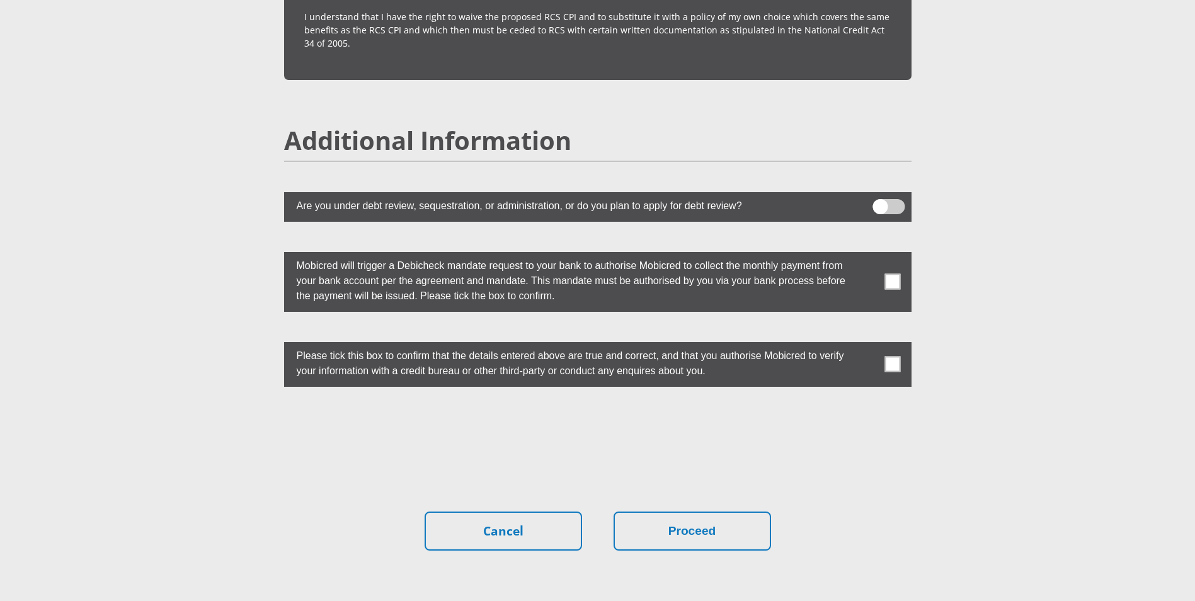
click at [890, 274] on span at bounding box center [893, 282] width 16 height 16
click at [868, 255] on input "checkbox" at bounding box center [868, 255] width 0 height 0
click at [893, 357] on span at bounding box center [893, 365] width 16 height 16
click at [868, 345] on input "checkbox" at bounding box center [868, 345] width 0 height 0
click at [700, 512] on button "Proceed" at bounding box center [693, 532] width 158 height 40
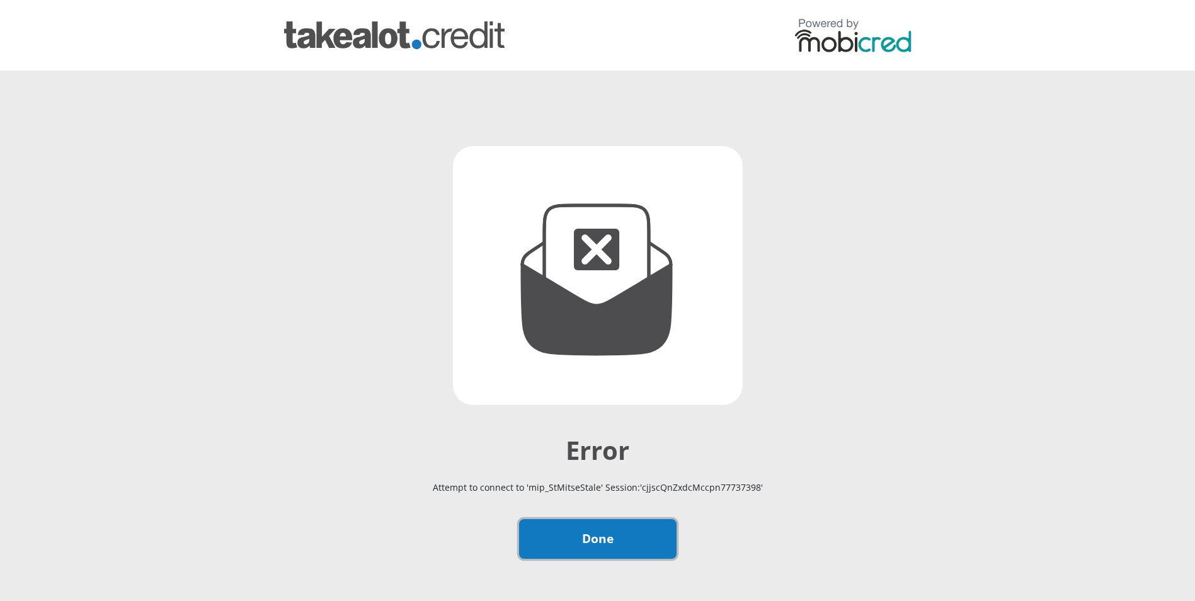
click at [608, 536] on link "Done" at bounding box center [598, 539] width 158 height 40
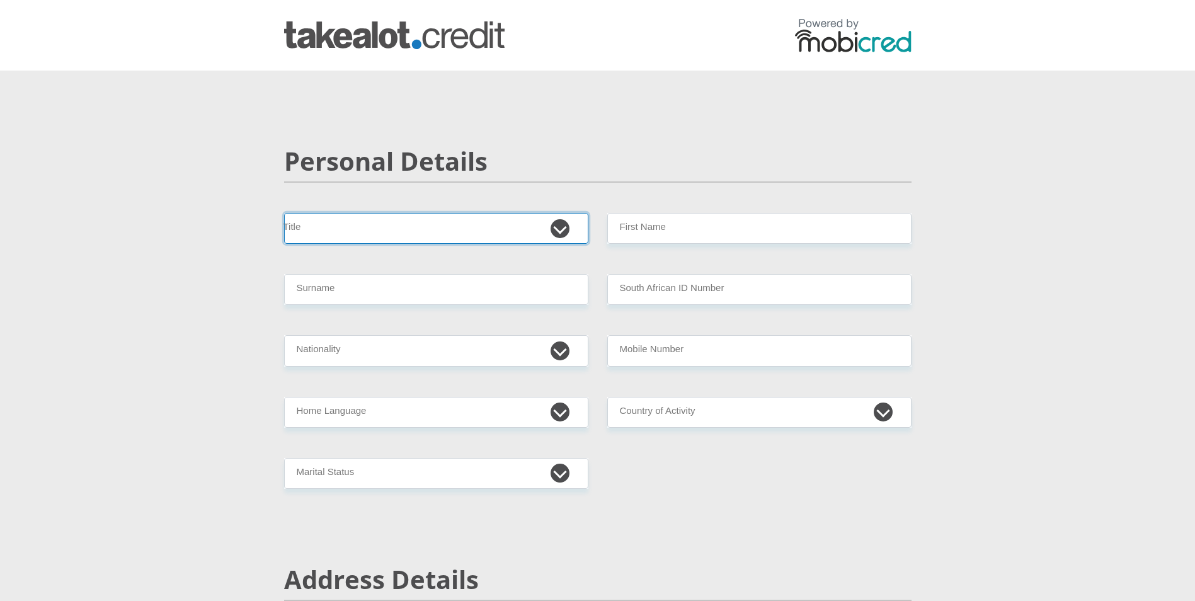
click at [390, 234] on select "Mr Ms Mrs Dr Other" at bounding box center [436, 228] width 304 height 31
select select "Ms"
click at [284, 213] on select "Mr Ms Mrs Dr Other" at bounding box center [436, 228] width 304 height 31
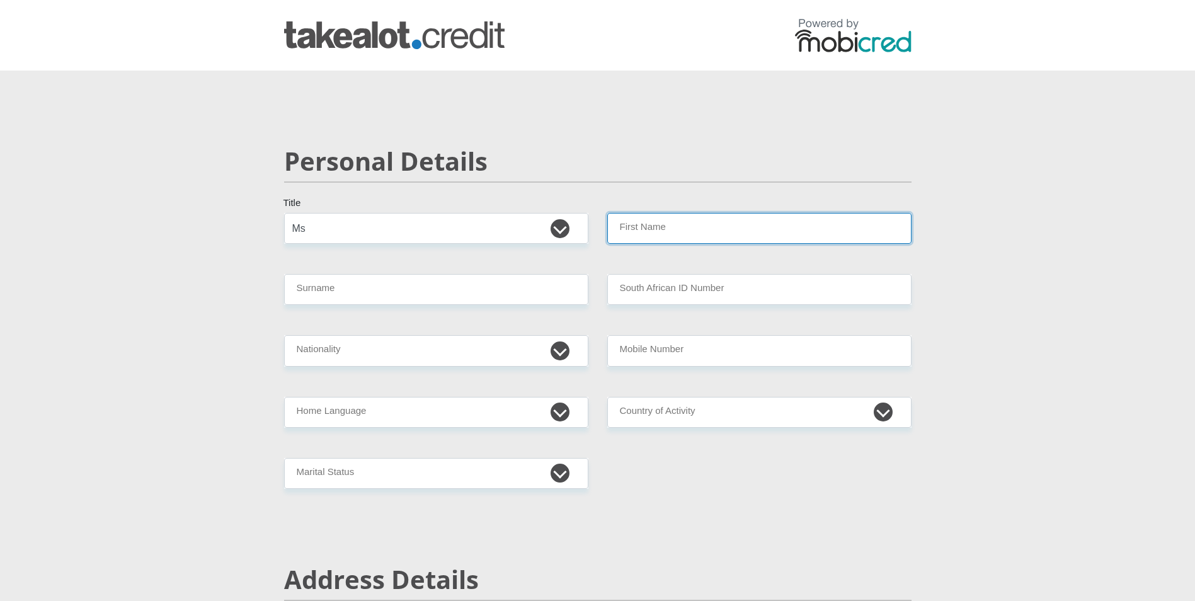
click at [653, 238] on input "First Name" at bounding box center [759, 228] width 304 height 31
type input "Debbi"
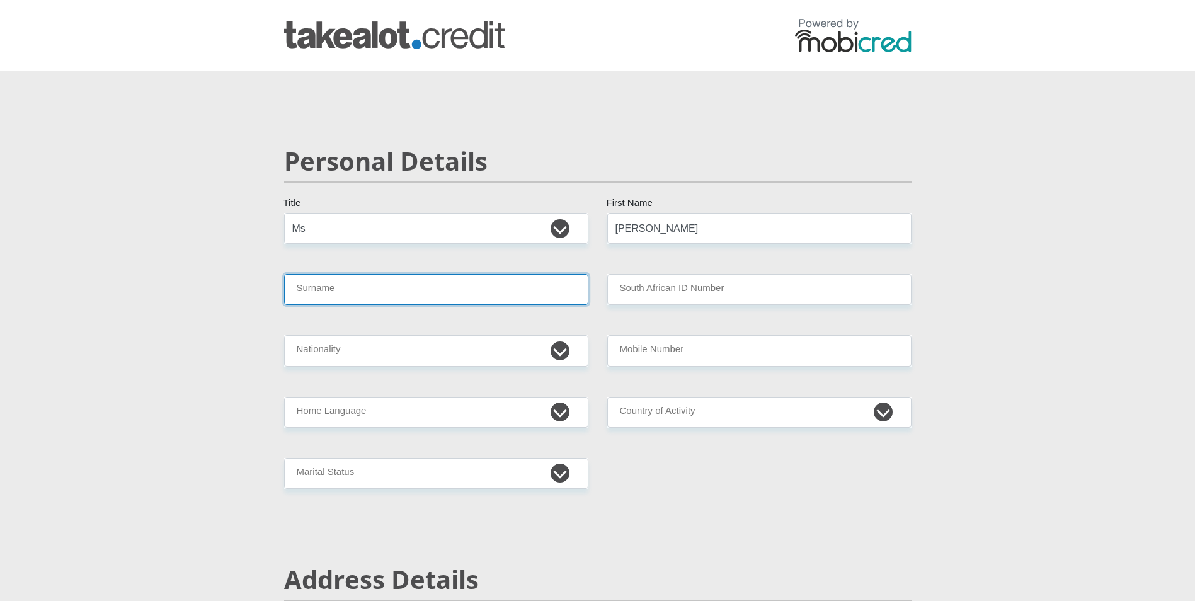
type input "Windell"
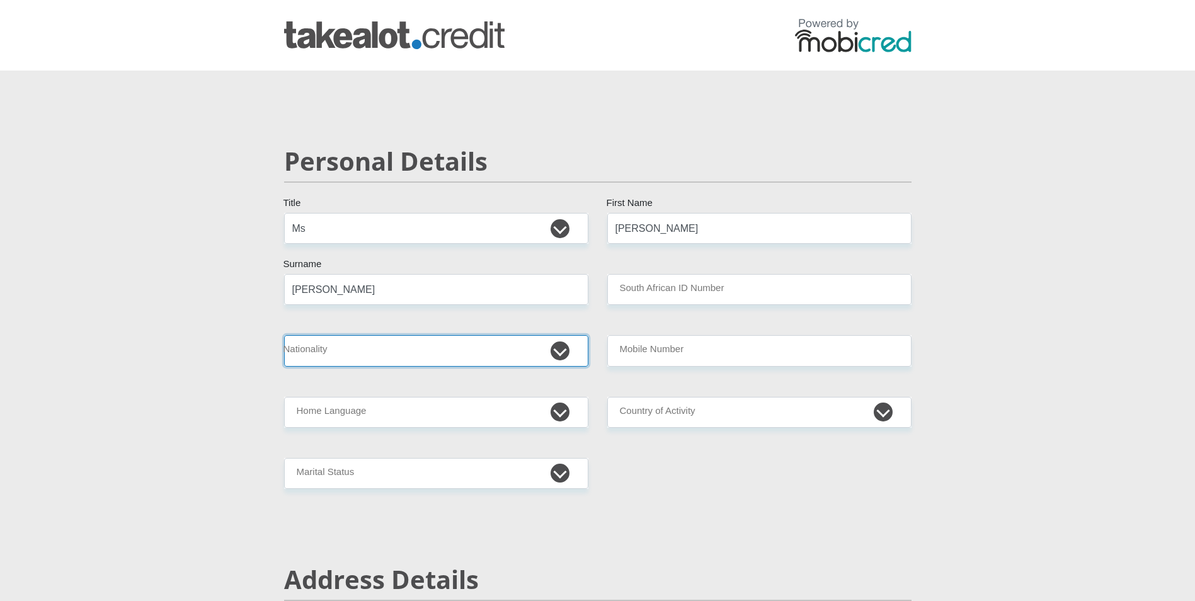
select select "ZAF"
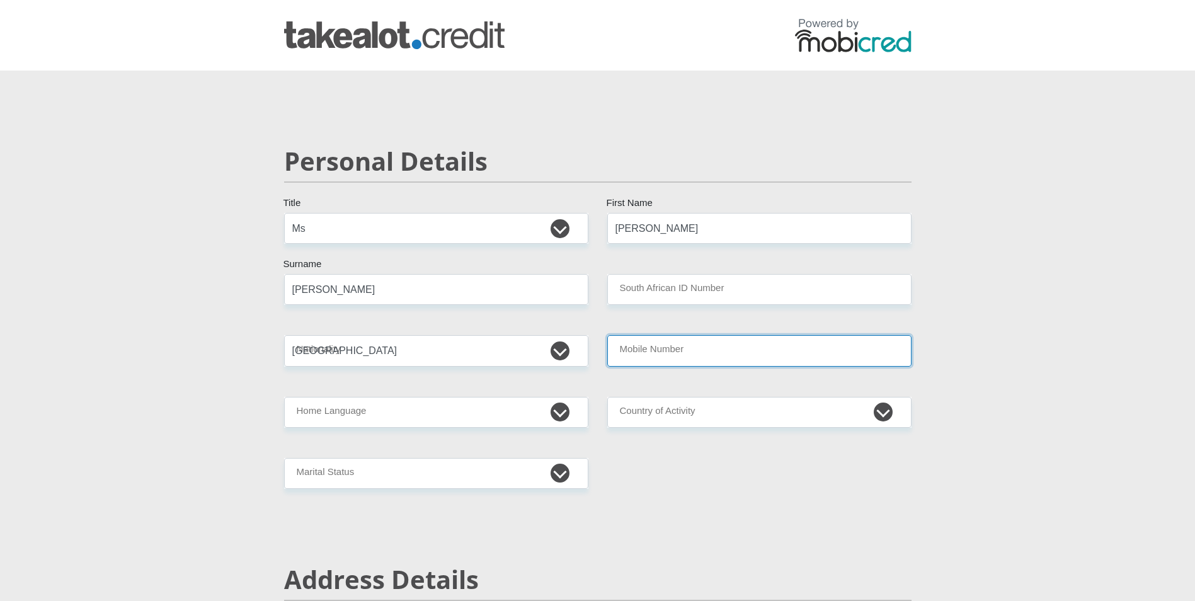
type input "0723221618"
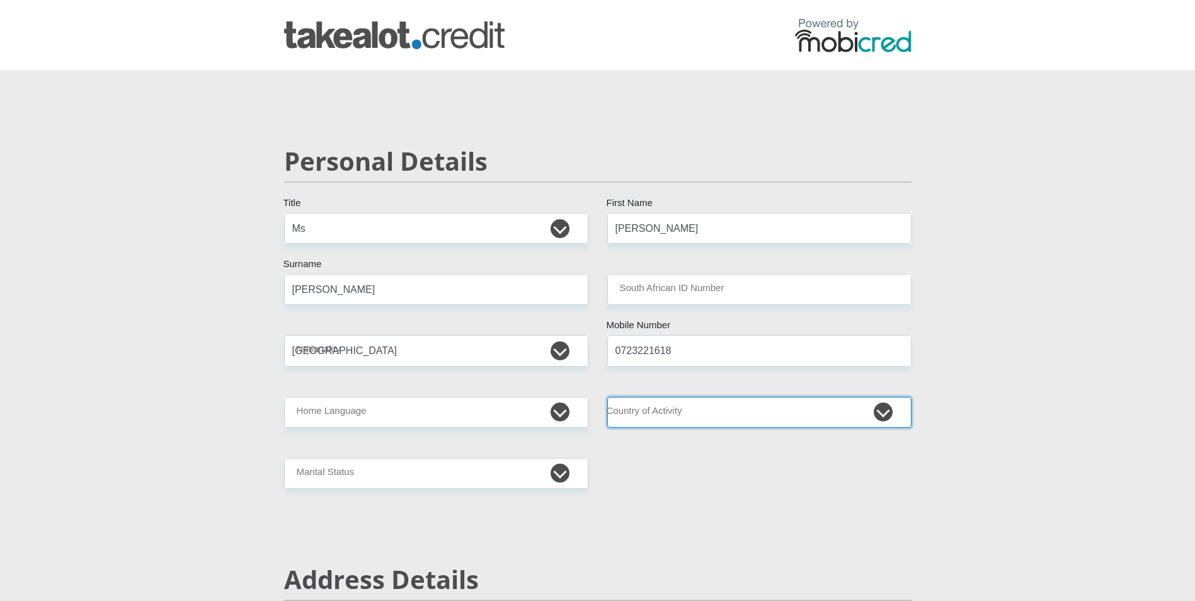
select select "ZAF"
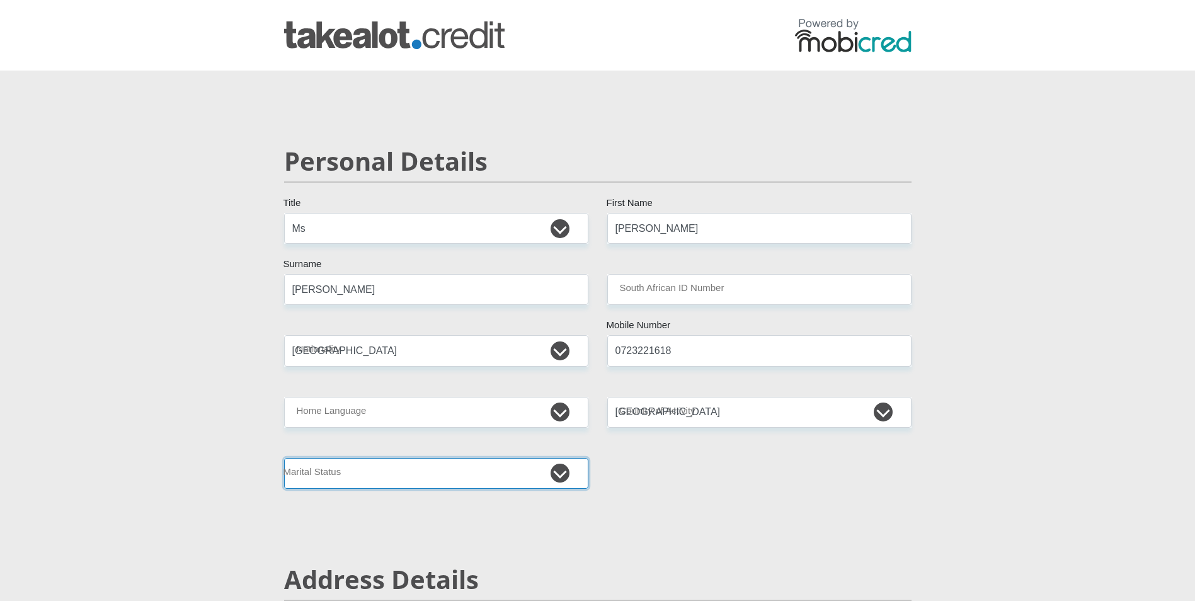
type input "48 Espanol"
type input "Sail Street"
type input "Blouberg Sands"
type input "Cape Town"
type input "7441"
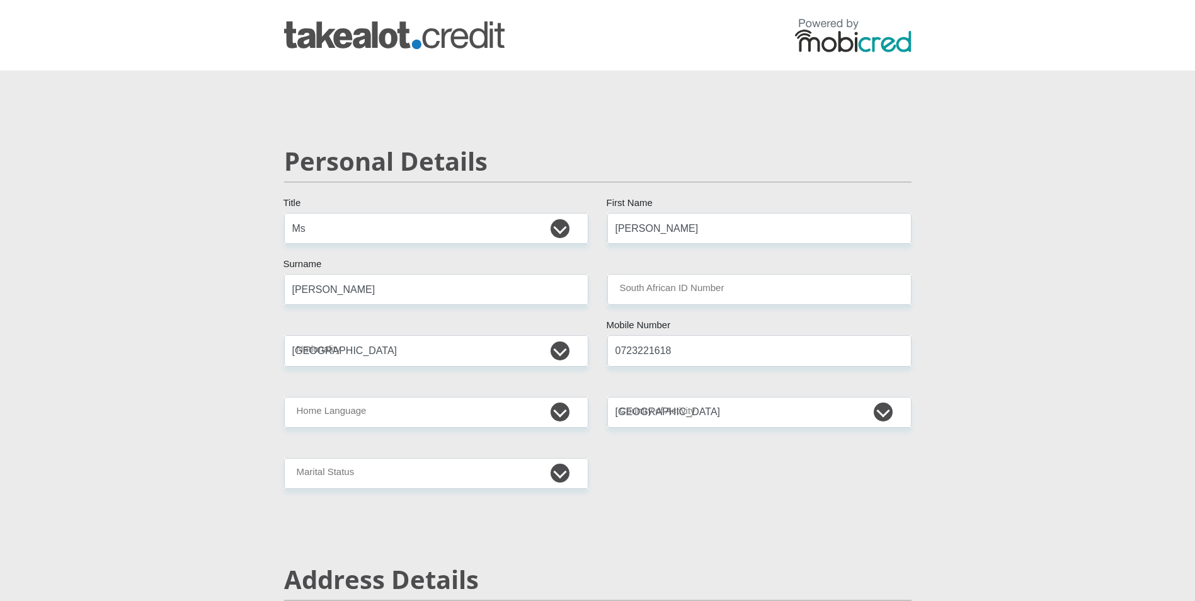
select select "Western Cape"
type input "dleewin@gmail.com"
type input "Th@nkU73Five5"
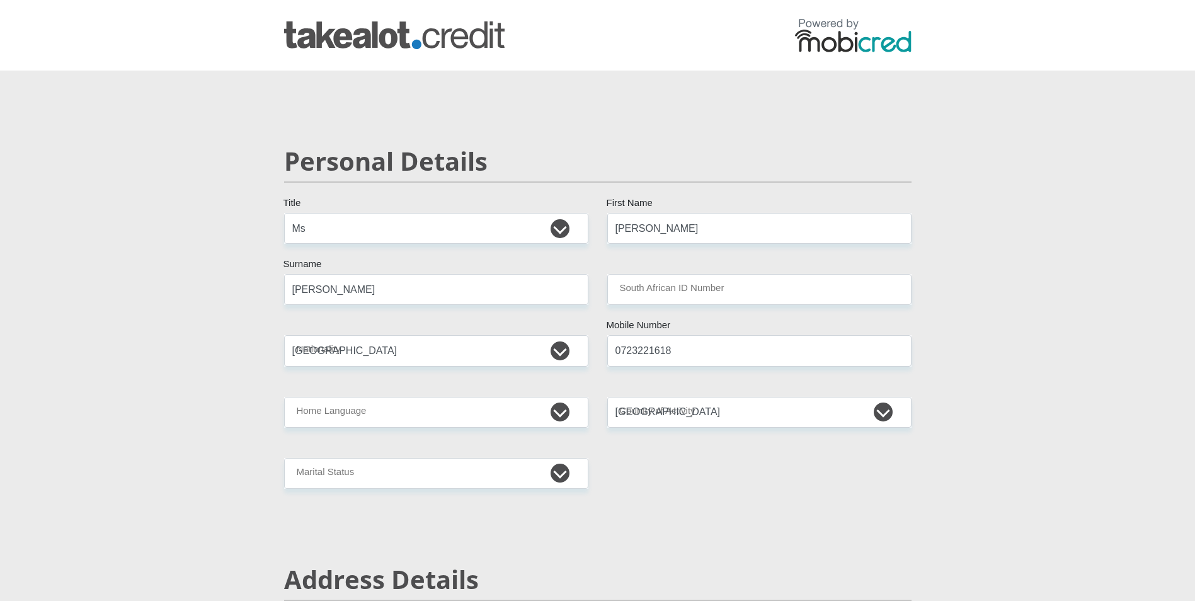
type input "32455.08"
type input "26777.55"
type input "2500"
type input "6500"
type input "500"
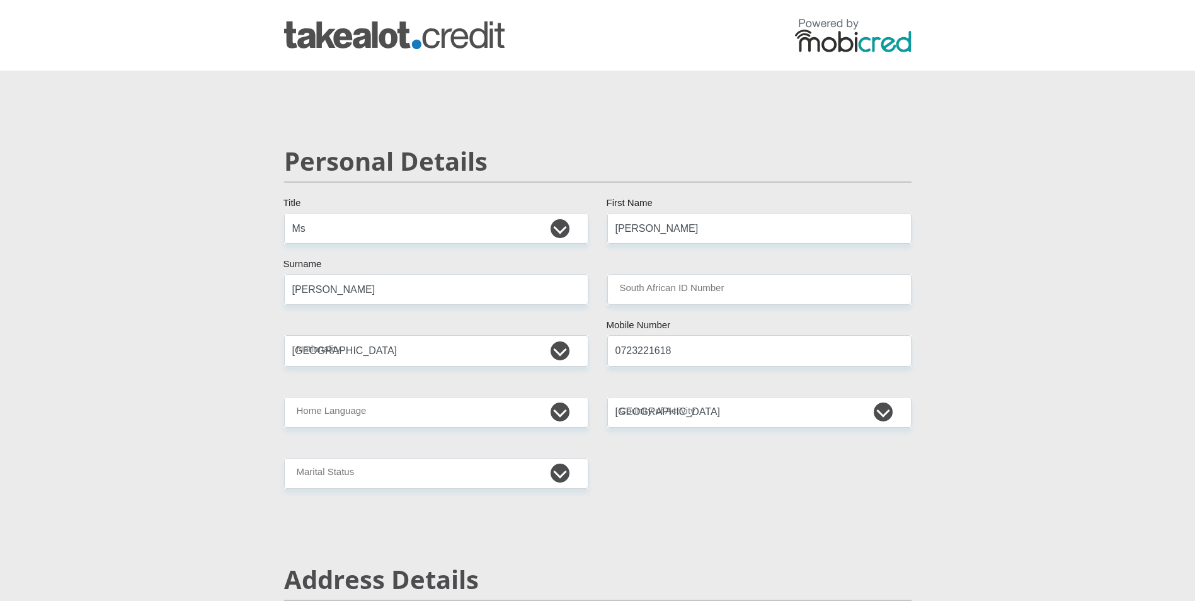
type input "0"
type input "2500"
type input "500"
type input "3500"
type input "0"
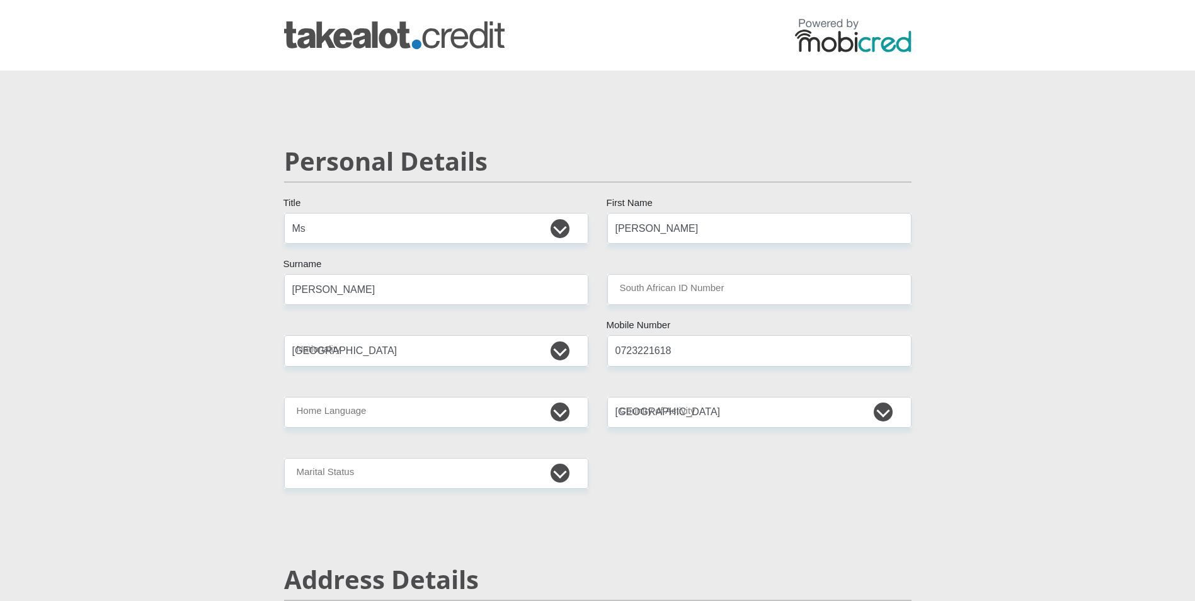
type input "JordanHumanResources"
type input "0119187470"
type input "Zandile"
type input "Nxumalo"
type input "51063169410"
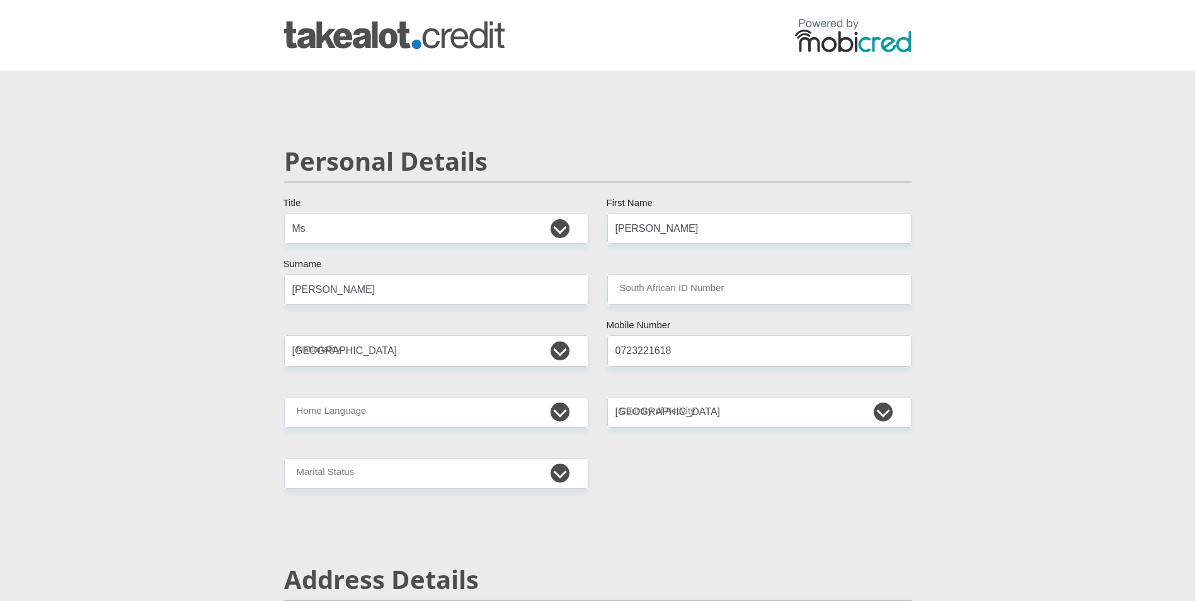
type input "678910"
click at [728, 291] on input "South African ID Number" at bounding box center [759, 289] width 304 height 31
type input "TYME BANK LIMITED"
type input "TYME ROSEBANK"
type input "7305050012083"
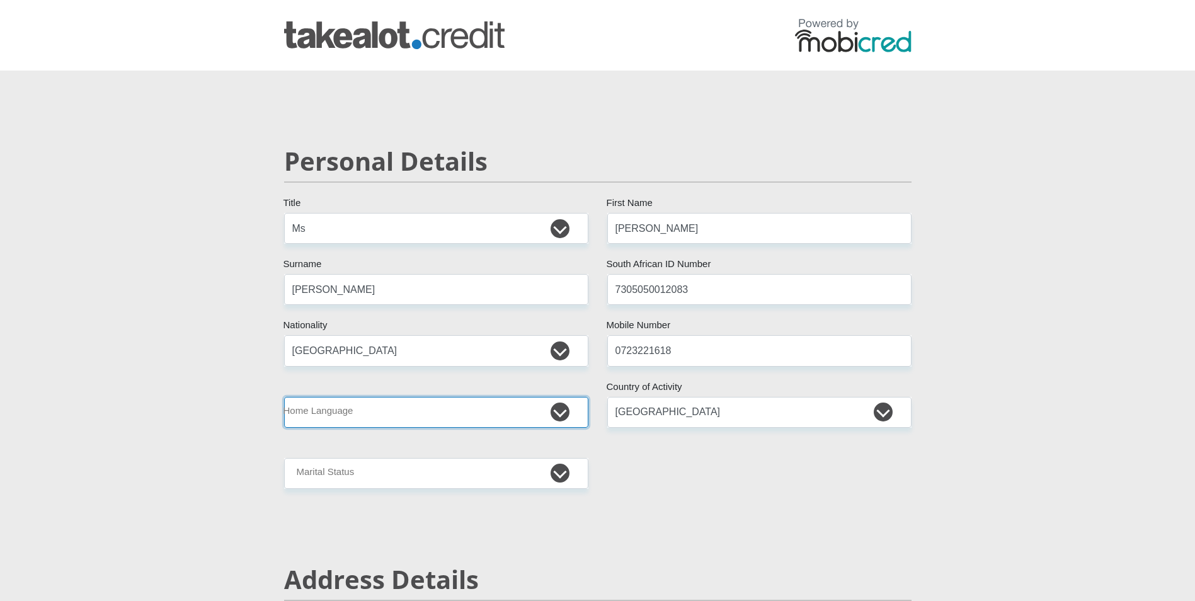
click at [450, 410] on select "Afrikaans English Sepedi South Ndebele Southern Sotho Swati Tsonga Tswana Venda…" at bounding box center [436, 412] width 304 height 31
select select "eng"
click at [284, 397] on select "Afrikaans English Sepedi South Ndebele Southern Sotho Swati Tsonga Tswana Venda…" at bounding box center [436, 412] width 304 height 31
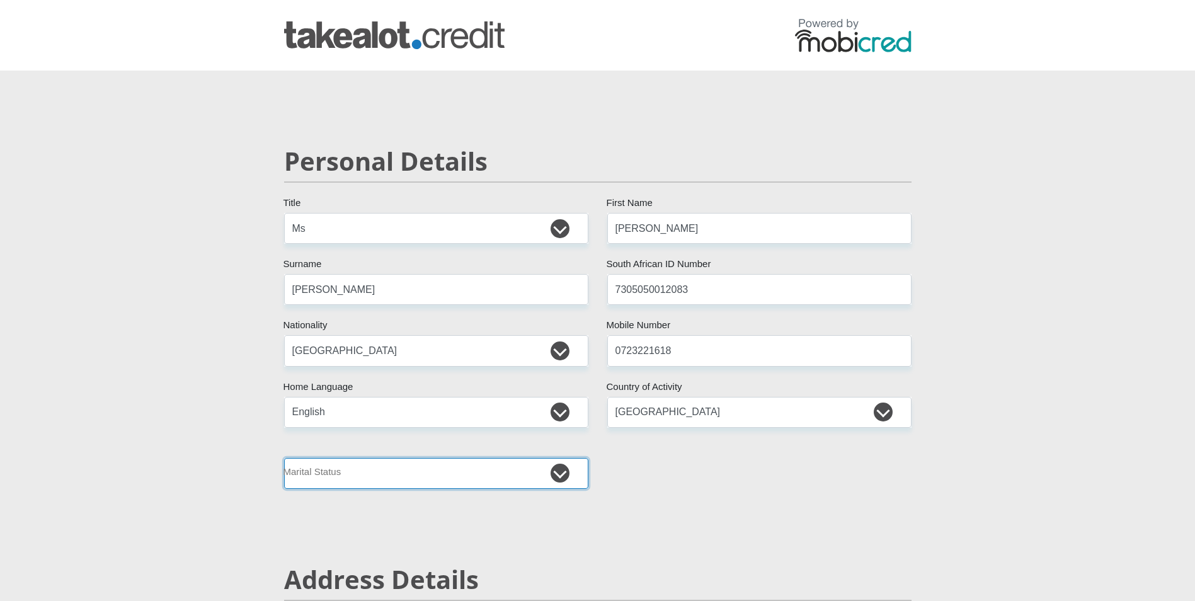
click at [493, 465] on select "Married ANC Single Divorced Widowed Married COP or Customary Law" at bounding box center [436, 473] width 304 height 31
select select "3"
click at [284, 458] on select "Married ANC Single Divorced Widowed Married COP or Customary Law" at bounding box center [436, 473] width 304 height 31
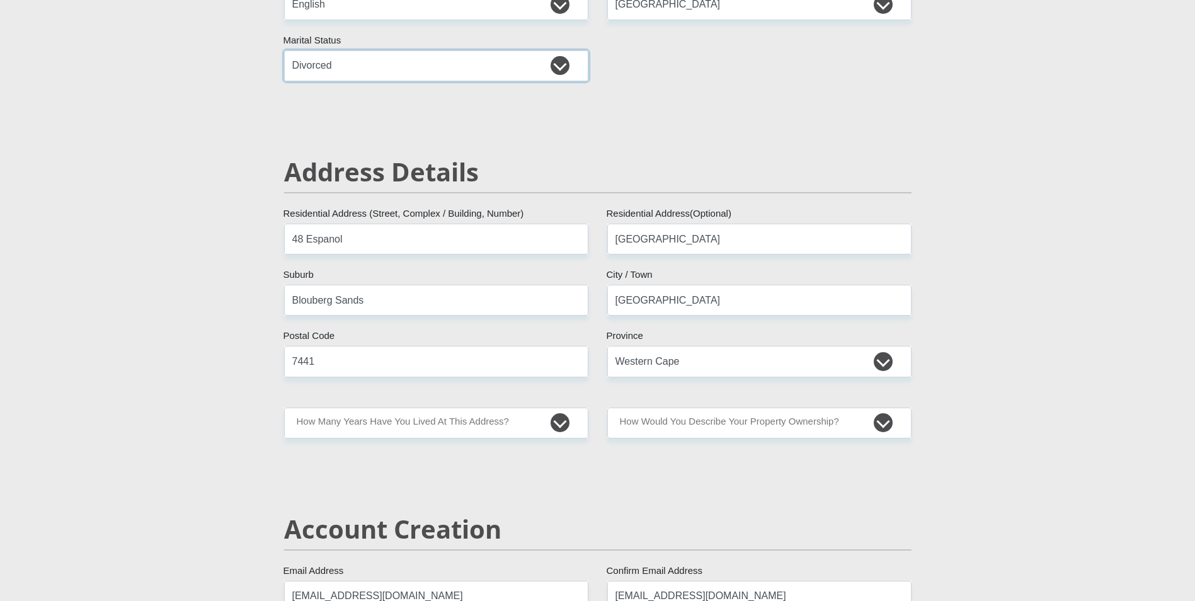
scroll to position [441, 0]
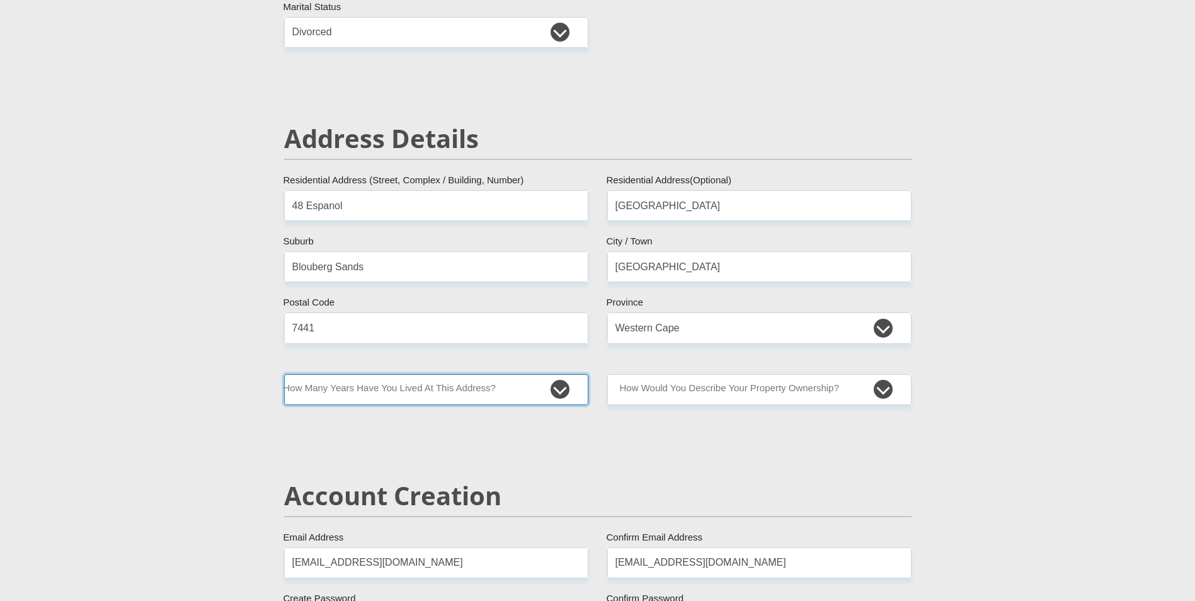
click at [562, 385] on select "less than 1 year 1-3 years 3-5 years 5+ years" at bounding box center [436, 389] width 304 height 31
select select "0"
click at [284, 374] on select "less than 1 year 1-3 years 3-5 years 5+ years" at bounding box center [436, 389] width 304 height 31
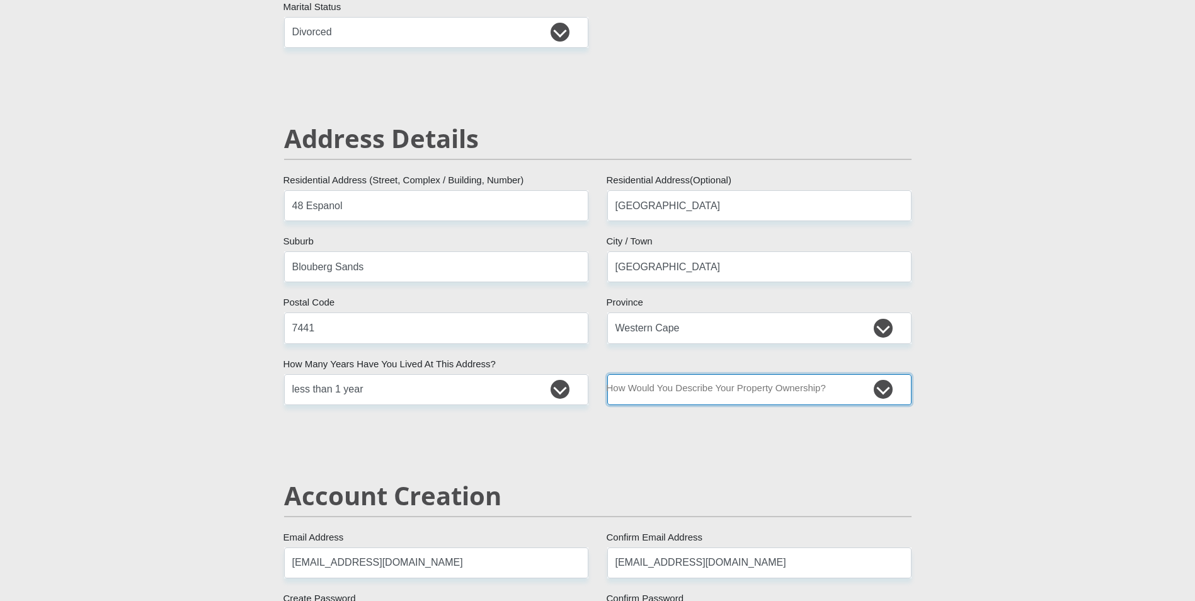
click at [793, 396] on select "Owned Rented Family Owned Company Dwelling" at bounding box center [759, 389] width 304 height 31
select select "Rented"
click at [607, 374] on select "Owned Rented Family Owned Company Dwelling" at bounding box center [759, 389] width 304 height 31
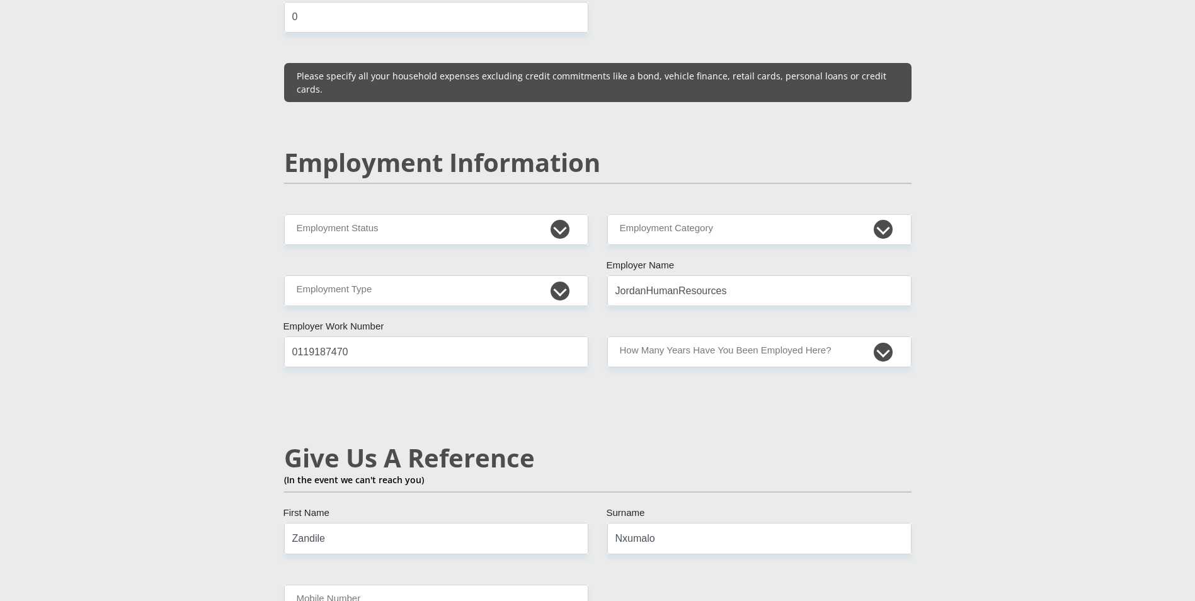
scroll to position [1827, 0]
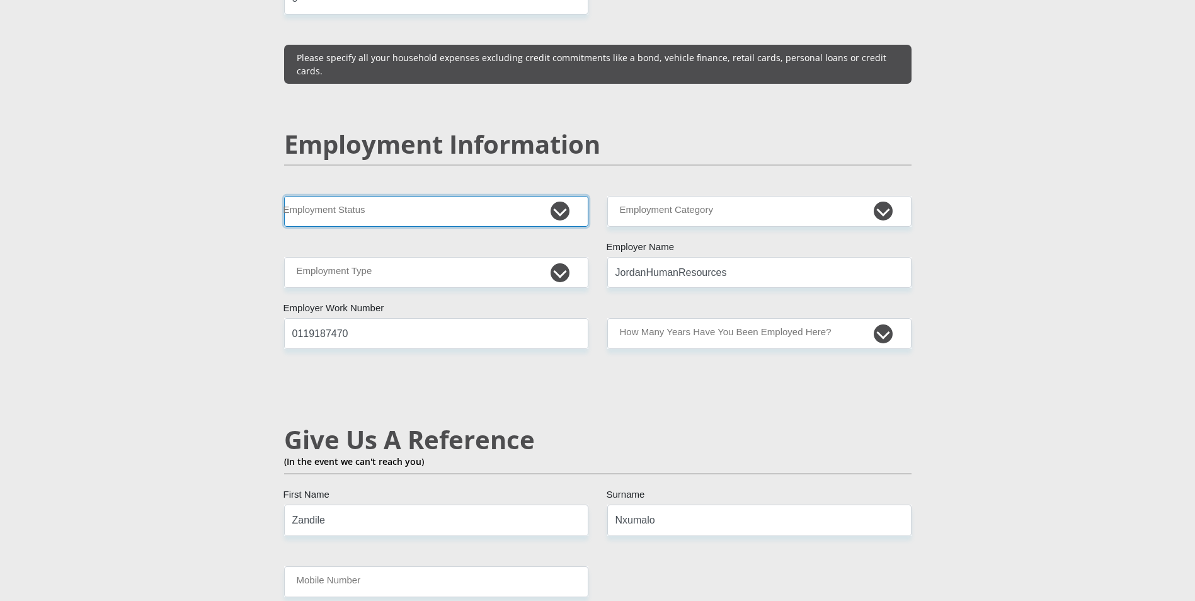
click at [563, 196] on select "Permanent/Full-time Part-time/Casual Contract Worker Self-Employed Housewife Re…" at bounding box center [436, 211] width 304 height 31
select select "3"
click at [284, 196] on select "Permanent/Full-time Part-time/Casual Contract Worker Self-Employed Housewife Re…" at bounding box center [436, 211] width 304 height 31
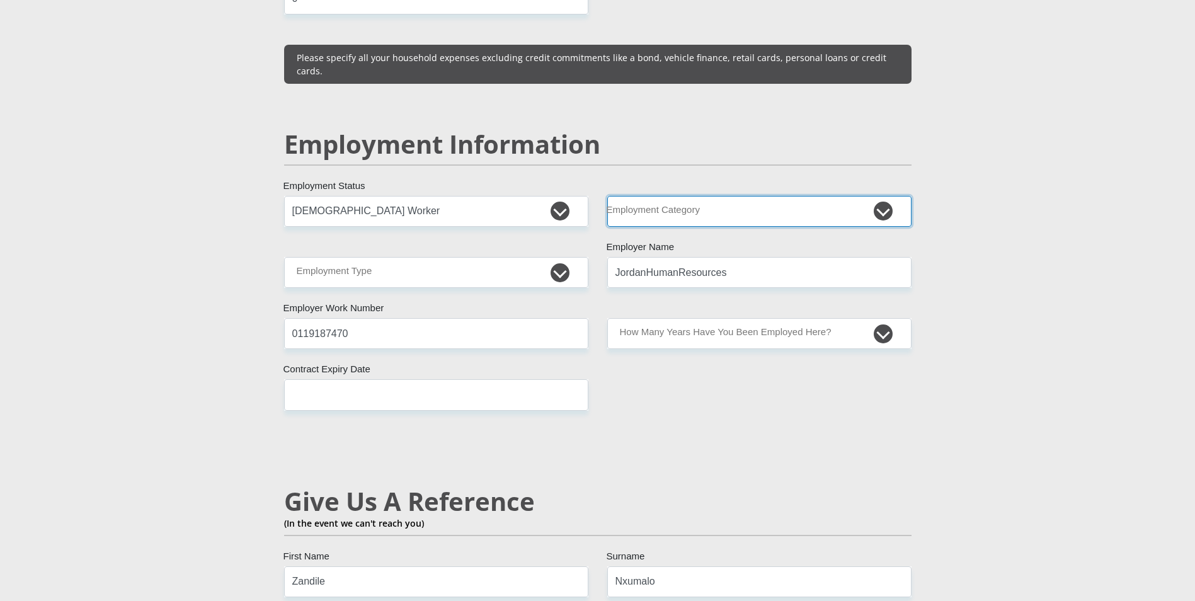
click at [777, 196] on select "AGRICULTURE ALCOHOL & TOBACCO CONSTRUCTION MATERIALS METALLURGY EQUIPMENT FOR R…" at bounding box center [759, 211] width 304 height 31
select select "28"
click at [607, 196] on select "AGRICULTURE ALCOHOL & TOBACCO CONSTRUCTION MATERIALS METALLURGY EQUIPMENT FOR R…" at bounding box center [759, 211] width 304 height 31
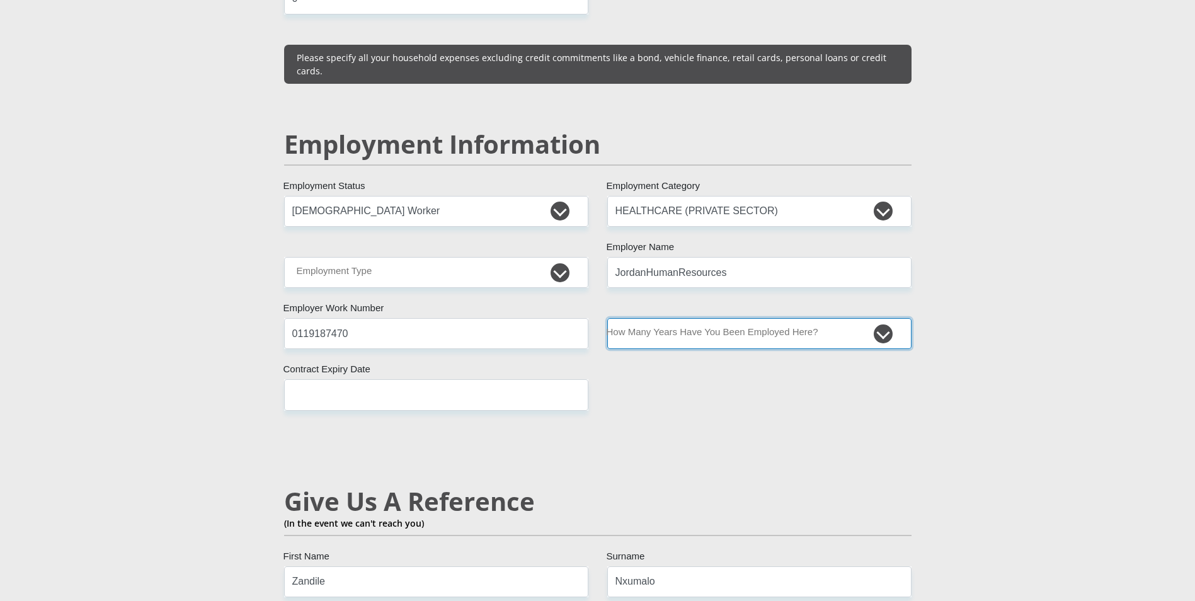
click at [718, 318] on select "less than 1 year 1-3 years 3-5 years 5+ years" at bounding box center [759, 333] width 304 height 31
select select "48"
click at [607, 318] on select "less than 1 year 1-3 years 3-5 years 5+ years" at bounding box center [759, 333] width 304 height 31
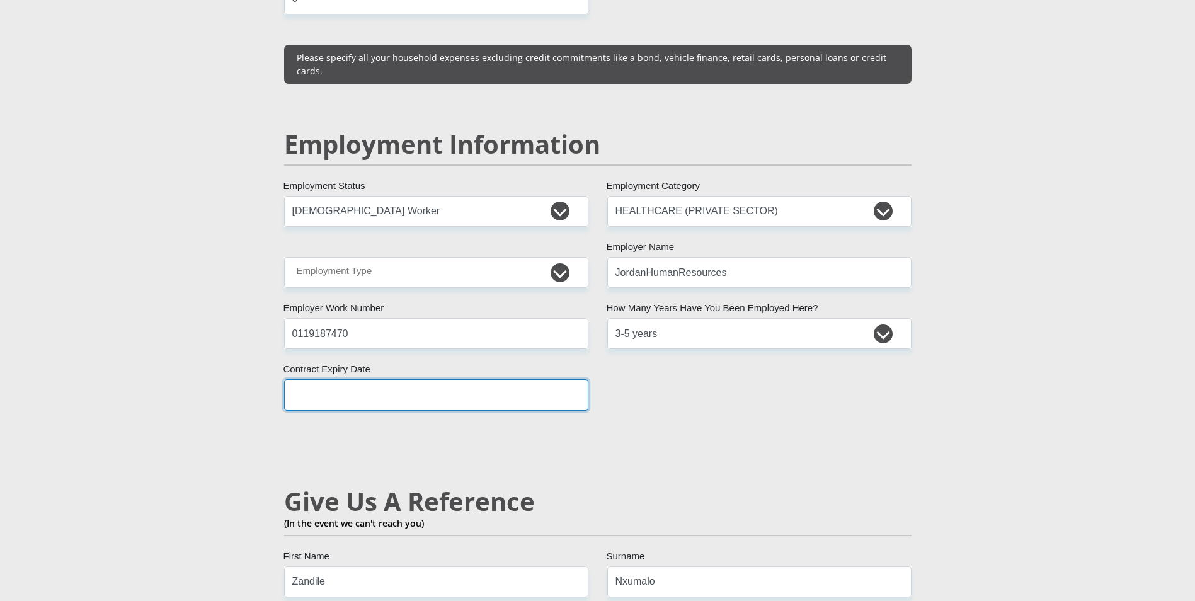
click at [403, 379] on input "text" at bounding box center [436, 394] width 304 height 31
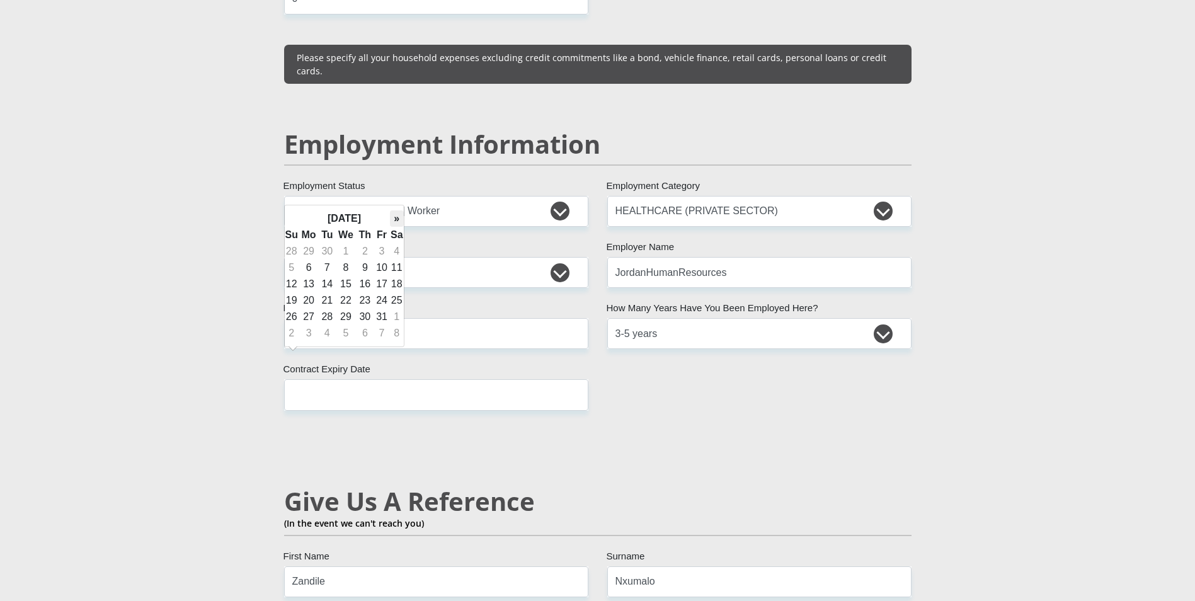
click at [391, 220] on th "»" at bounding box center [397, 218] width 14 height 16
click at [290, 335] on td "30" at bounding box center [292, 333] width 14 height 16
type input "2025/11/30"
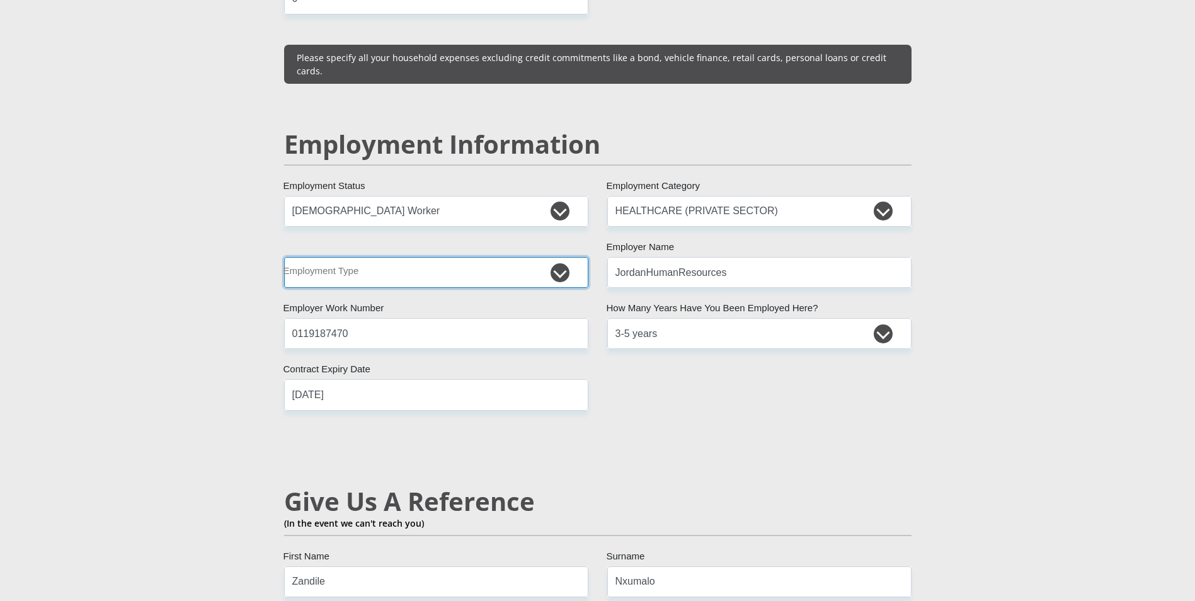
click at [476, 257] on select "College/Lecturer Craft Seller Creative Driver Executive Farmer Forces - Non Com…" at bounding box center [436, 272] width 304 height 31
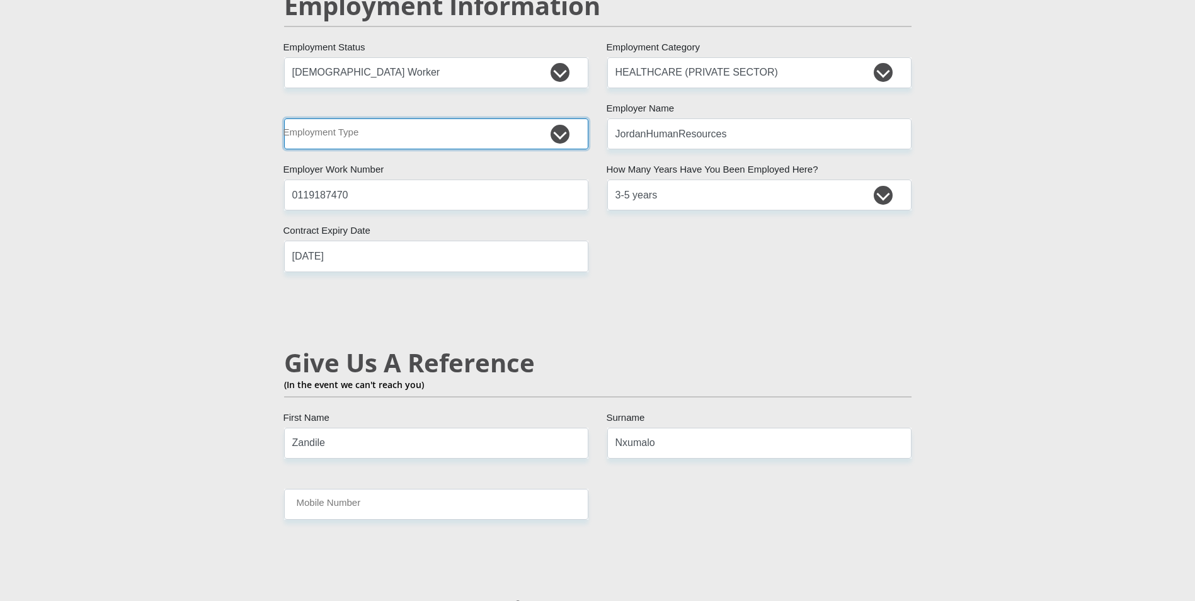
scroll to position [1953, 0]
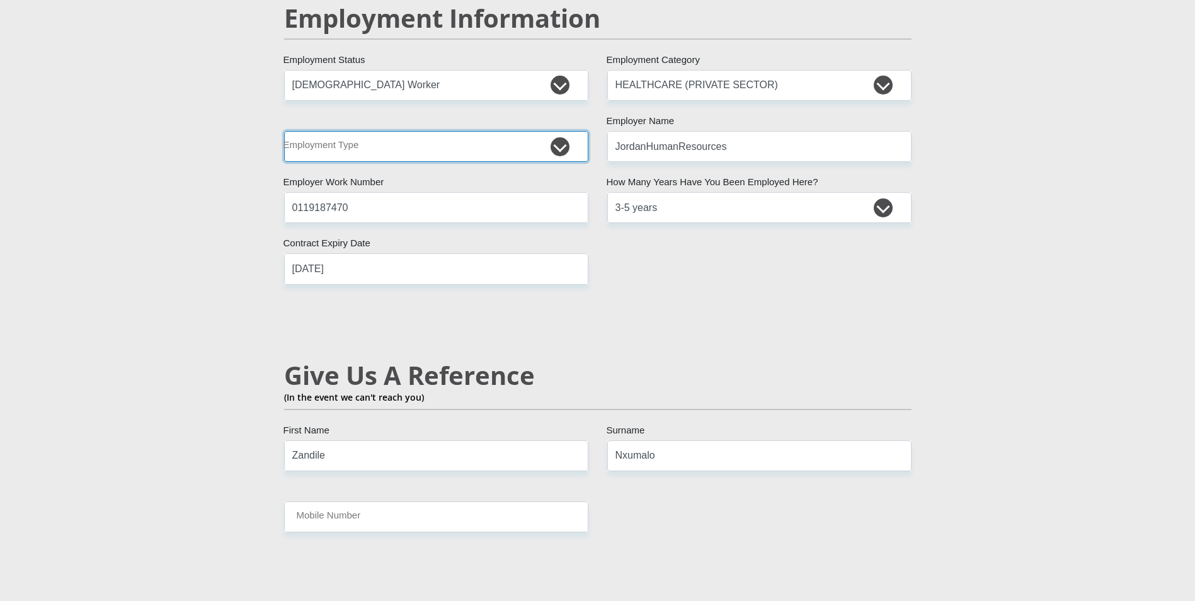
click at [558, 131] on select "College/Lecturer Craft Seller Creative Driver Executive Farmer Forces - Non Com…" at bounding box center [436, 146] width 304 height 31
select select "Unknown/Other"
click at [284, 131] on select "College/Lecturer Craft Seller Creative Driver Executive Farmer Forces - Non Com…" at bounding box center [436, 146] width 304 height 31
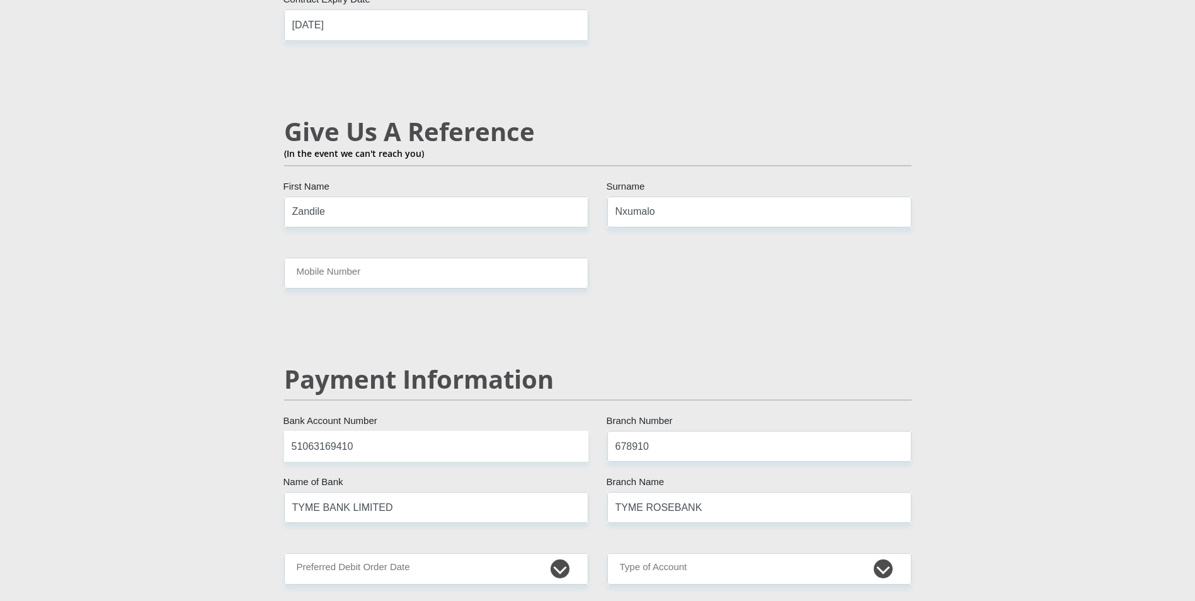
scroll to position [2205, 0]
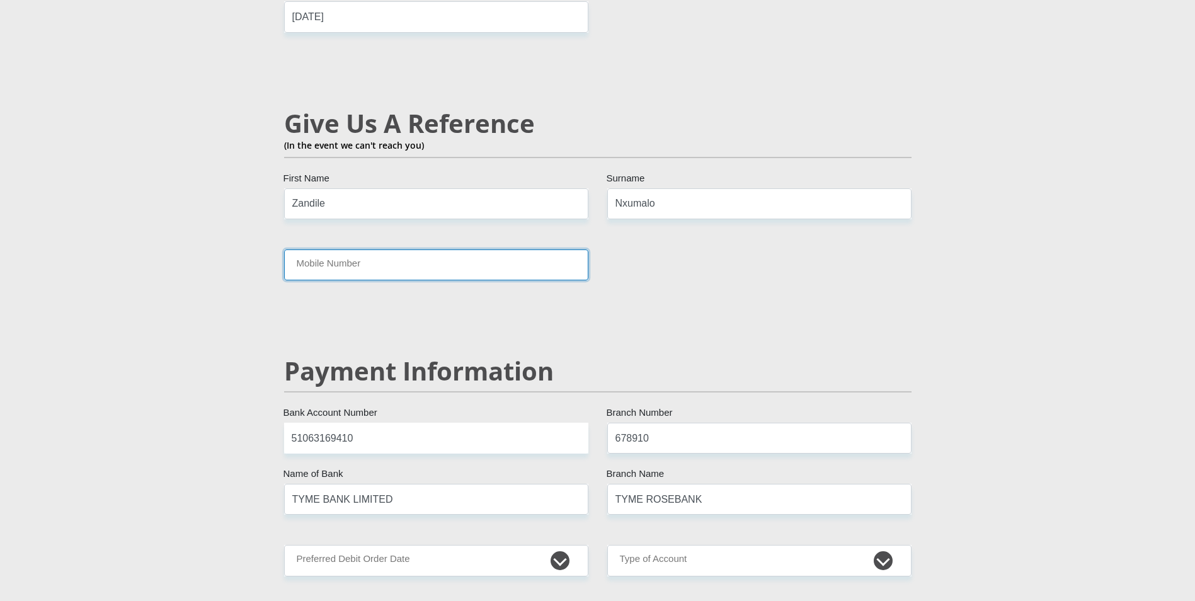
click at [447, 249] on input "Mobile Number" at bounding box center [436, 264] width 304 height 31
click at [378, 249] on input "Mobile Number" at bounding box center [436, 264] width 304 height 31
type input "0822542572"
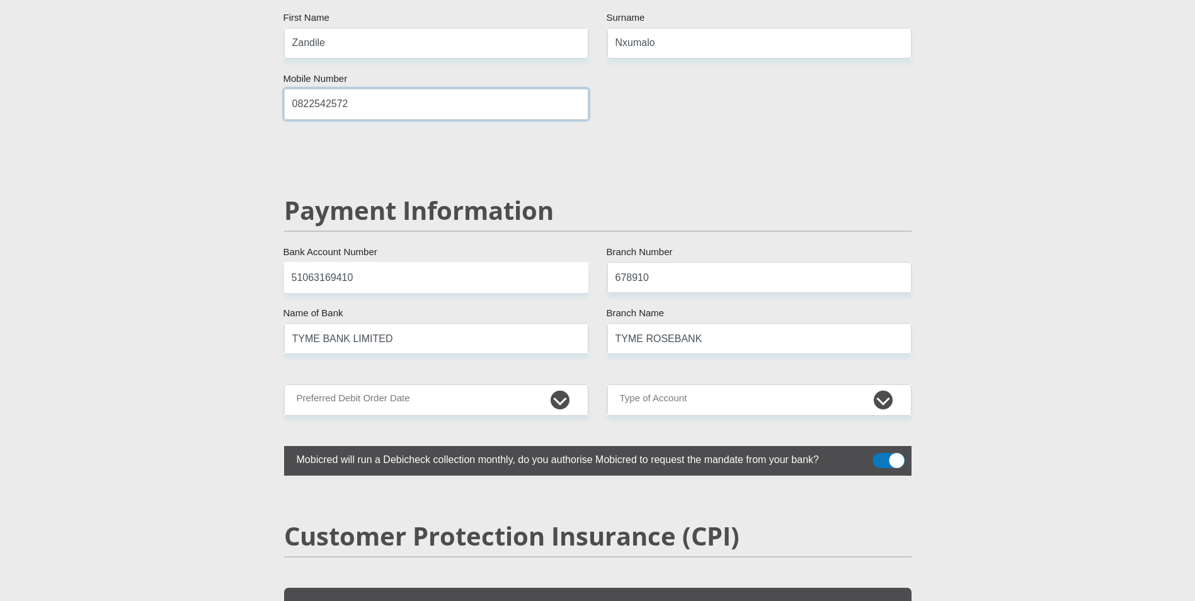
scroll to position [2394, 0]
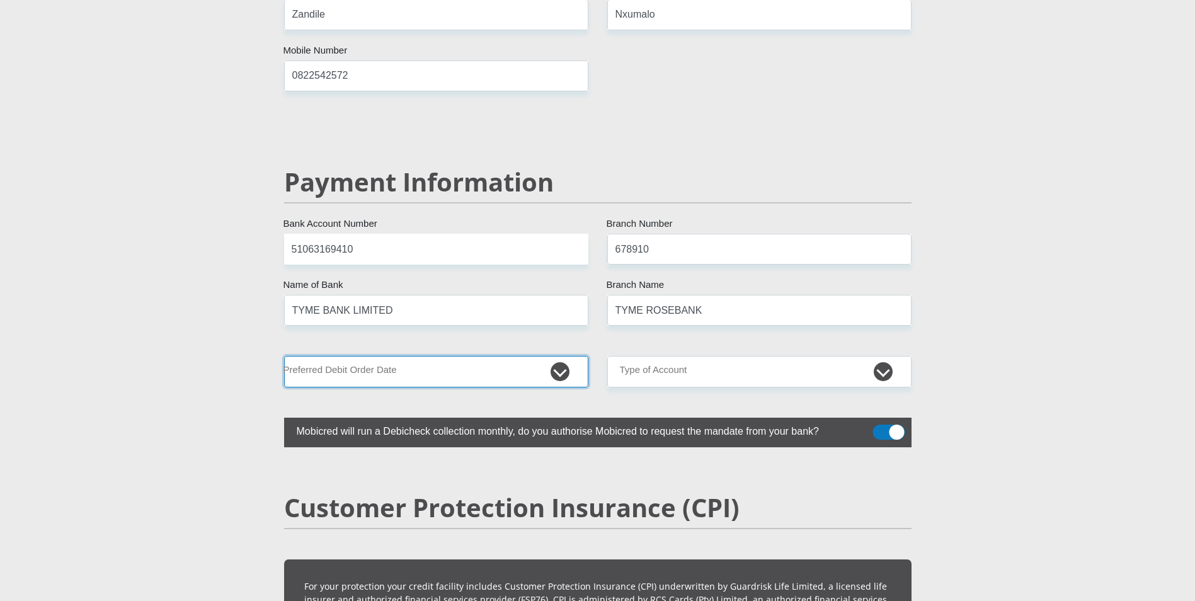
click at [395, 356] on select "1st 2nd 3rd 4th 5th 7th 18th 19th 20th 21st 22nd 23rd 24th 25th 26th 27th 28th …" at bounding box center [436, 371] width 304 height 31
select select "25"
click at [284, 356] on select "1st 2nd 3rd 4th 5th 7th 18th 19th 20th 21st 22nd 23rd 24th 25th 26th 27th 28th …" at bounding box center [436, 371] width 304 height 31
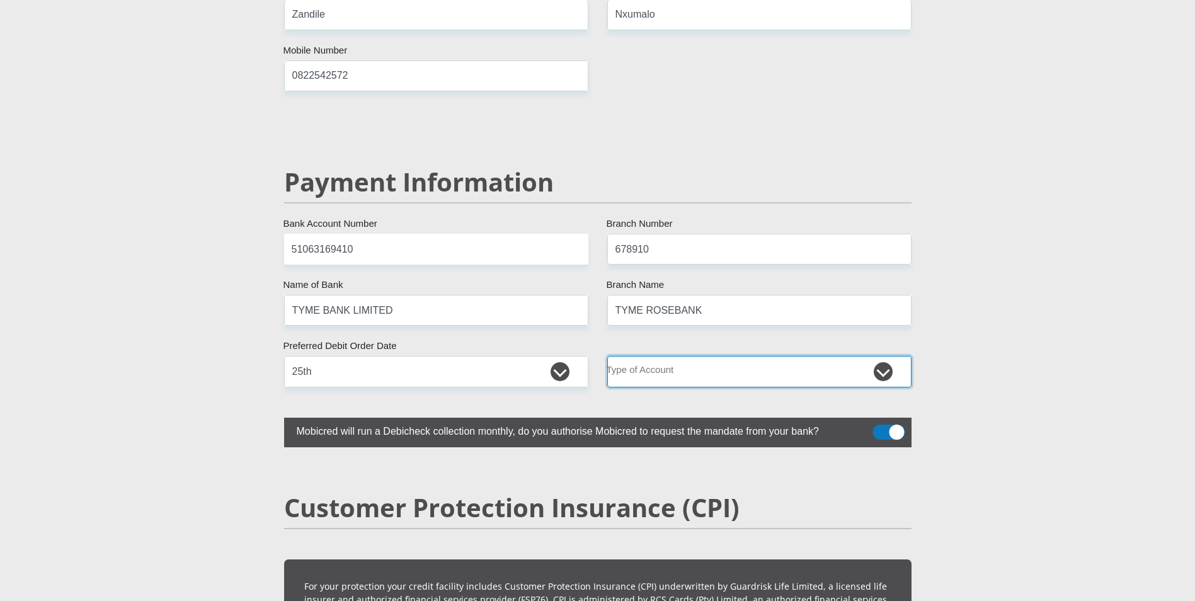
click at [710, 356] on select "Cheque Savings" at bounding box center [759, 371] width 304 height 31
select select "SAV"
click at [607, 356] on select "Cheque Savings" at bounding box center [759, 371] width 304 height 31
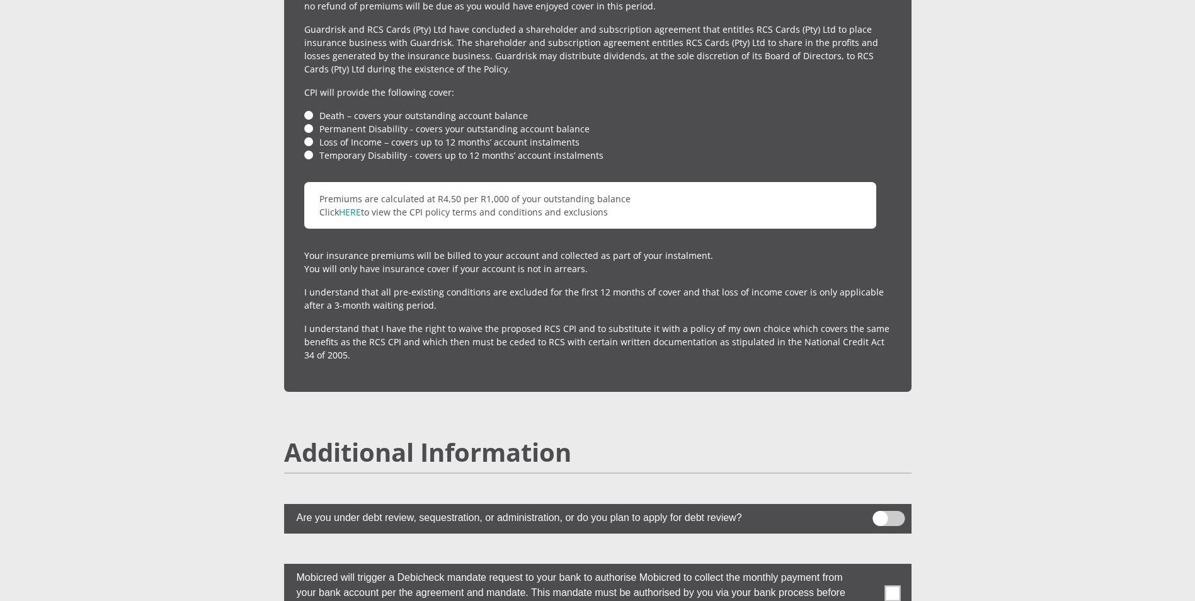
scroll to position [3087, 0]
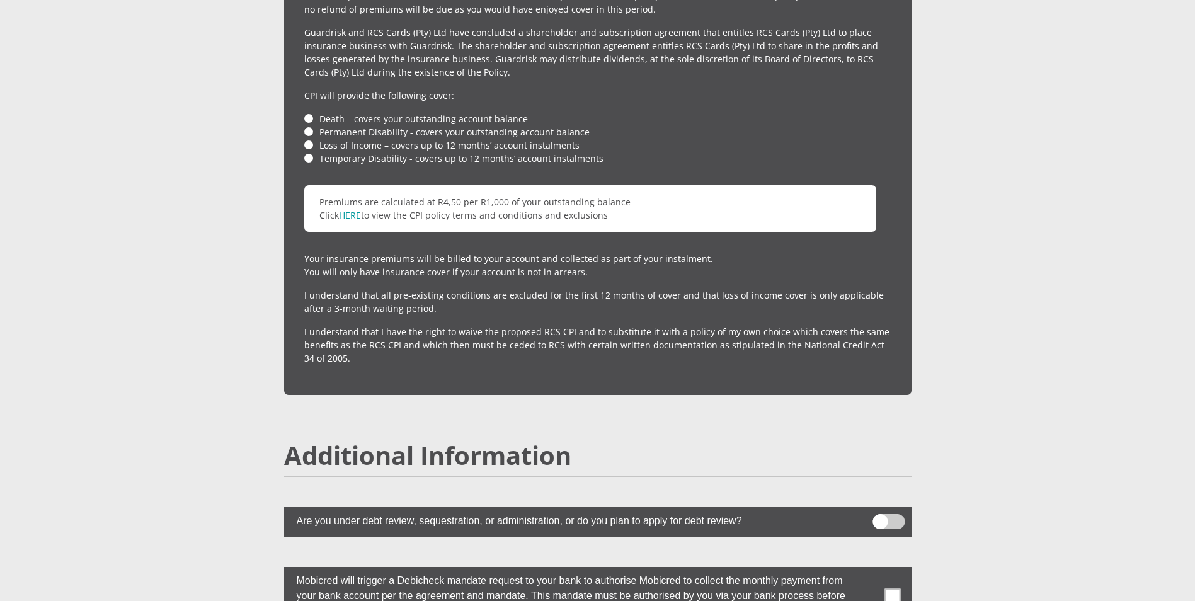
click at [309, 112] on li "Death – covers your outstanding account balance" at bounding box center [597, 118] width 587 height 13
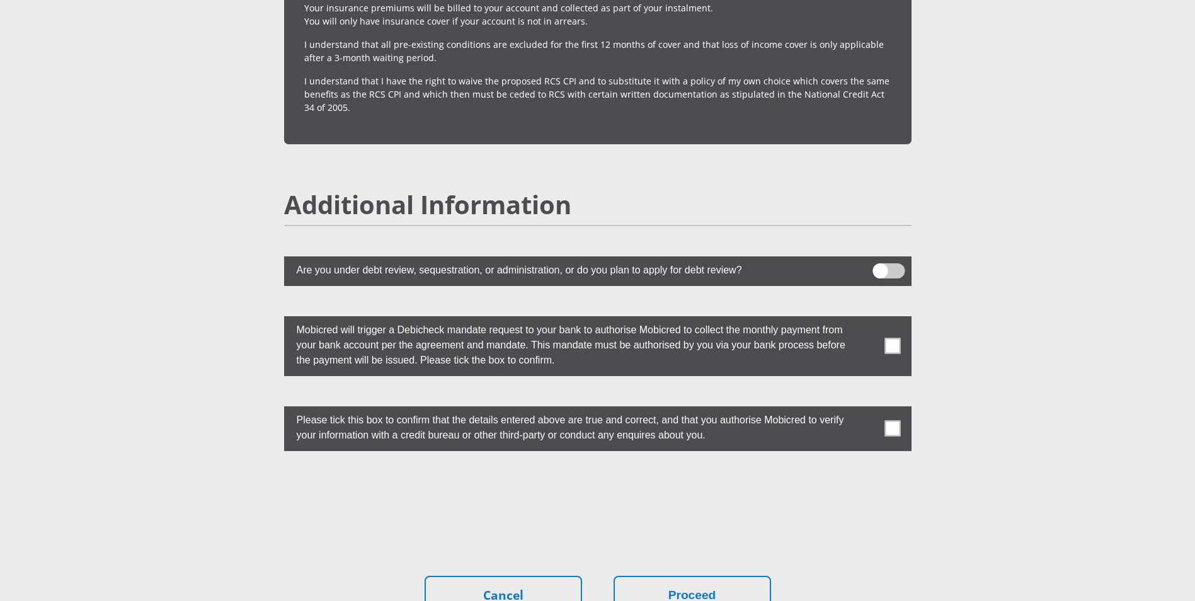
scroll to position [3339, 0]
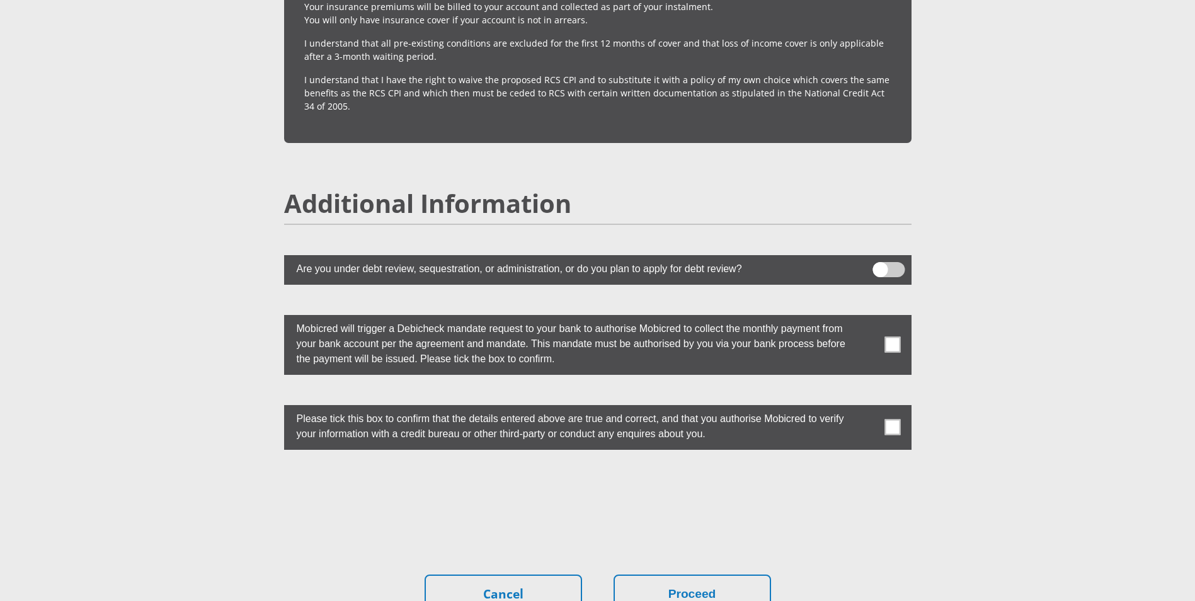
click at [895, 337] on span at bounding box center [893, 345] width 16 height 16
click at [868, 318] on input "checkbox" at bounding box center [868, 318] width 0 height 0
click at [895, 420] on span at bounding box center [893, 428] width 16 height 16
click at [868, 408] on input "checkbox" at bounding box center [868, 408] width 0 height 0
click at [699, 575] on button "Proceed" at bounding box center [693, 595] width 158 height 40
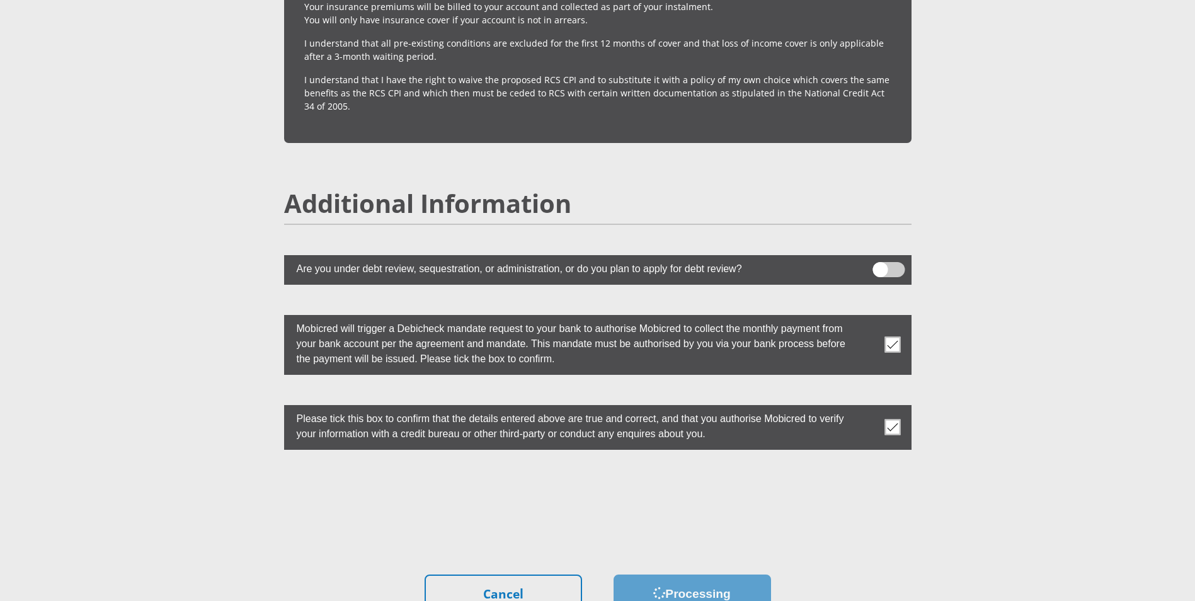
scroll to position [0, 0]
